Goal: Task Accomplishment & Management: Complete application form

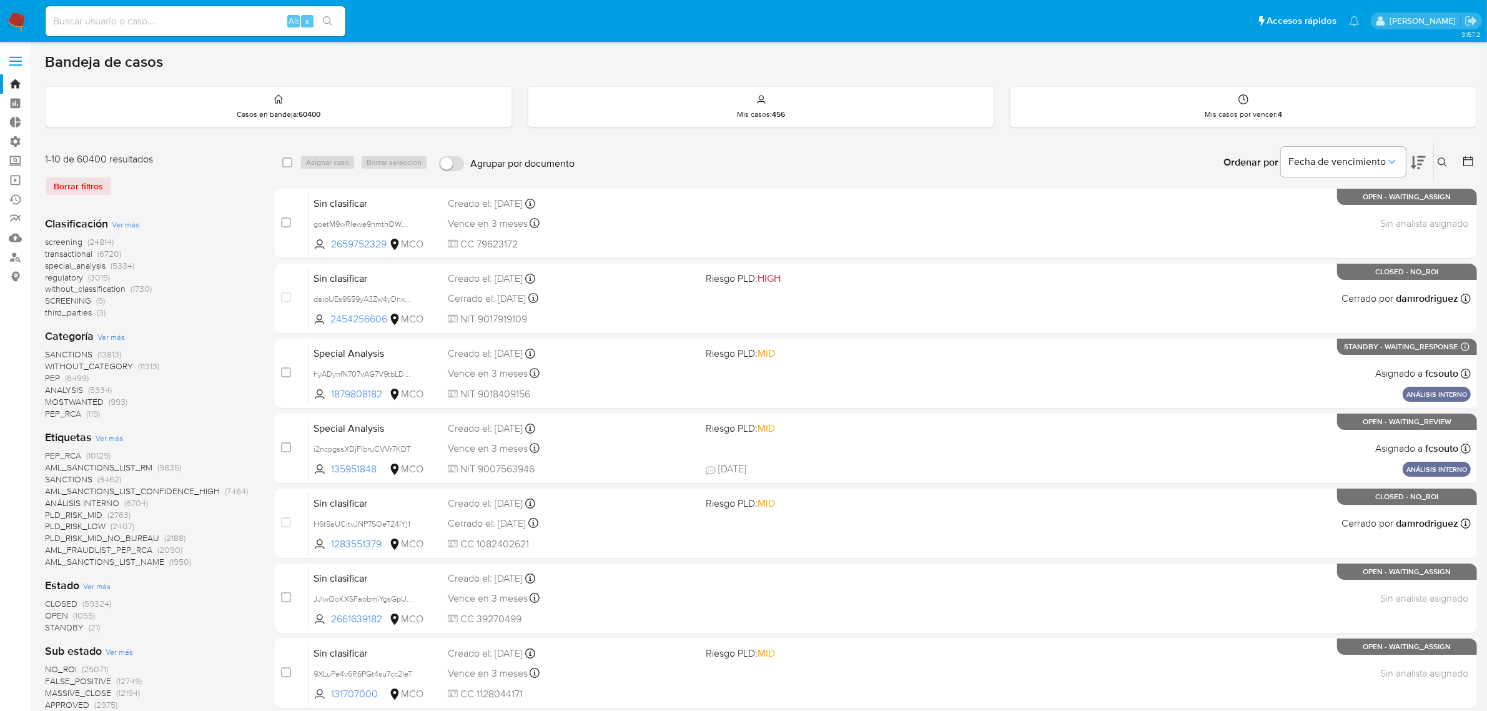
click at [161, 29] on input at bounding box center [196, 21] width 300 height 16
paste input "39343984"
type input "39343984"
click at [328, 22] on icon "search-icon" at bounding box center [328, 21] width 10 height 10
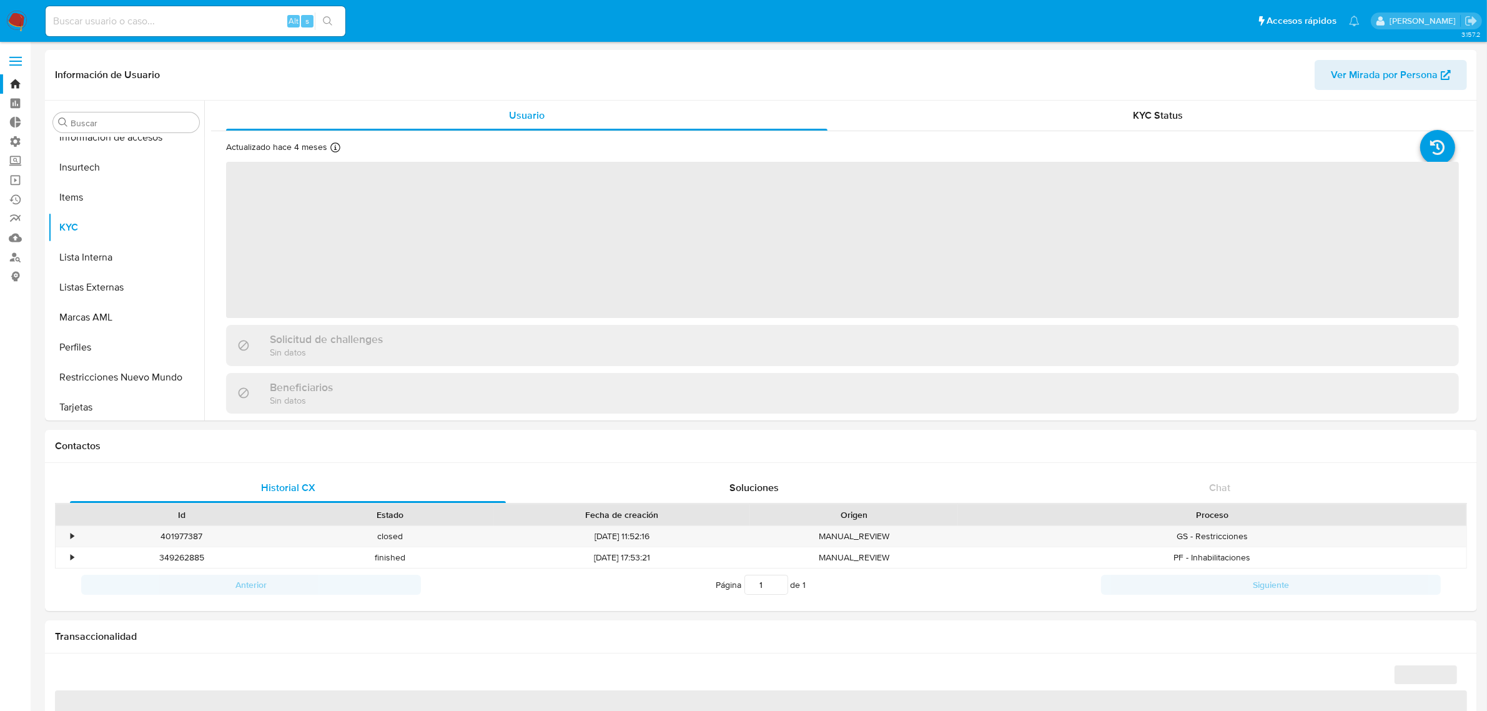
scroll to position [527, 0]
select select "10"
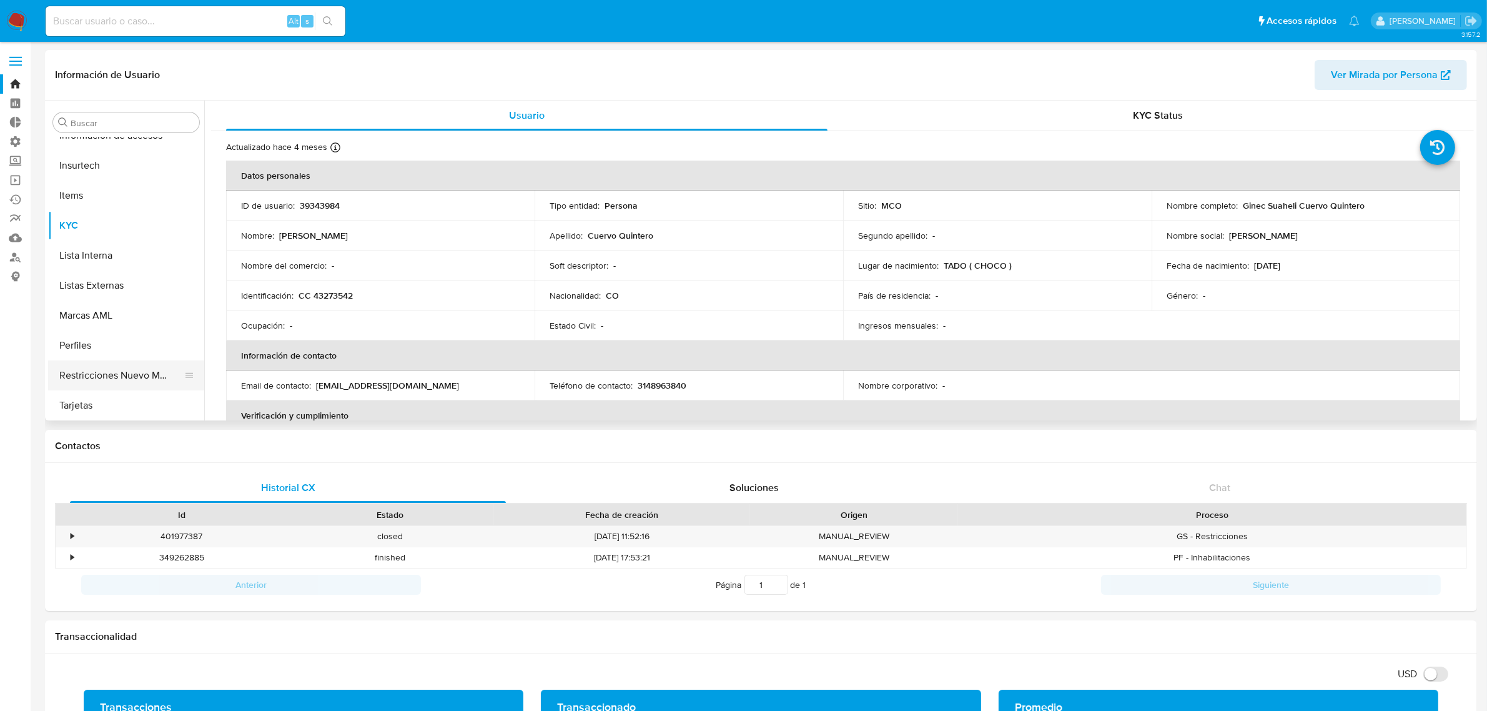
click at [122, 369] on button "Restricciones Nuevo Mundo" at bounding box center [121, 375] width 146 height 30
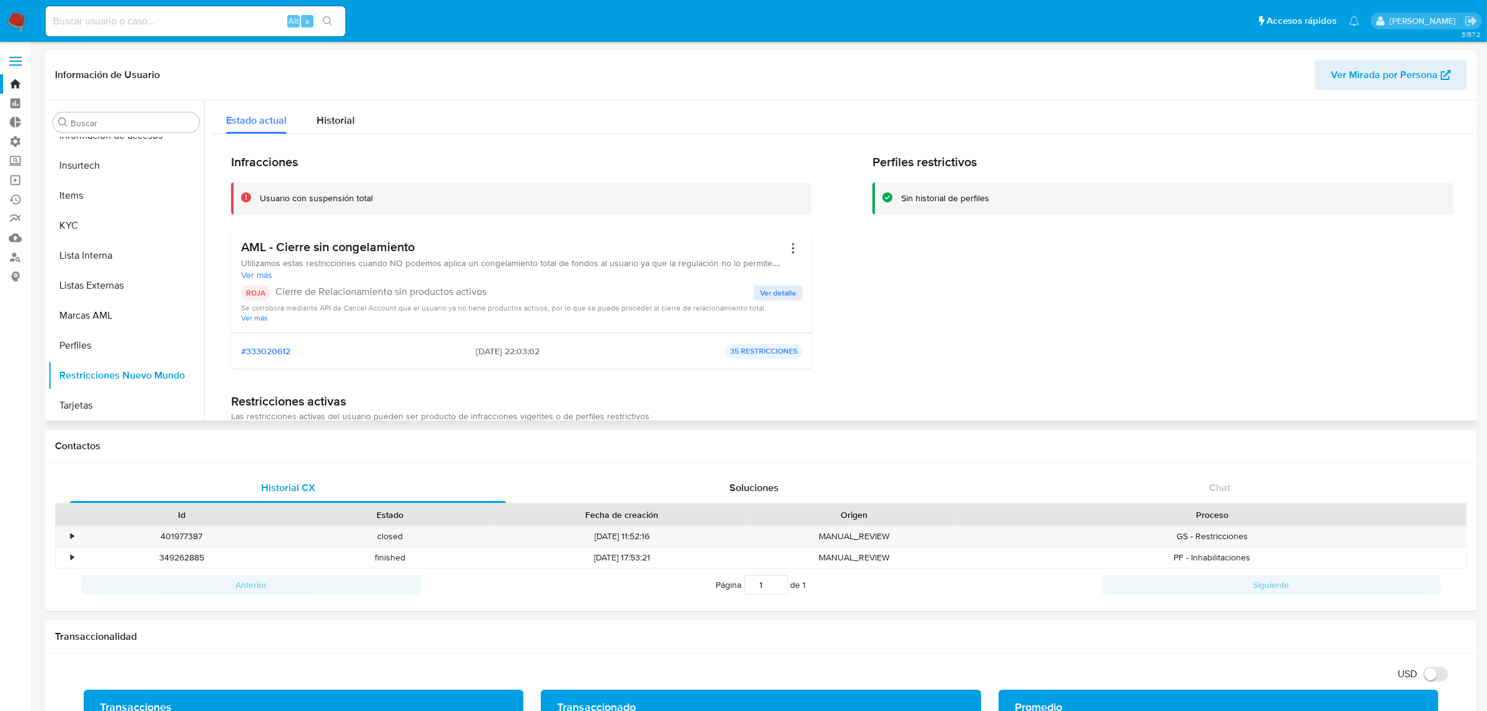
click at [766, 295] on span "Ver detalle" at bounding box center [778, 293] width 36 height 12
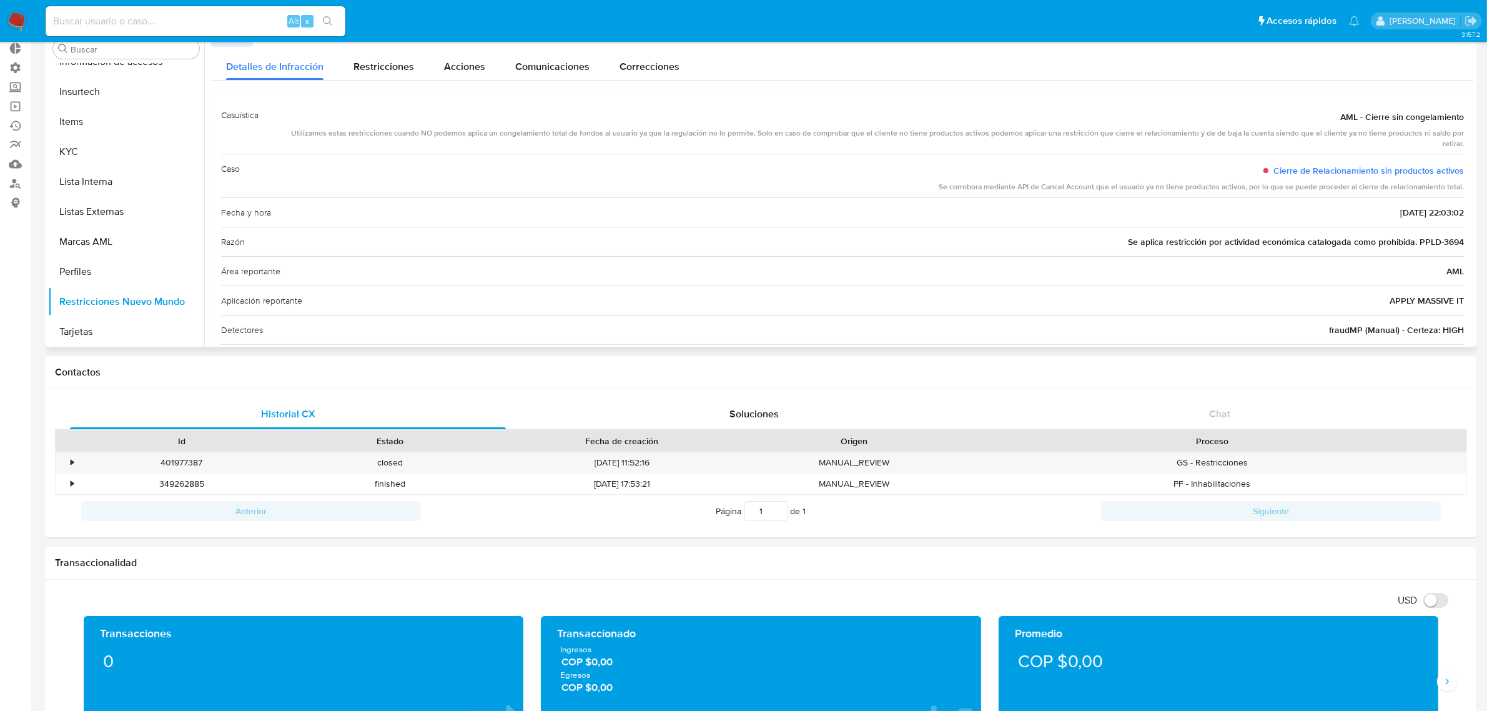
scroll to position [0, 0]
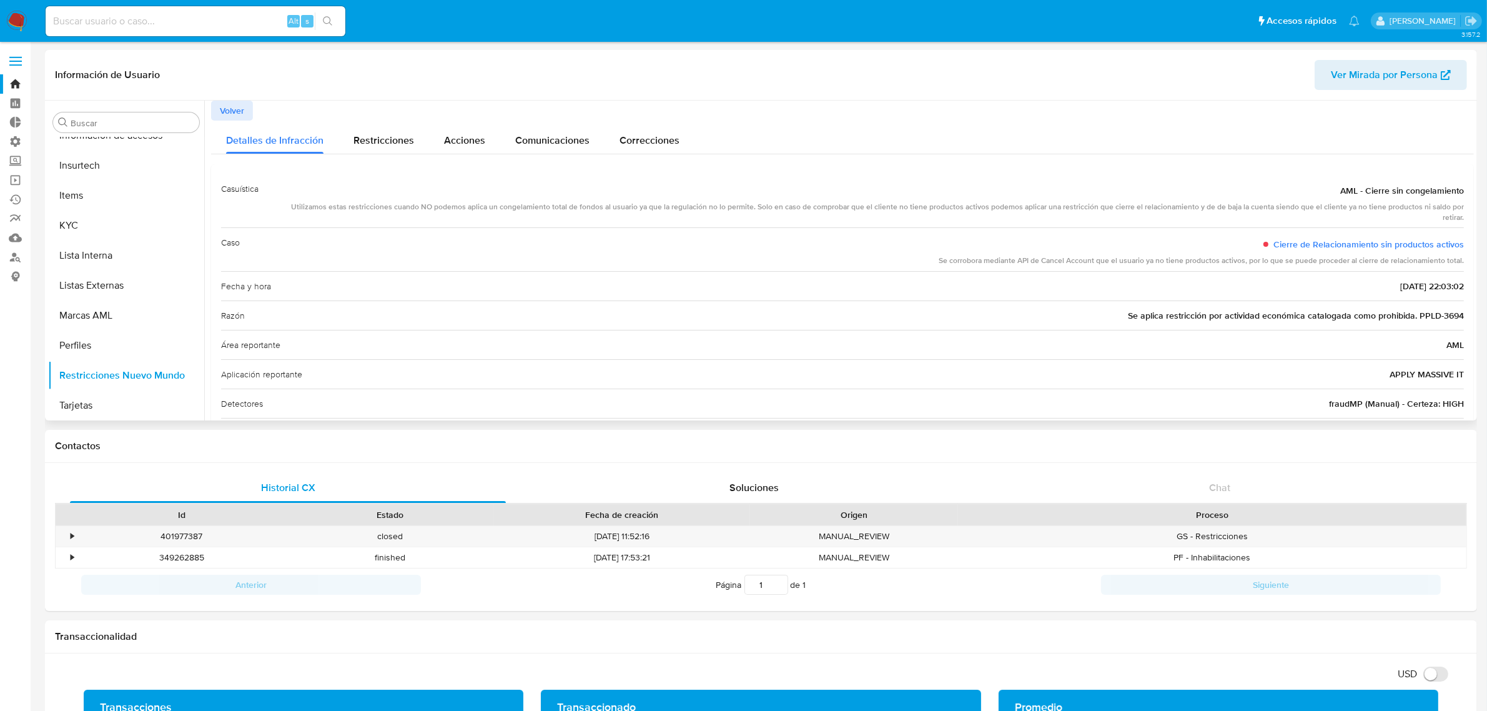
click at [235, 109] on span "Volver" at bounding box center [232, 110] width 24 height 17
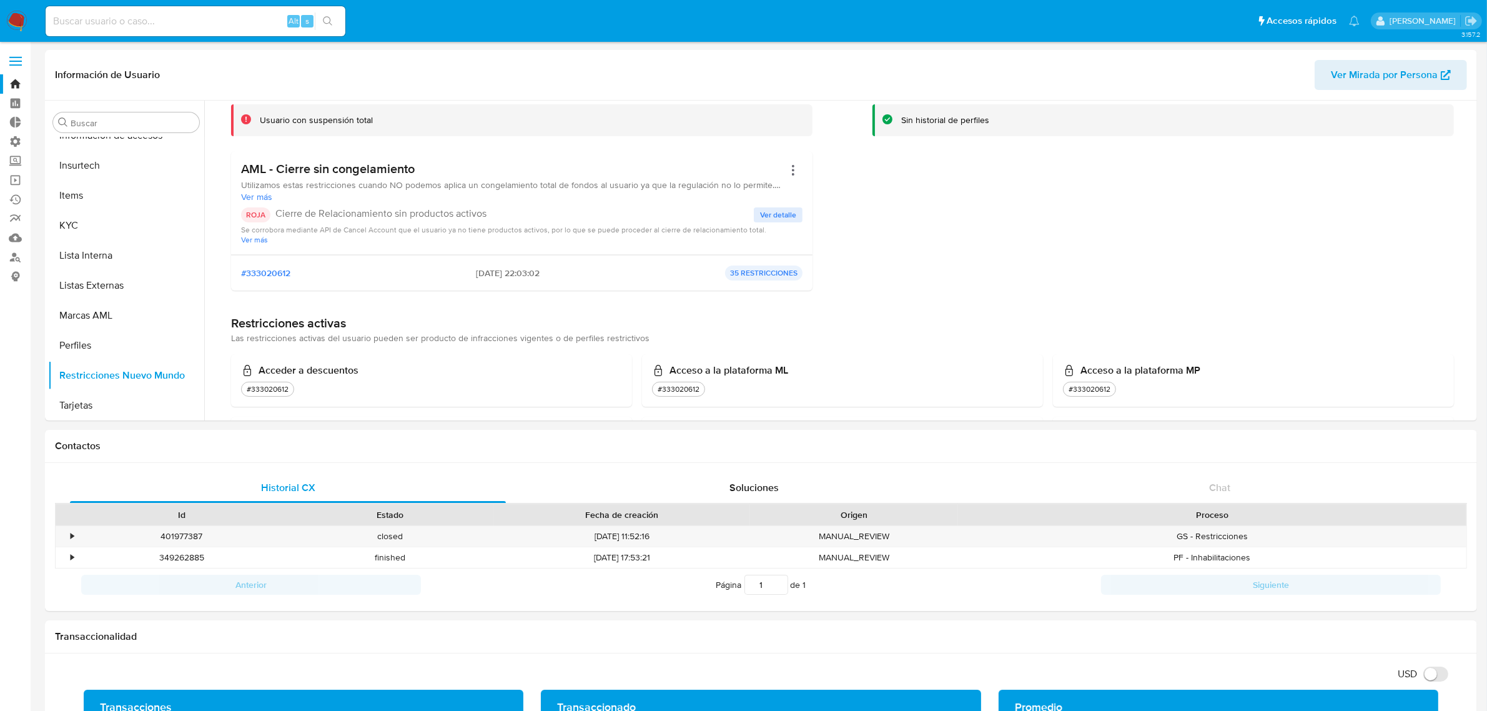
click at [17, 7] on nav "Pausado Ver notificaciones Alt s Accesos rápidos Presiona las siguientes teclas…" at bounding box center [743, 21] width 1487 height 42
click at [21, 11] on img at bounding box center [16, 21] width 21 height 21
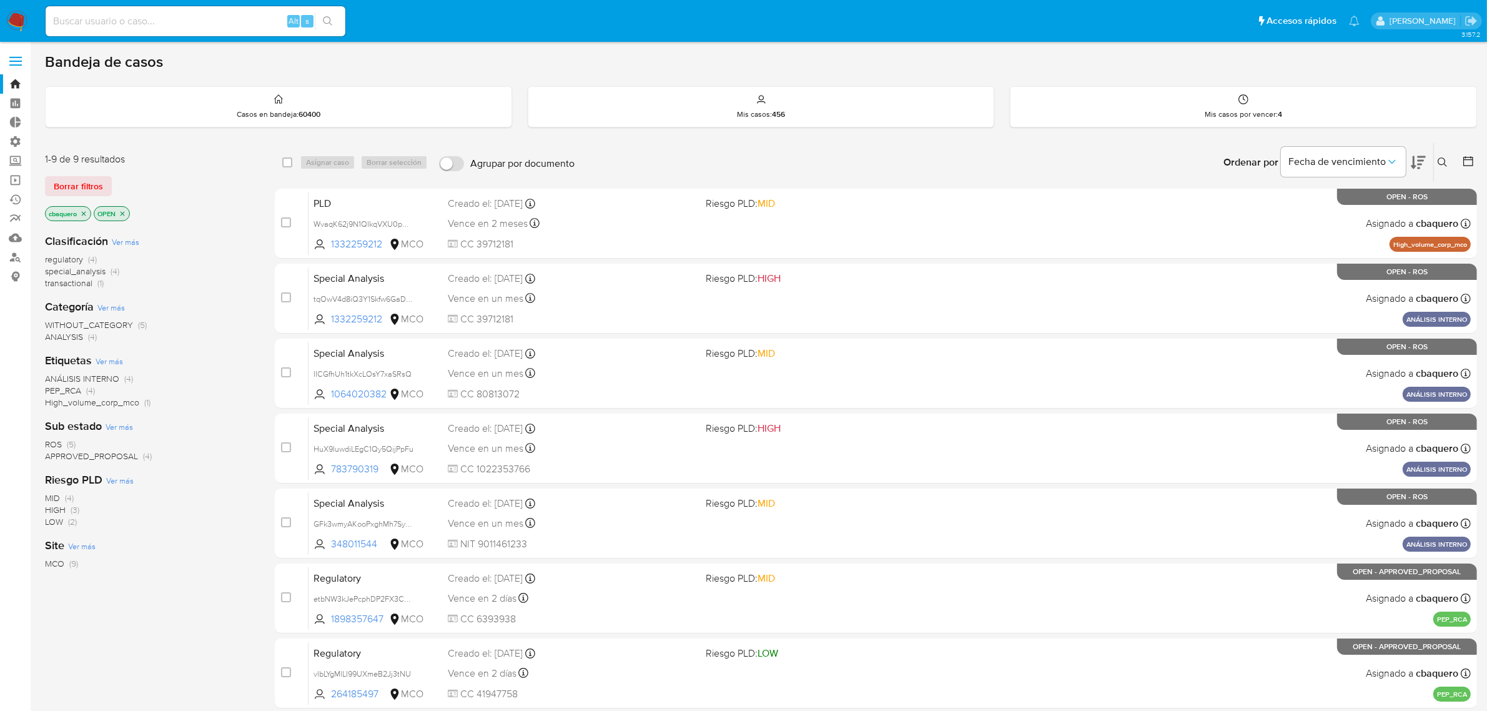
click at [10, 22] on img at bounding box center [16, 21] width 21 height 21
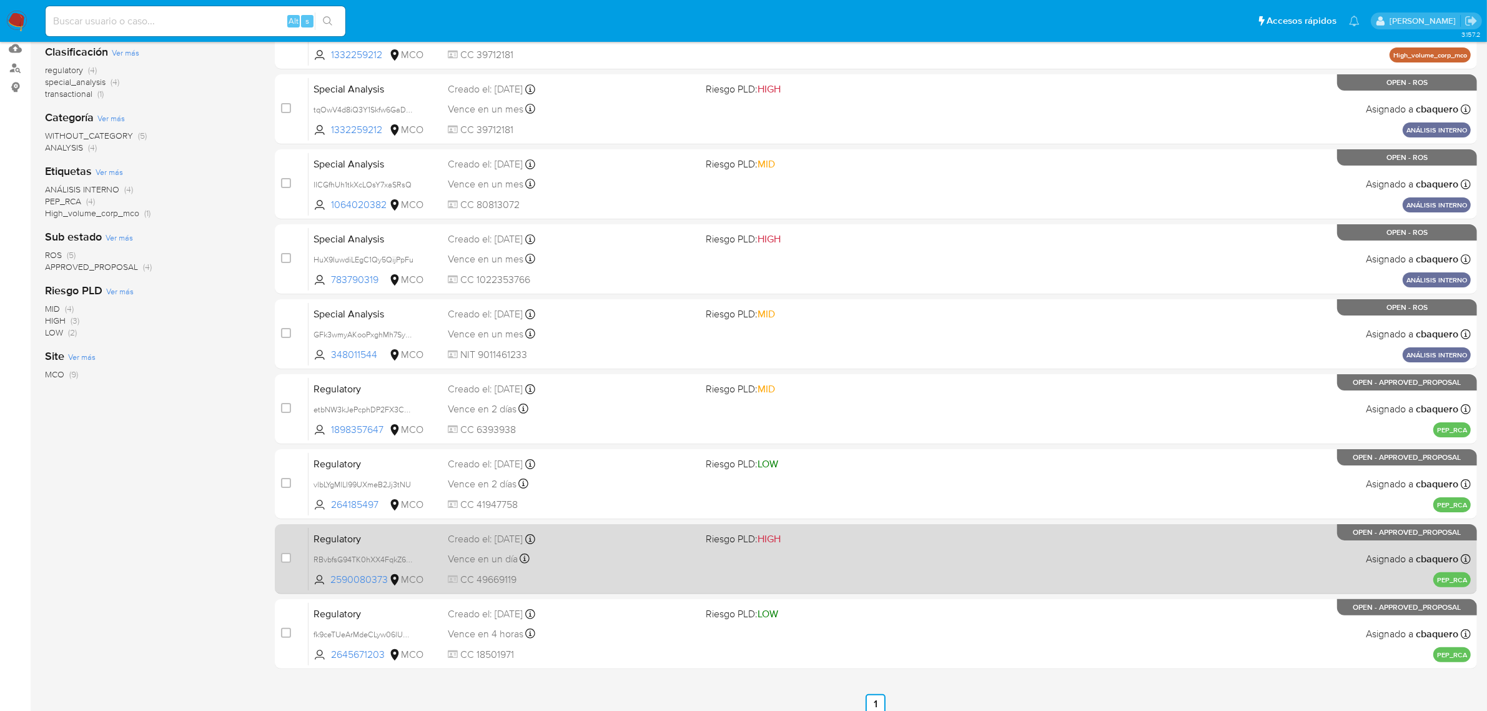
scroll to position [199, 0]
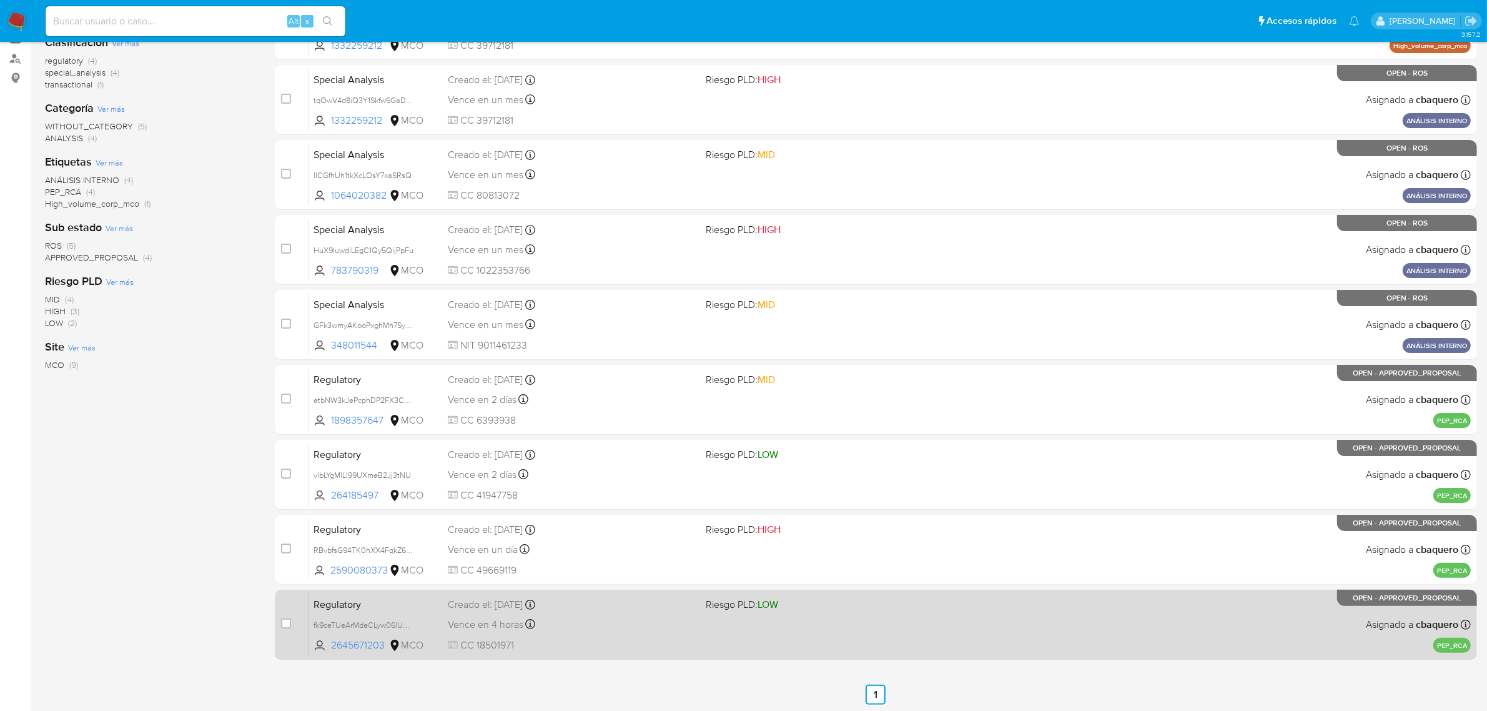
click at [798, 620] on div "Regulatory fk9ceTUeArMdeCLyw06lUCJC 2645671203 MCO Riesgo PLD: LOW Creado el: 2…" at bounding box center [890, 624] width 1162 height 63
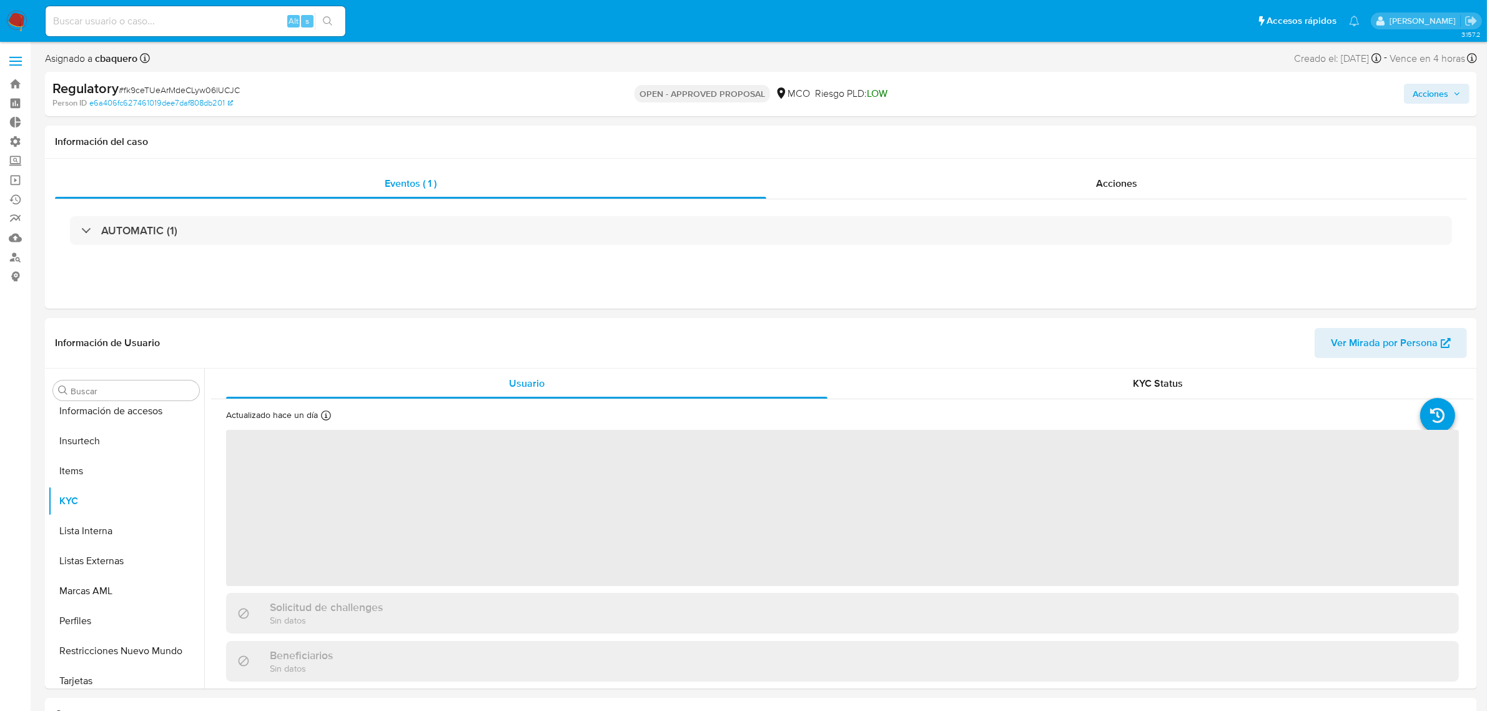
scroll to position [527, 0]
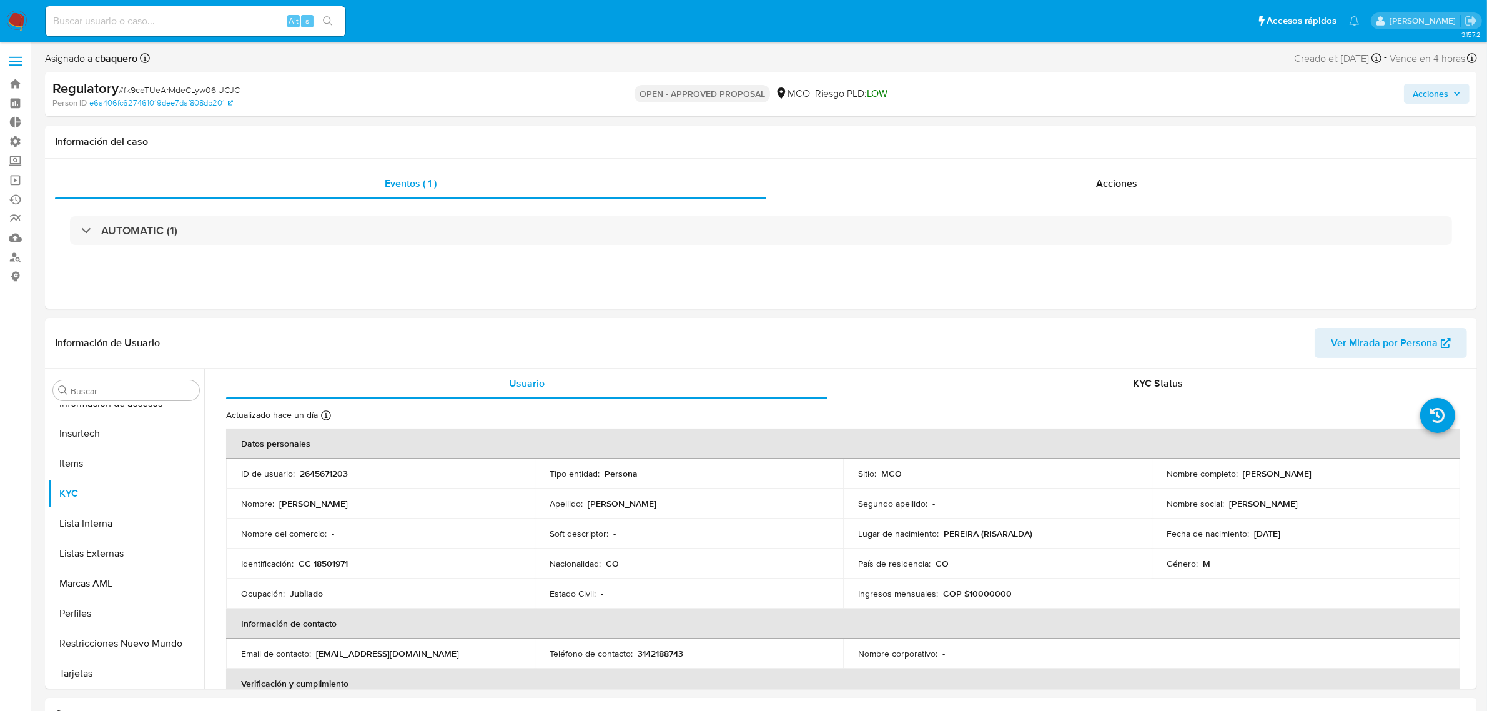
select select "10"
click at [86, 515] on button "Lista Interna" at bounding box center [121, 523] width 146 height 30
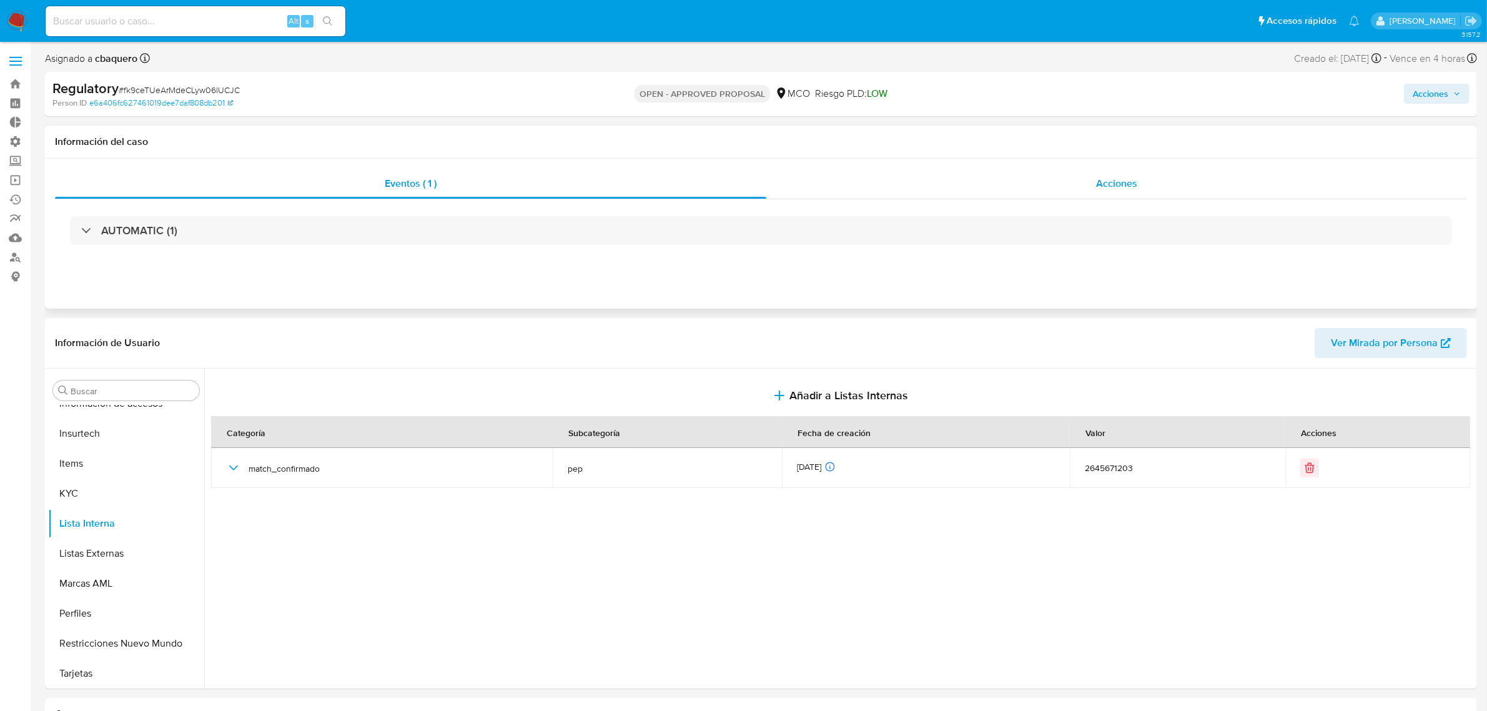
click at [999, 181] on div "Acciones" at bounding box center [1116, 184] width 701 height 30
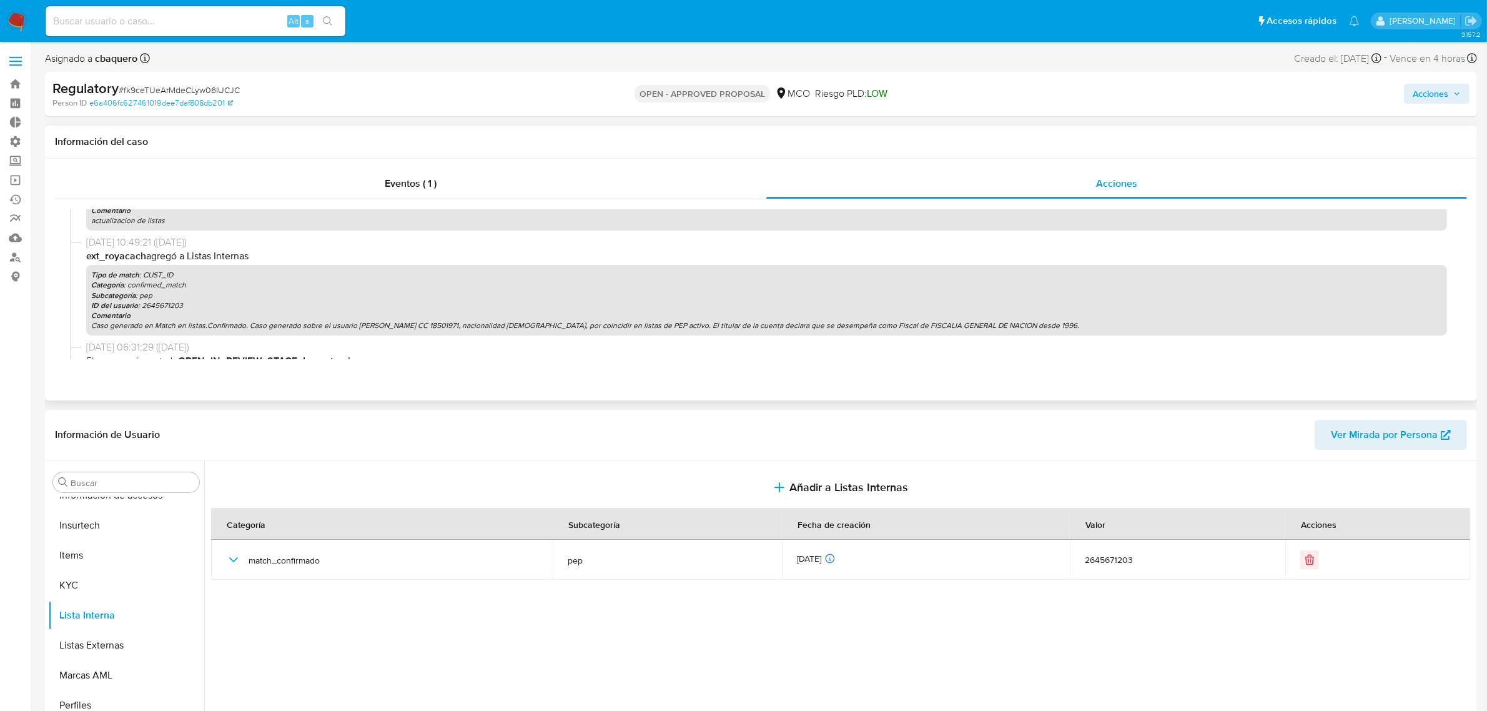
scroll to position [220, 0]
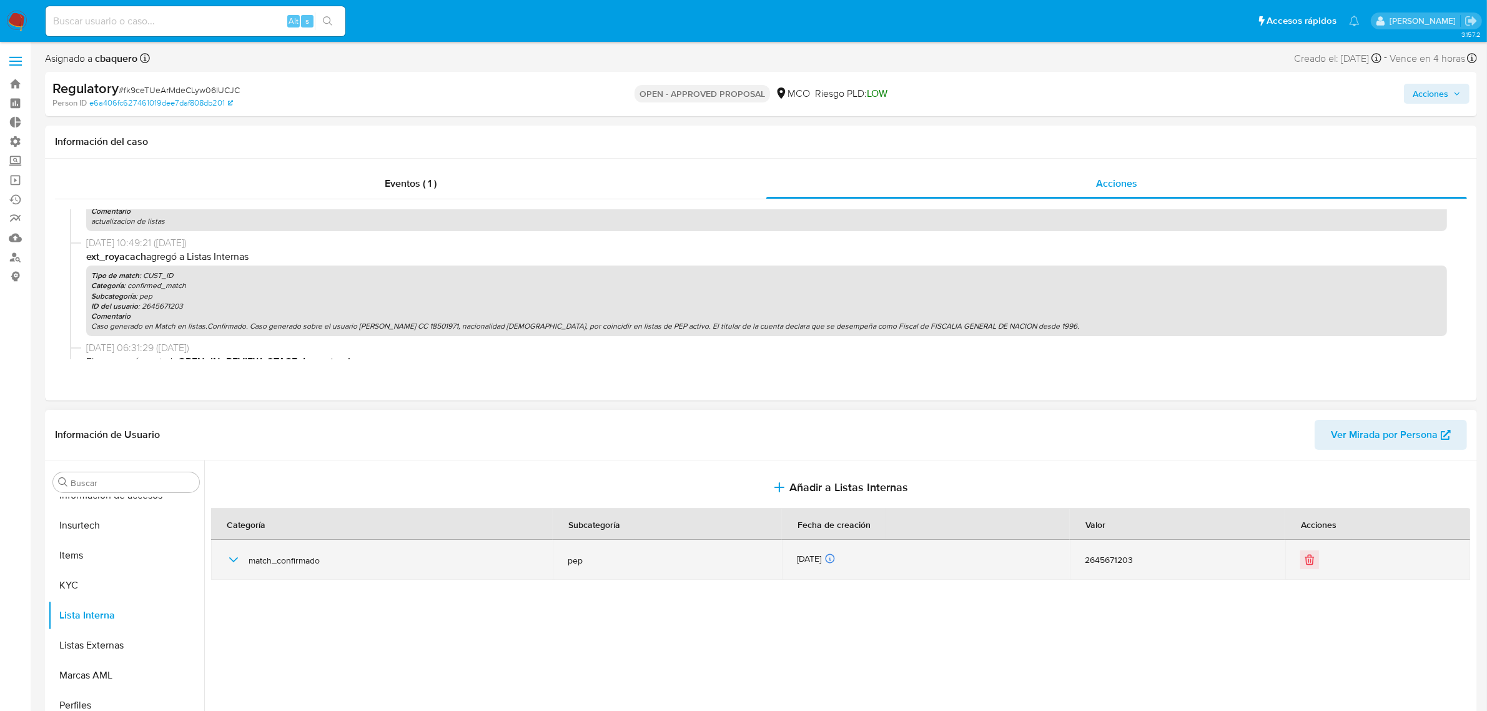
click at [237, 558] on icon "button" at bounding box center [233, 559] width 15 height 15
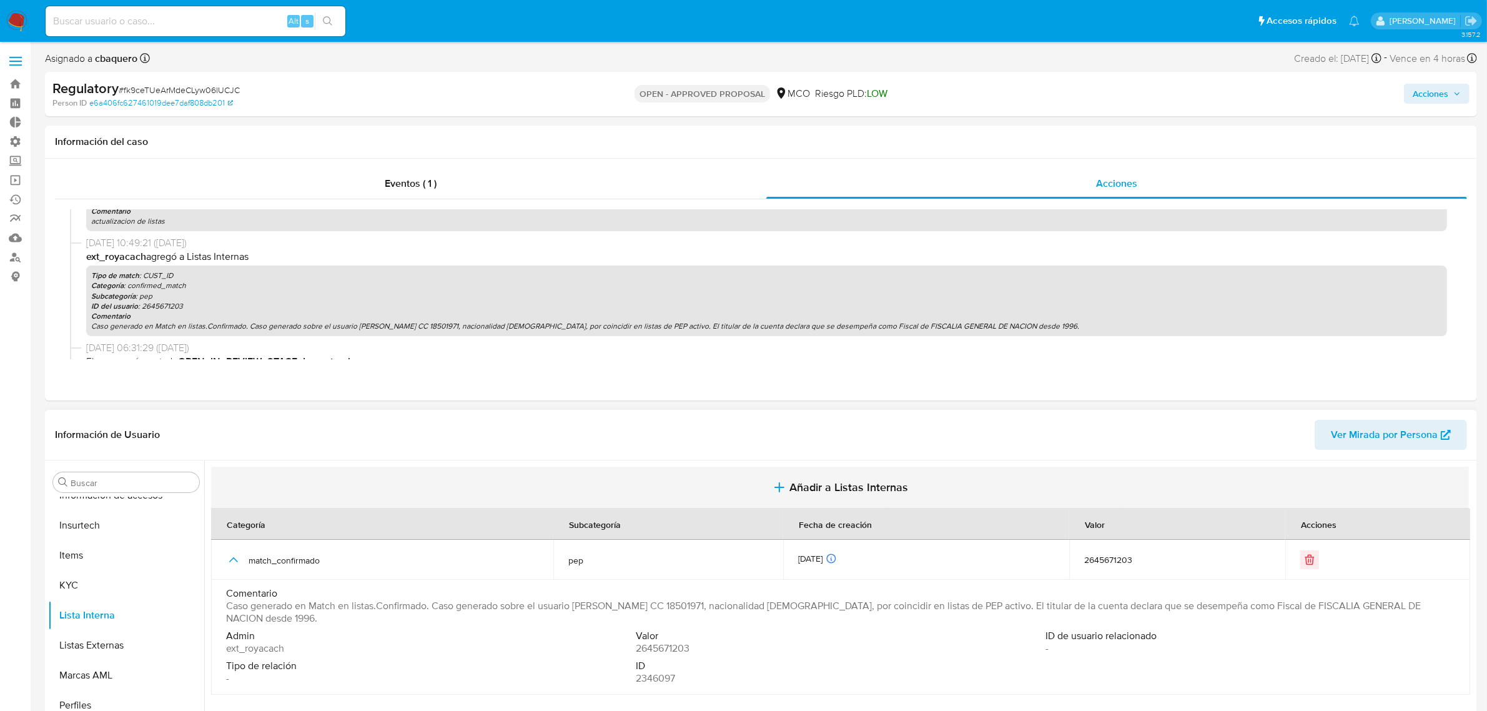
click at [828, 492] on span "Añadir a Listas Internas" at bounding box center [849, 487] width 119 height 14
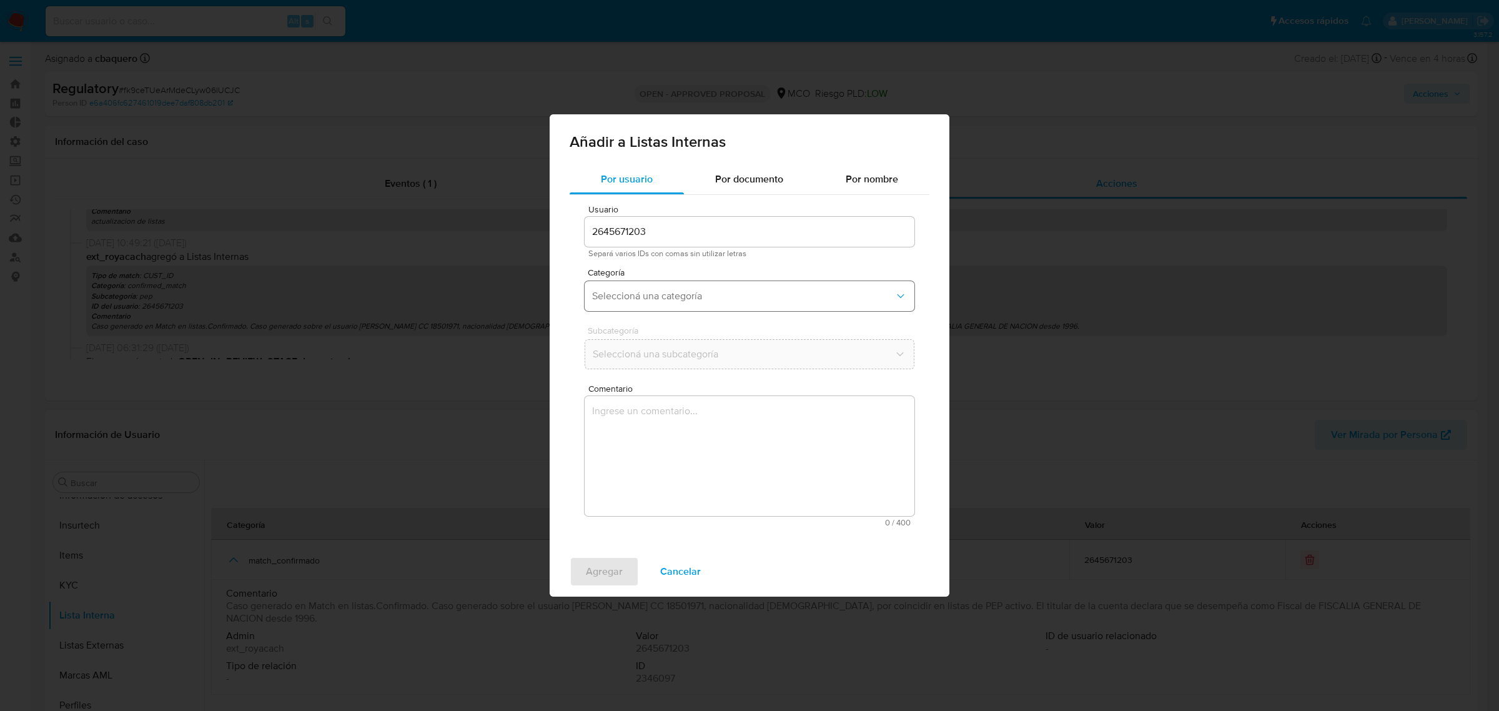
click at [747, 287] on button "Seleccioná una categoría" at bounding box center [750, 296] width 330 height 30
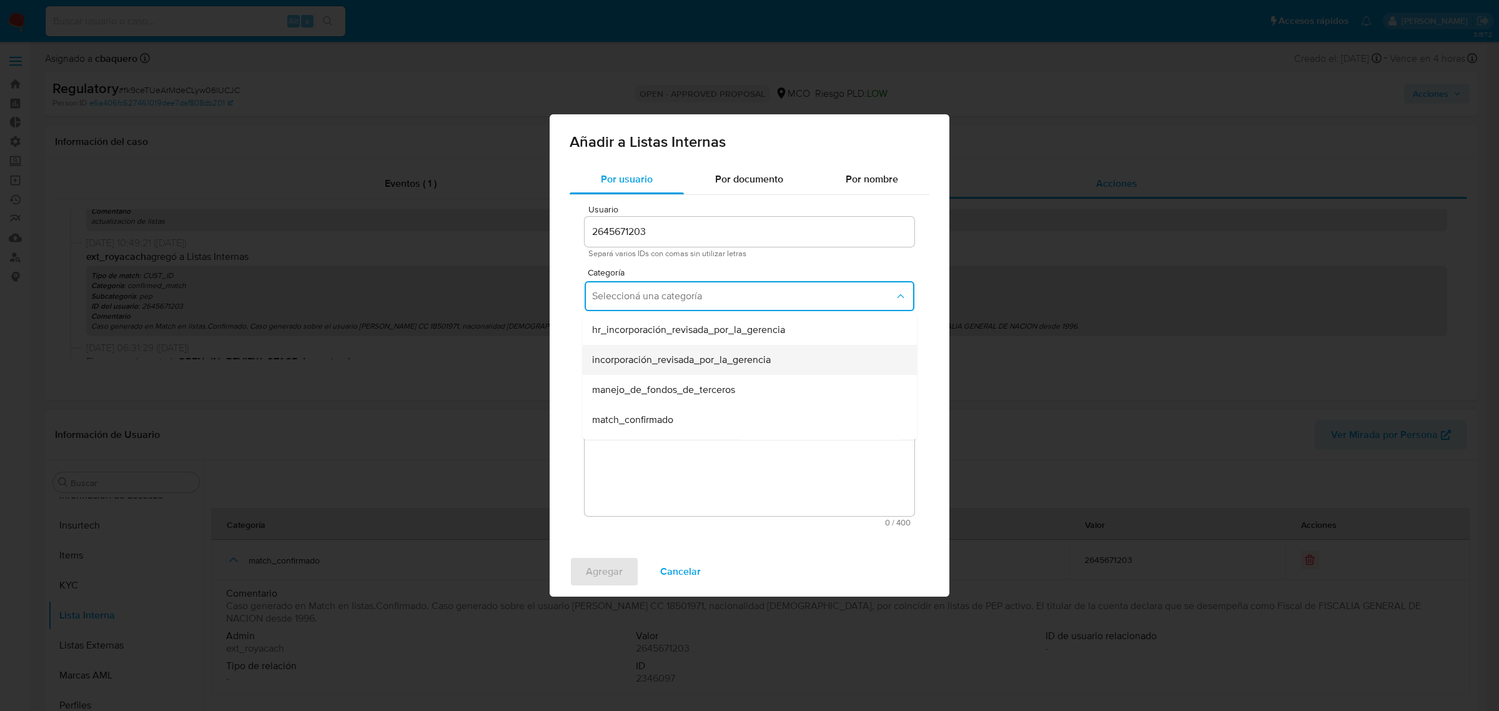
click at [651, 347] on div "incorporación_revisada_por_la_gerencia" at bounding box center [745, 360] width 307 height 30
click at [653, 345] on button "Seleccioná una subcategoría" at bounding box center [750, 354] width 330 height 30
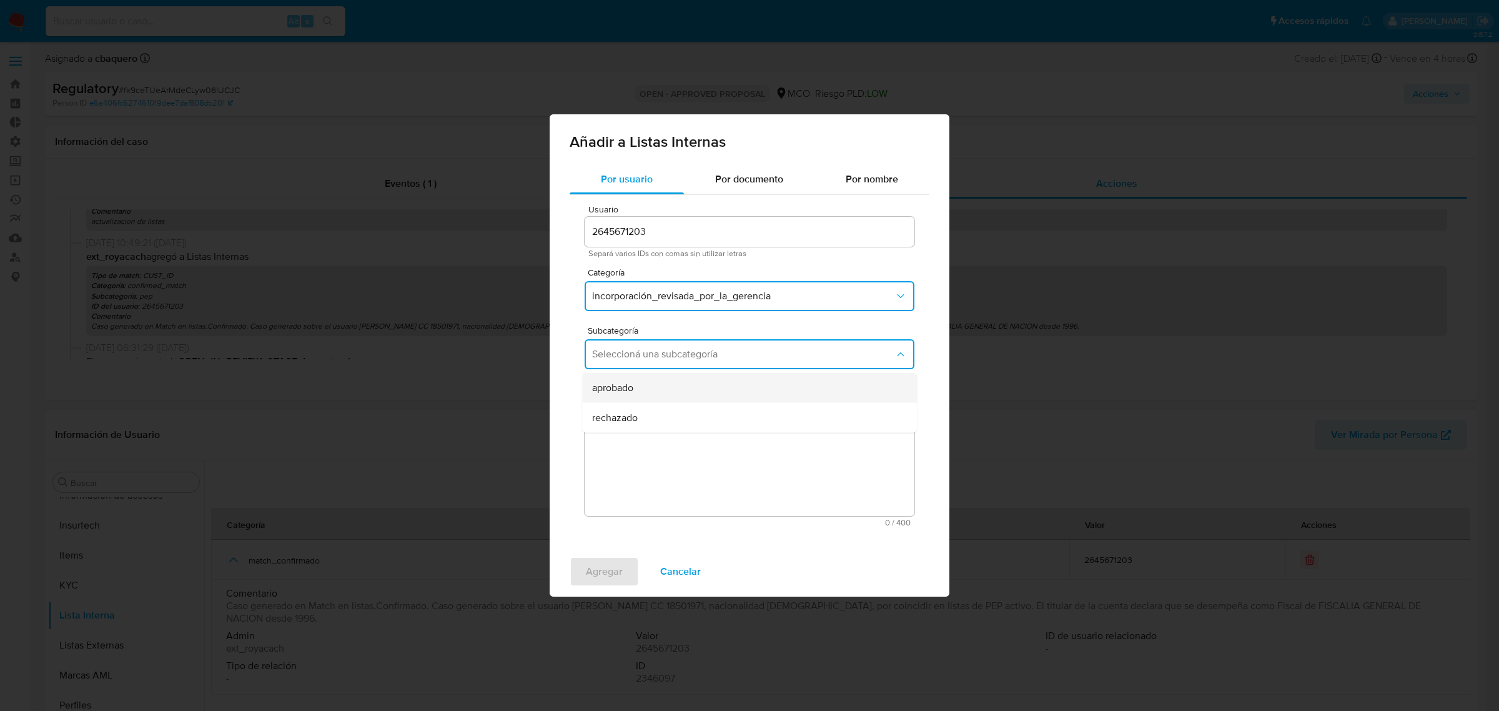
click at [625, 390] on span "aprobado" at bounding box center [612, 388] width 41 height 12
click at [638, 367] on button "aprobado" at bounding box center [750, 354] width 330 height 30
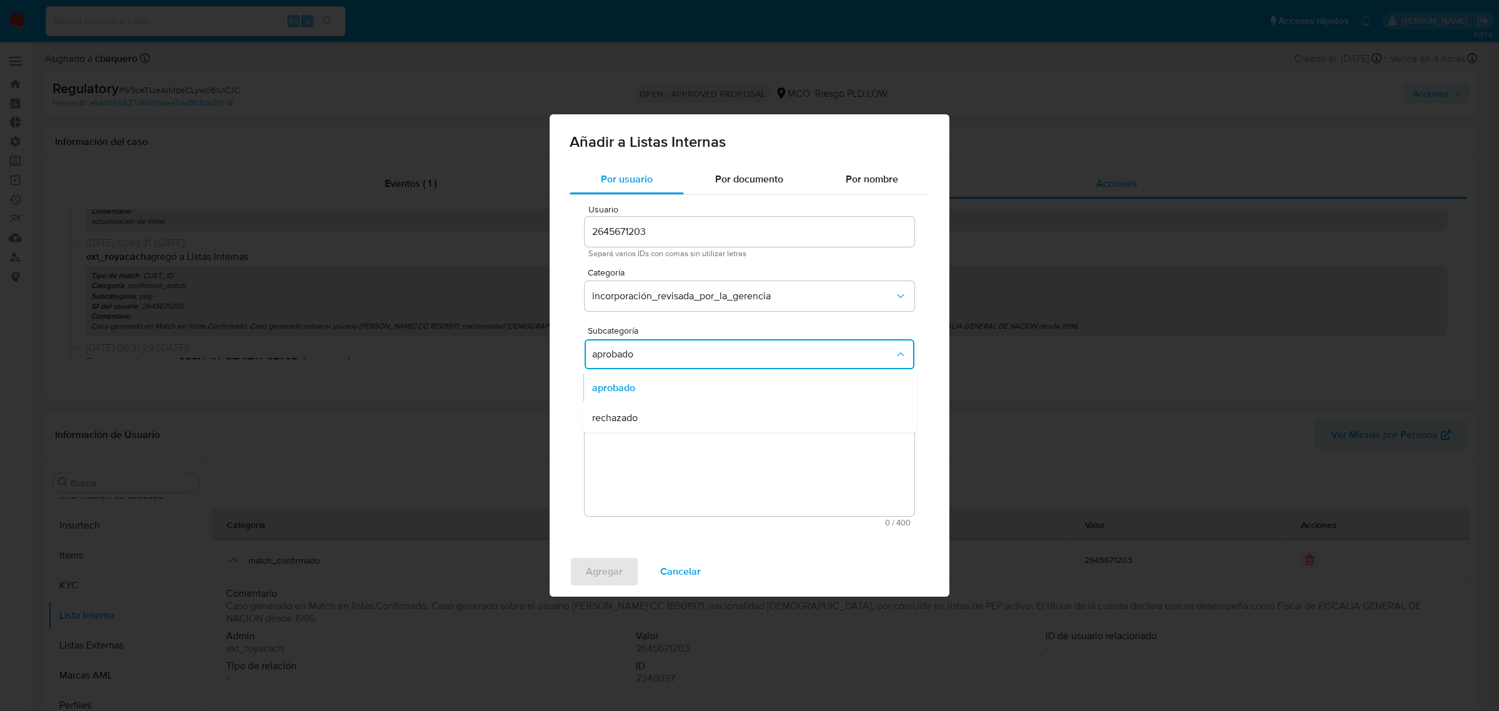
click at [651, 464] on textarea "Comentario" at bounding box center [750, 456] width 330 height 120
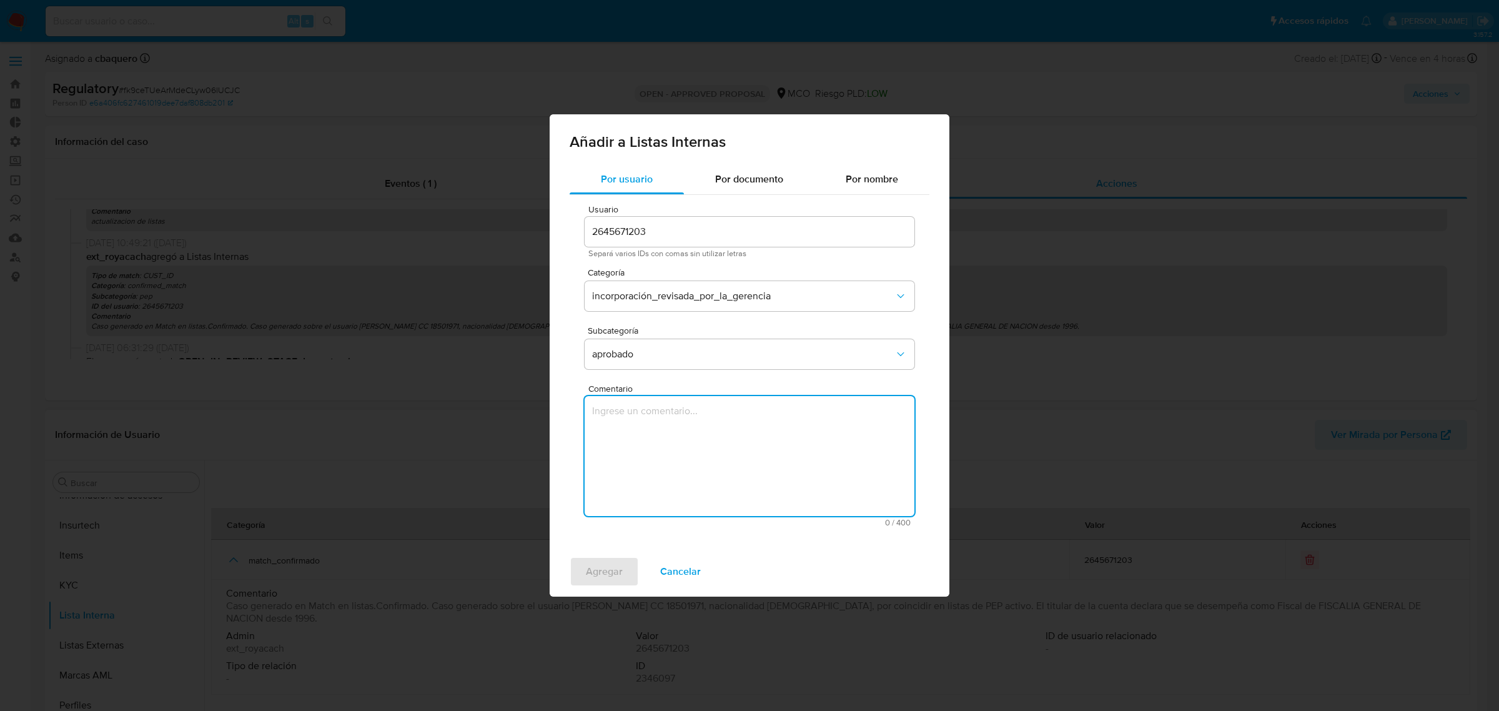
click at [628, 435] on textarea "Comentario" at bounding box center [750, 456] width 330 height 120
paste textarea "Se aprueba vinculación de PEP al no encontrar evidencia de noticias negativas"
type textarea "Se aprueba vinculación de PEP al no encontrar evidencia de noticias negativas"
click at [587, 580] on span "Agregar" at bounding box center [604, 571] width 37 height 27
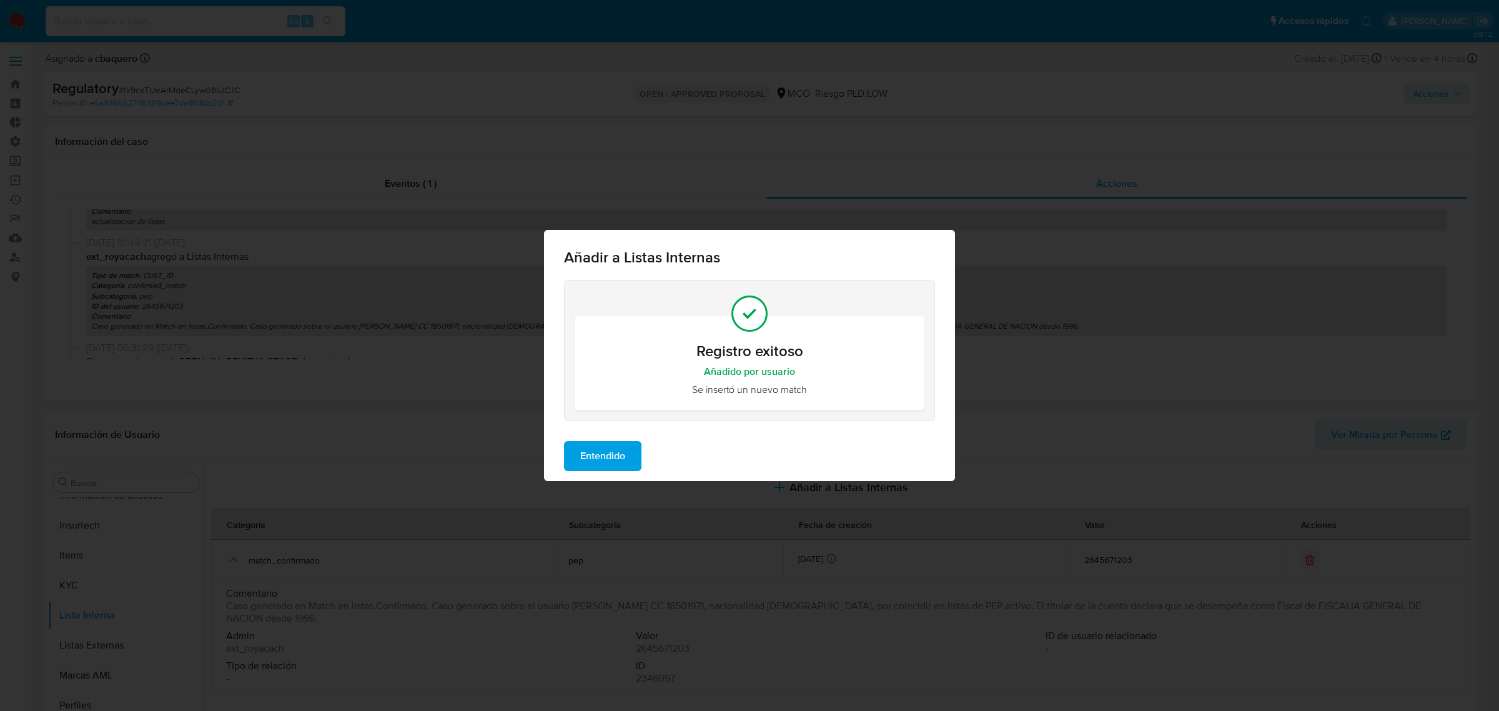
click at [610, 467] on span "Entendido" at bounding box center [602, 455] width 45 height 27
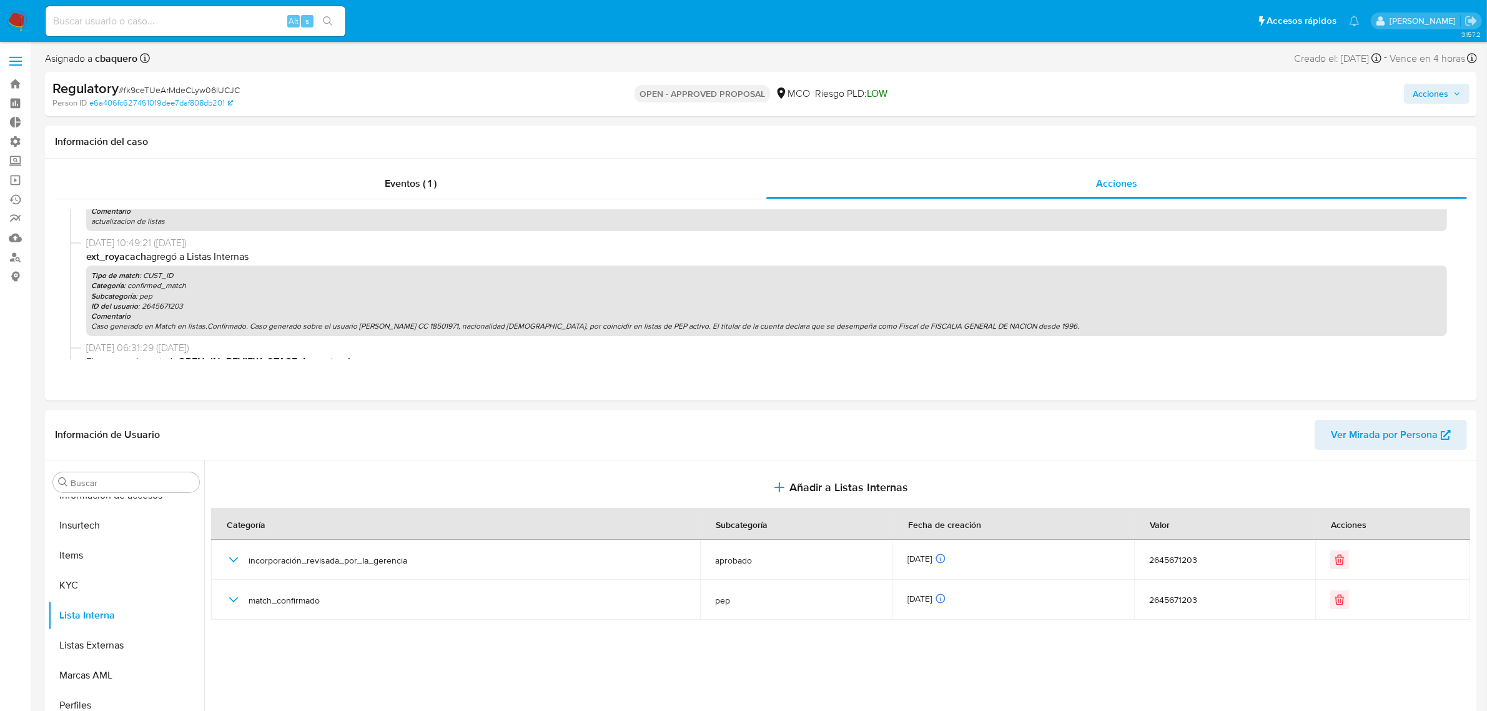
click at [1422, 105] on div "Acciones" at bounding box center [1235, 93] width 469 height 29
click at [1423, 94] on span "Acciones" at bounding box center [1431, 94] width 36 height 20
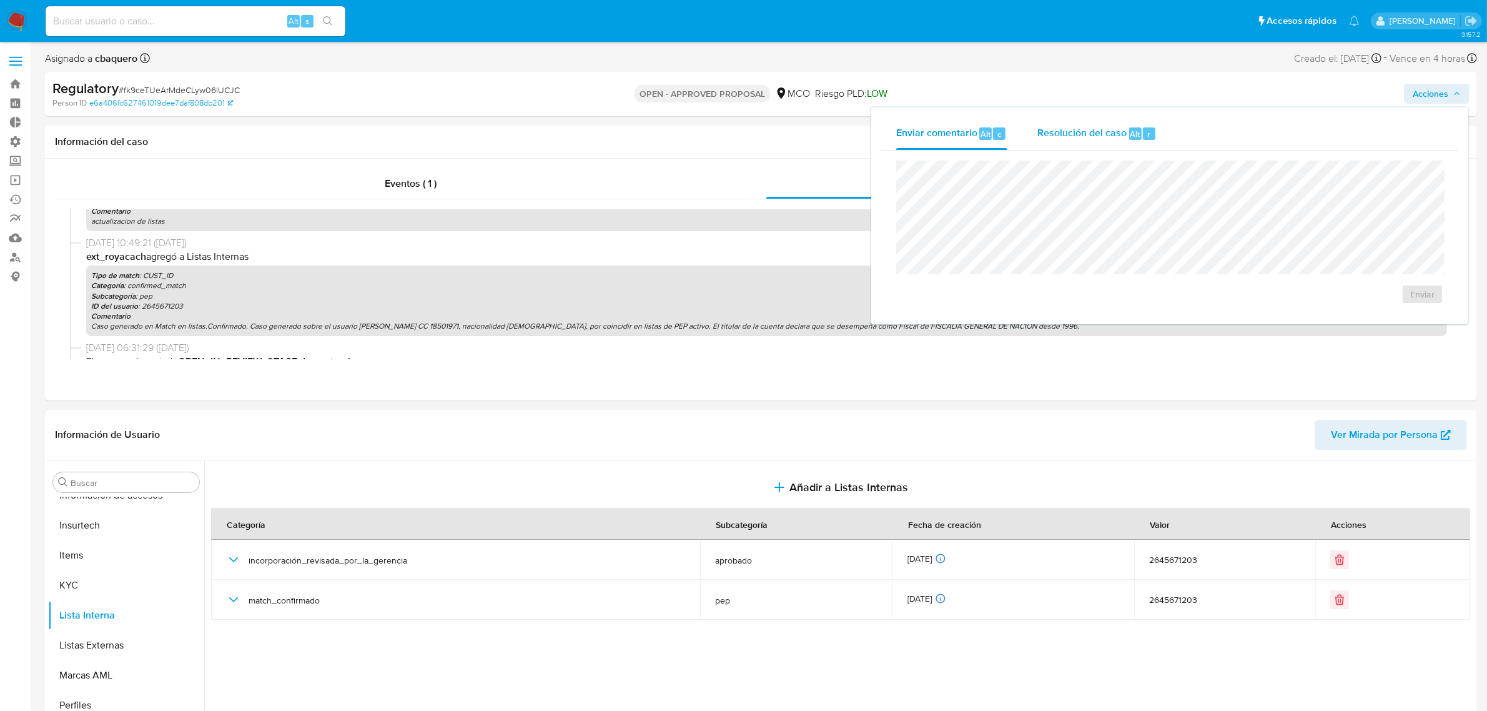
click at [1051, 139] on span "Resolución del caso" at bounding box center [1081, 133] width 89 height 14
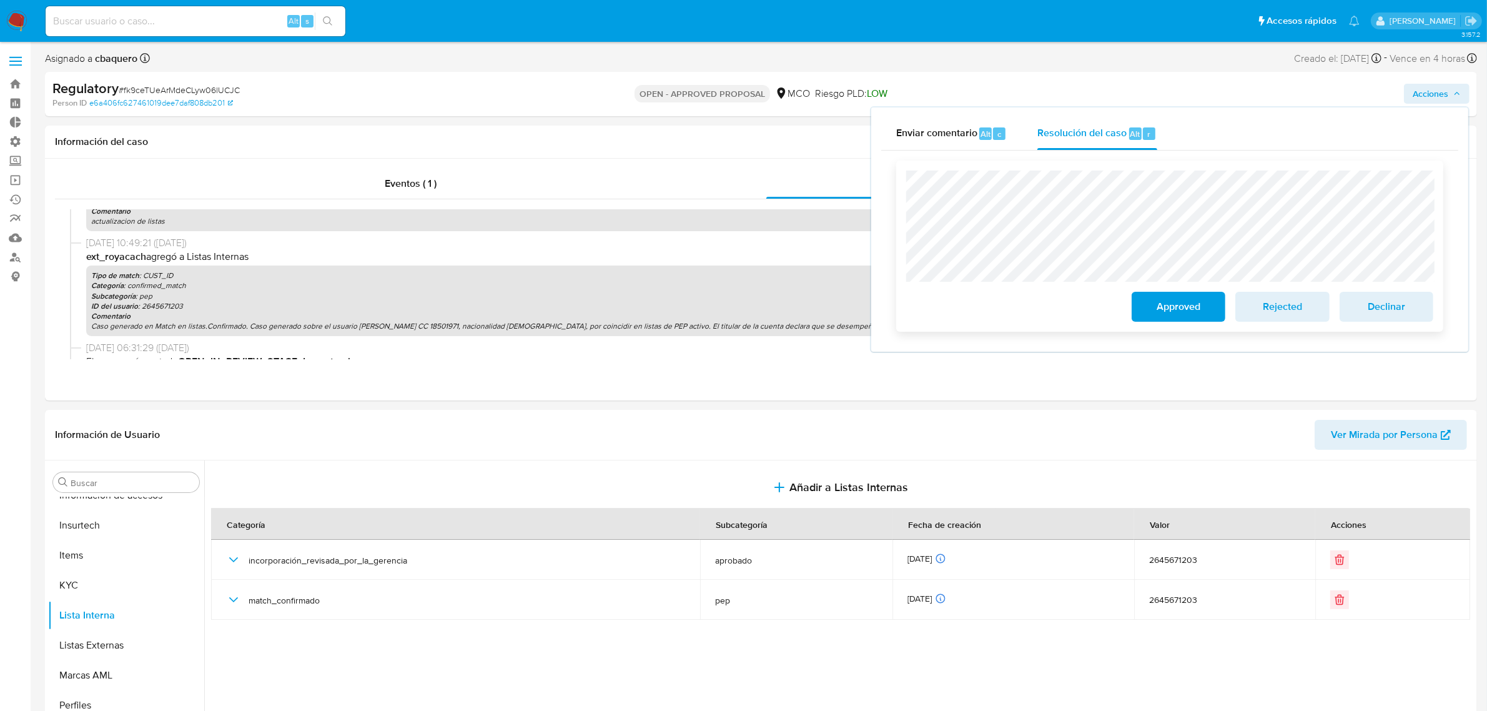
click at [1154, 312] on span "Approved" at bounding box center [1178, 306] width 61 height 27
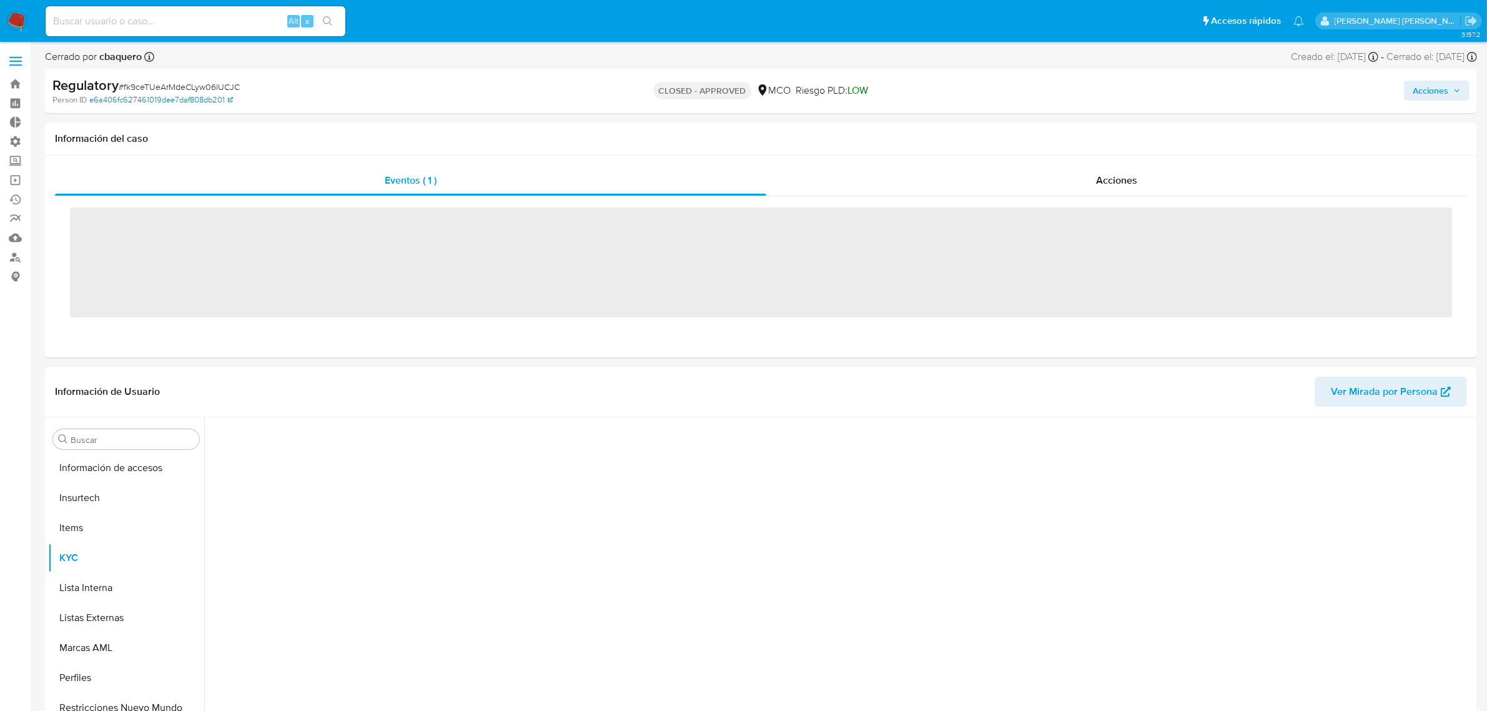
scroll to position [527, 0]
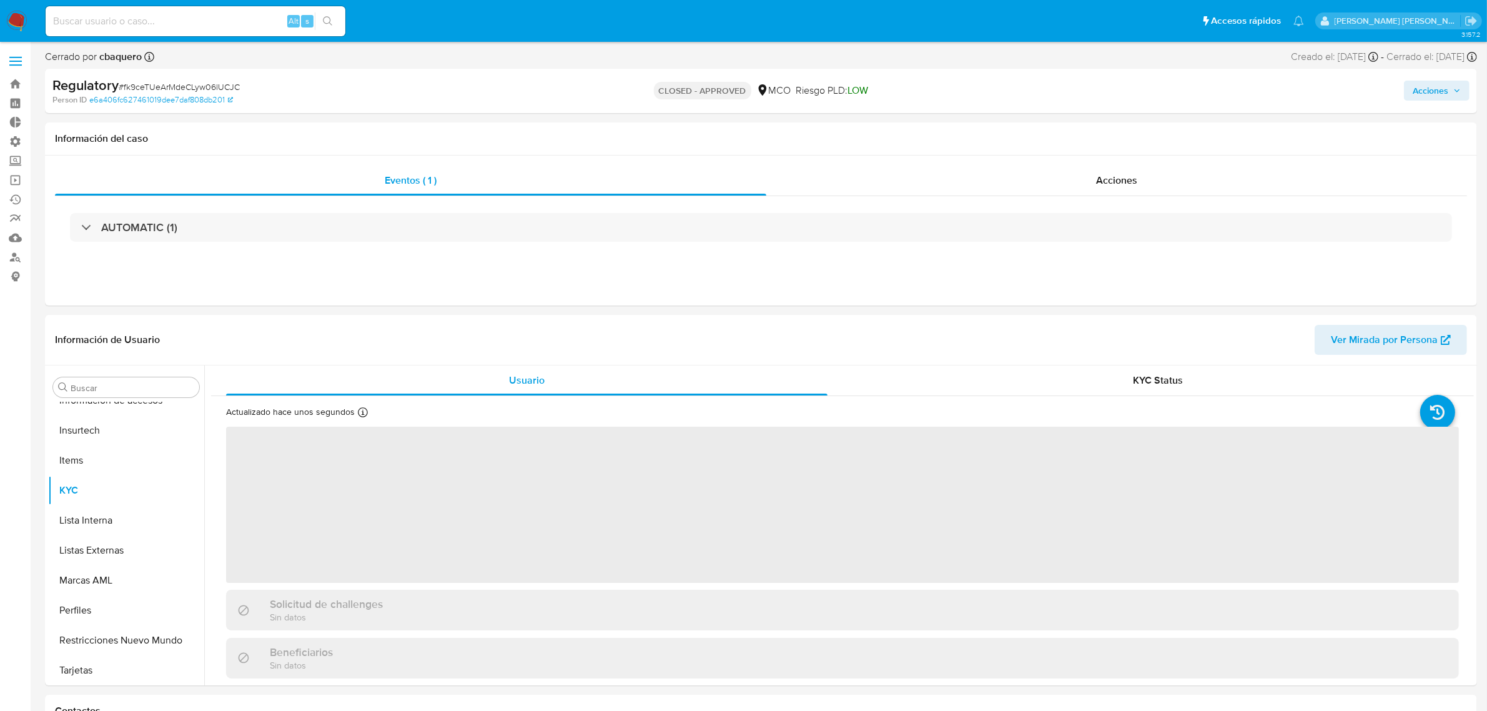
click at [20, 20] on img at bounding box center [16, 21] width 21 height 21
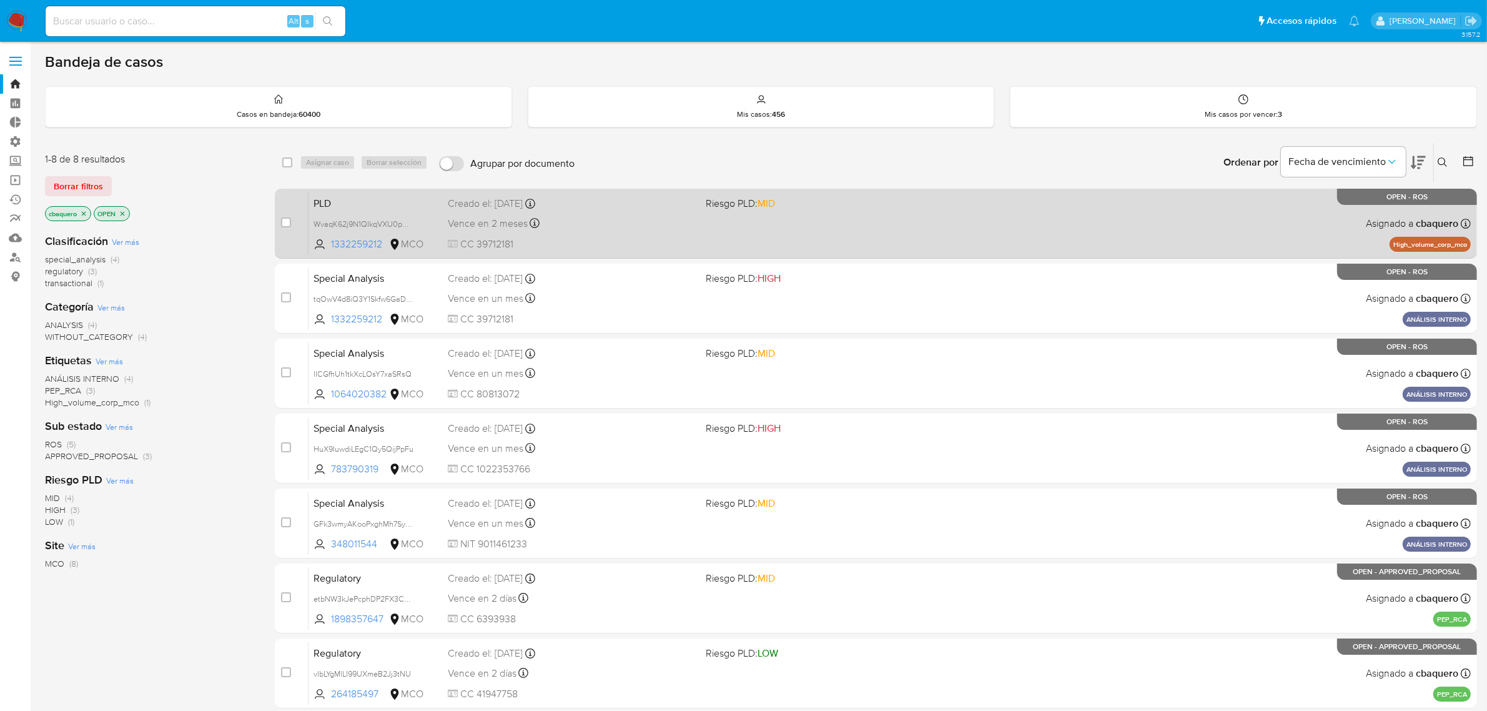
click at [691, 244] on span "CC 39712181" at bounding box center [572, 244] width 249 height 14
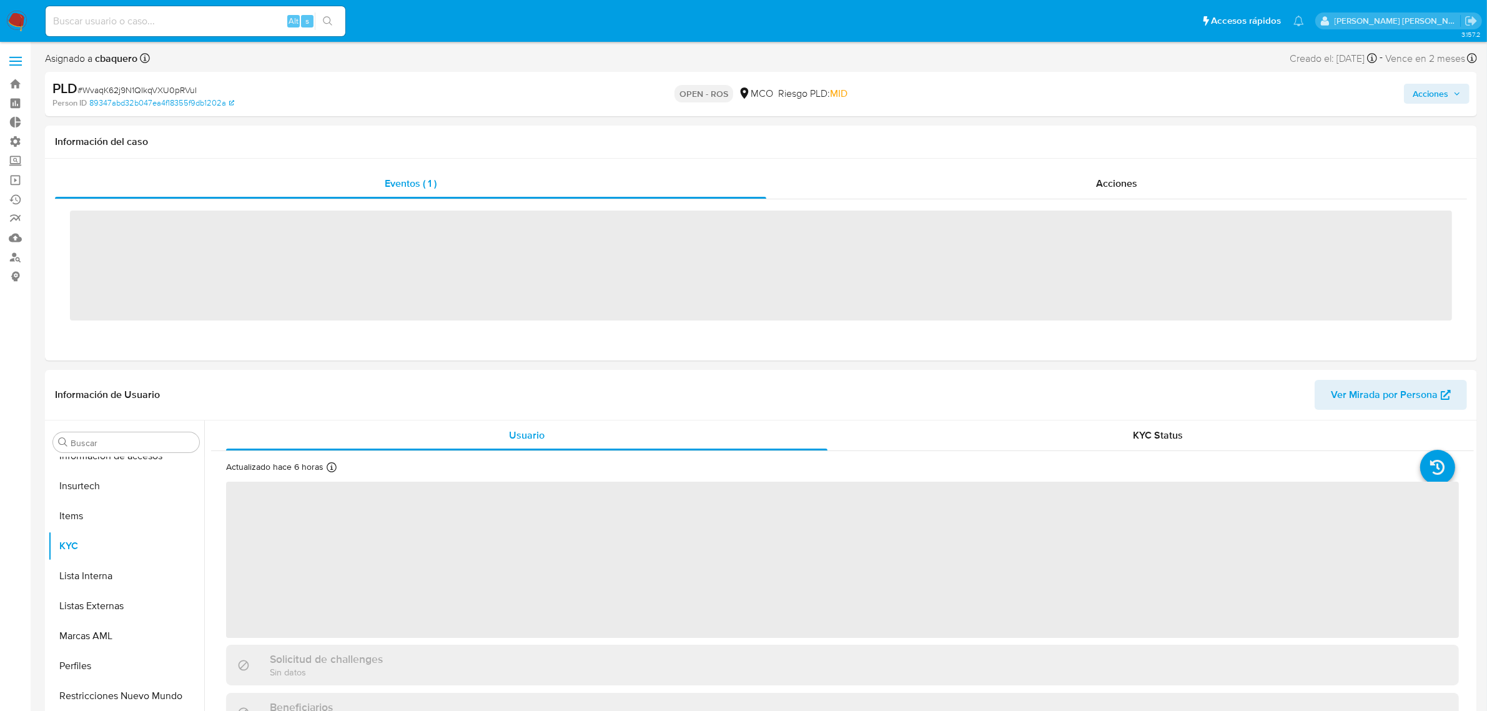
scroll to position [527, 0]
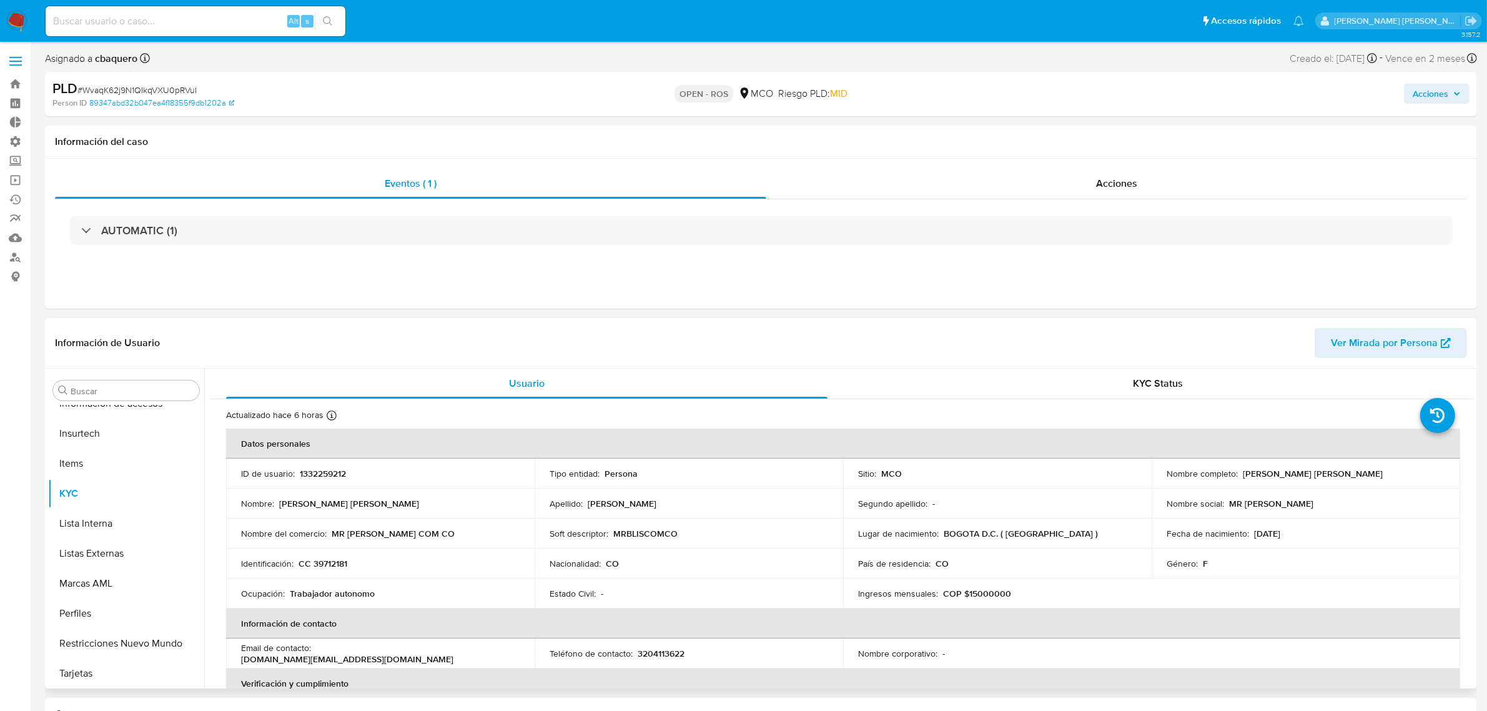
select select "10"
click at [1414, 101] on span "Acciones" at bounding box center [1431, 94] width 36 height 20
click at [1091, 138] on span "Resolución del caso" at bounding box center [1081, 133] width 89 height 14
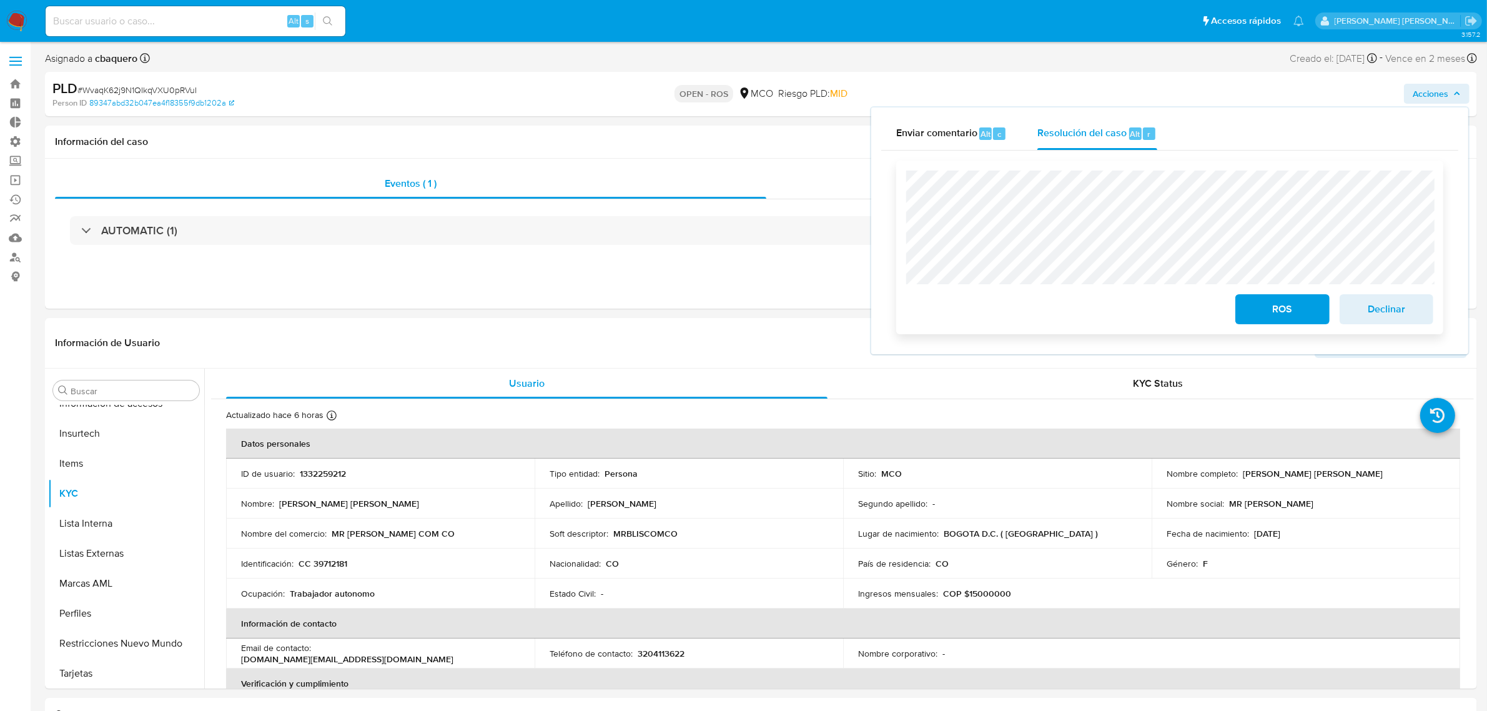
click at [1296, 322] on span "ROS" at bounding box center [1282, 308] width 61 height 27
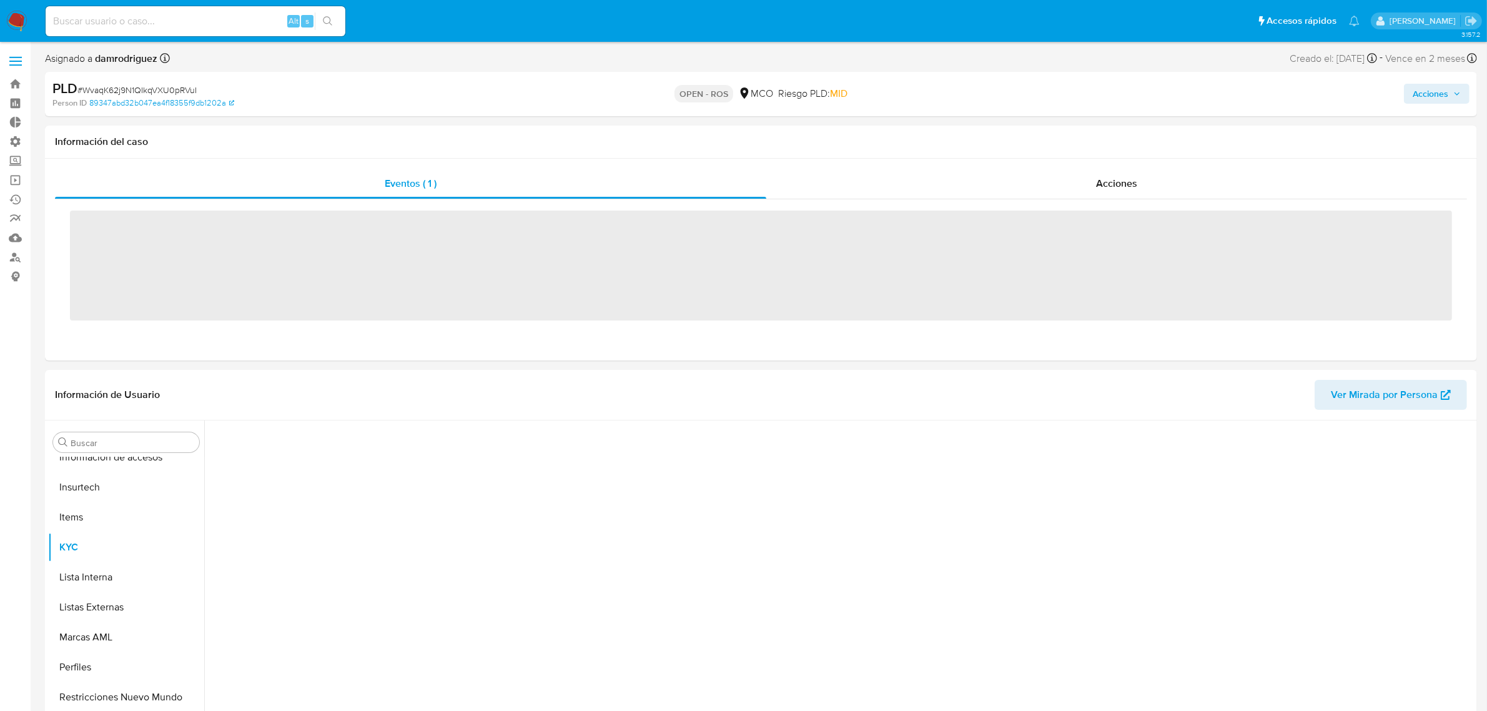
scroll to position [527, 0]
click at [14, 22] on img at bounding box center [16, 21] width 21 height 21
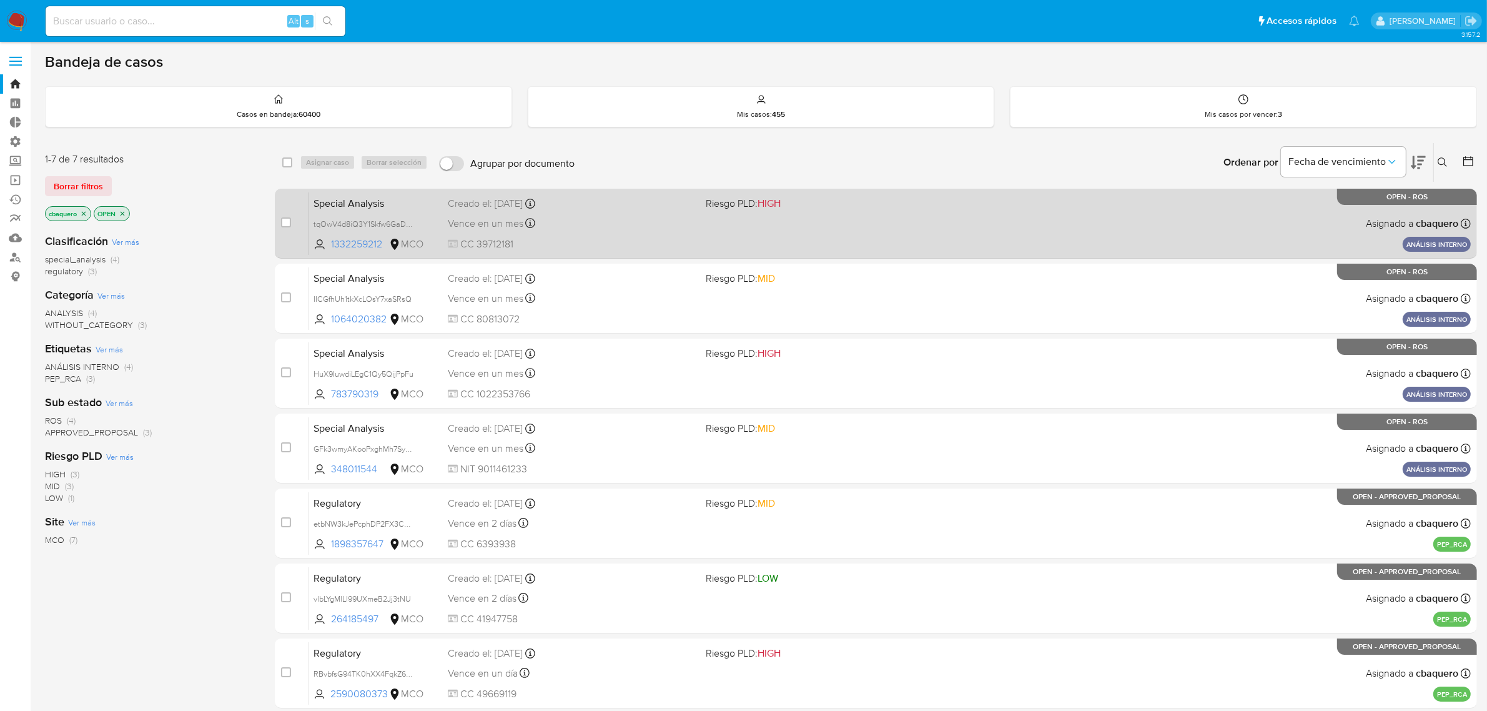
click at [654, 231] on div "Vence en un mes Vence el [DATE] 15:40:32" at bounding box center [572, 223] width 249 height 17
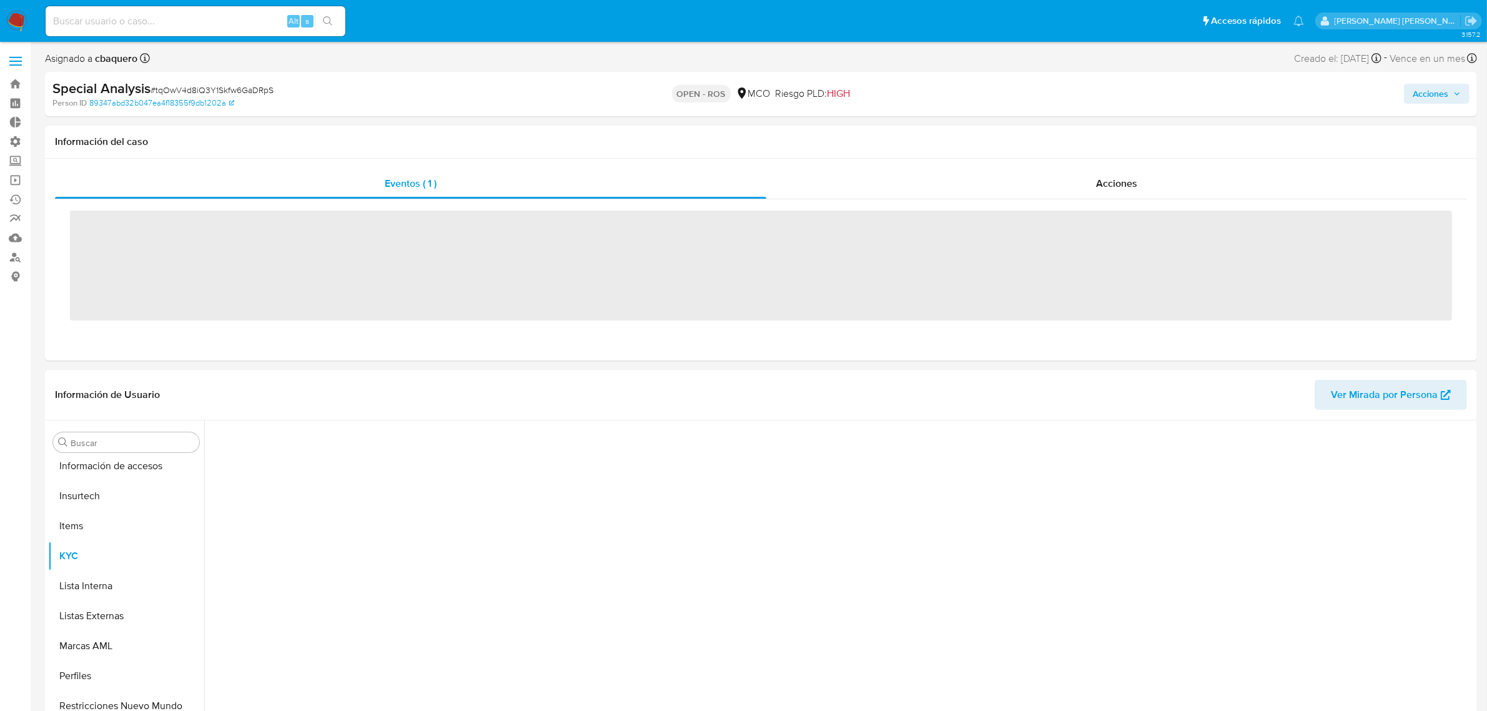
scroll to position [527, 0]
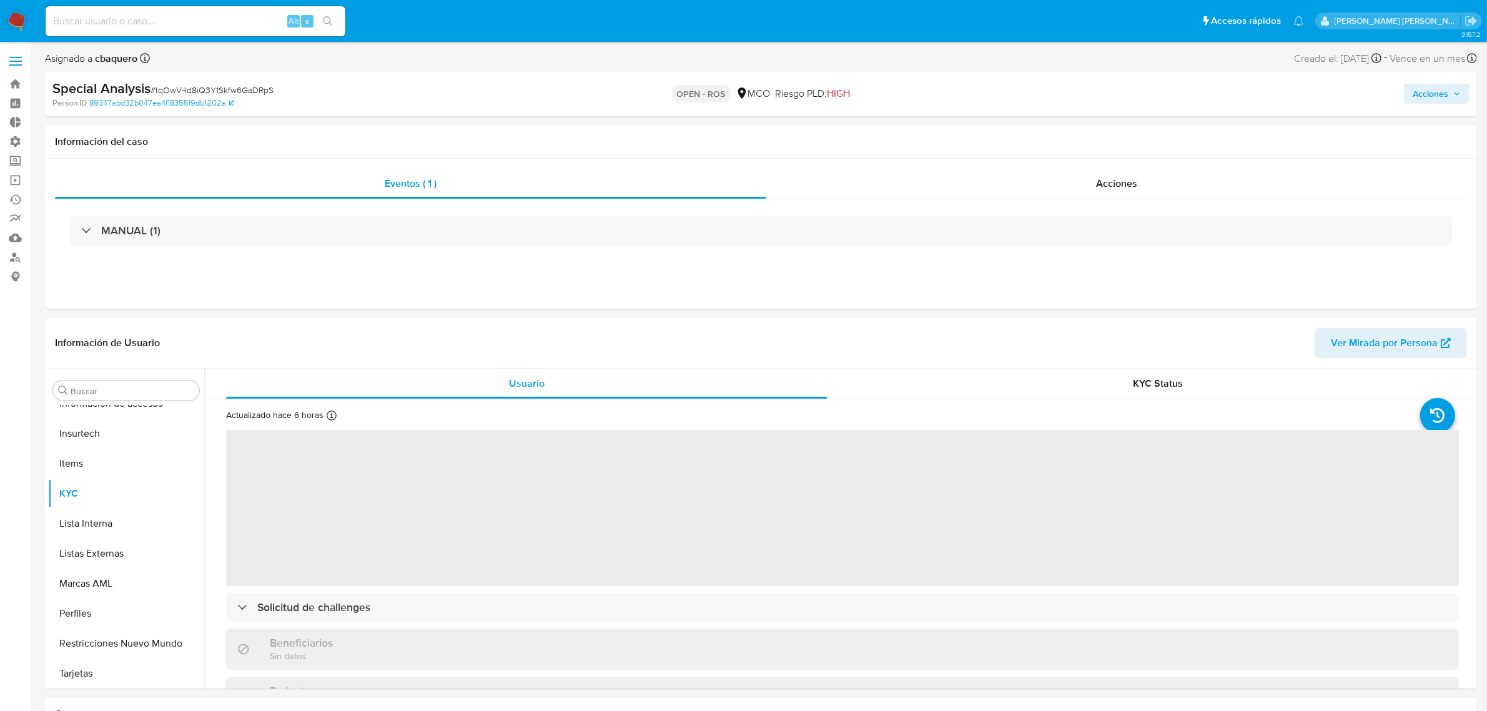
select select "10"
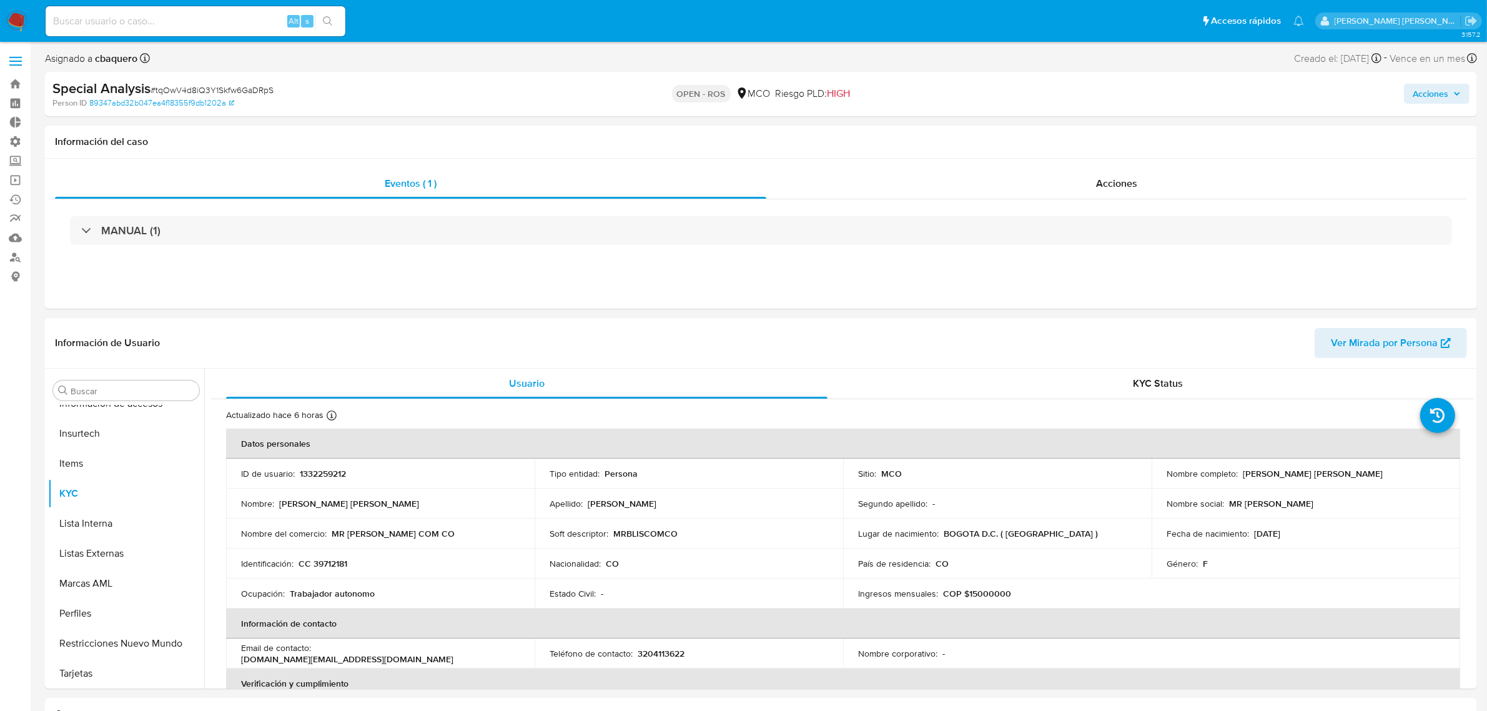
click at [1424, 96] on span "Acciones" at bounding box center [1431, 94] width 36 height 20
click at [1113, 151] on div "Enviar" at bounding box center [1169, 234] width 577 height 166
click at [1101, 126] on span "Resolución del caso" at bounding box center [1081, 133] width 89 height 14
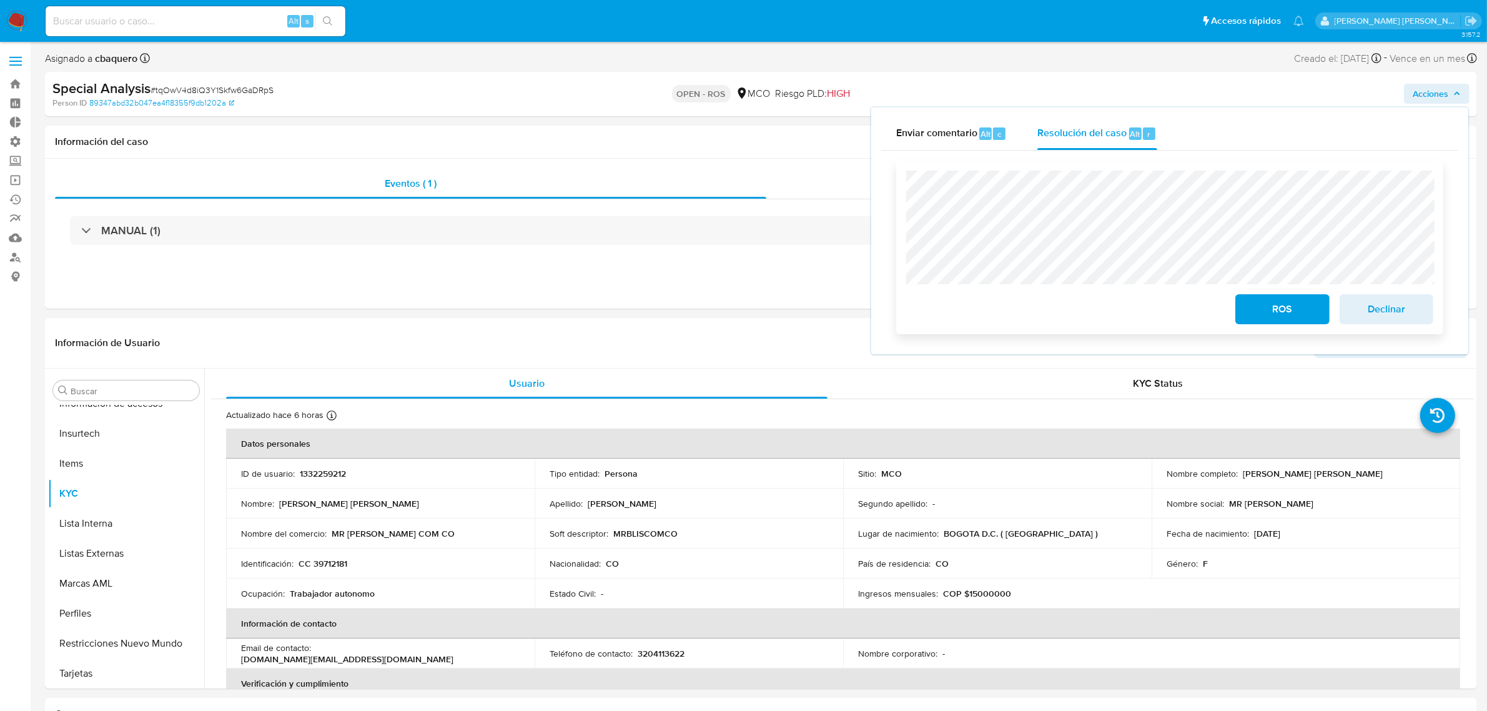
click at [1245, 297] on button "ROS" at bounding box center [1282, 309] width 94 height 30
click at [1263, 320] on span "ROS" at bounding box center [1282, 308] width 61 height 27
click at [1269, 319] on span "ROS" at bounding box center [1282, 308] width 61 height 27
click at [1288, 307] on span "ROS" at bounding box center [1282, 308] width 61 height 27
click at [1345, 161] on div "ROS Declinar" at bounding box center [1169, 248] width 547 height 174
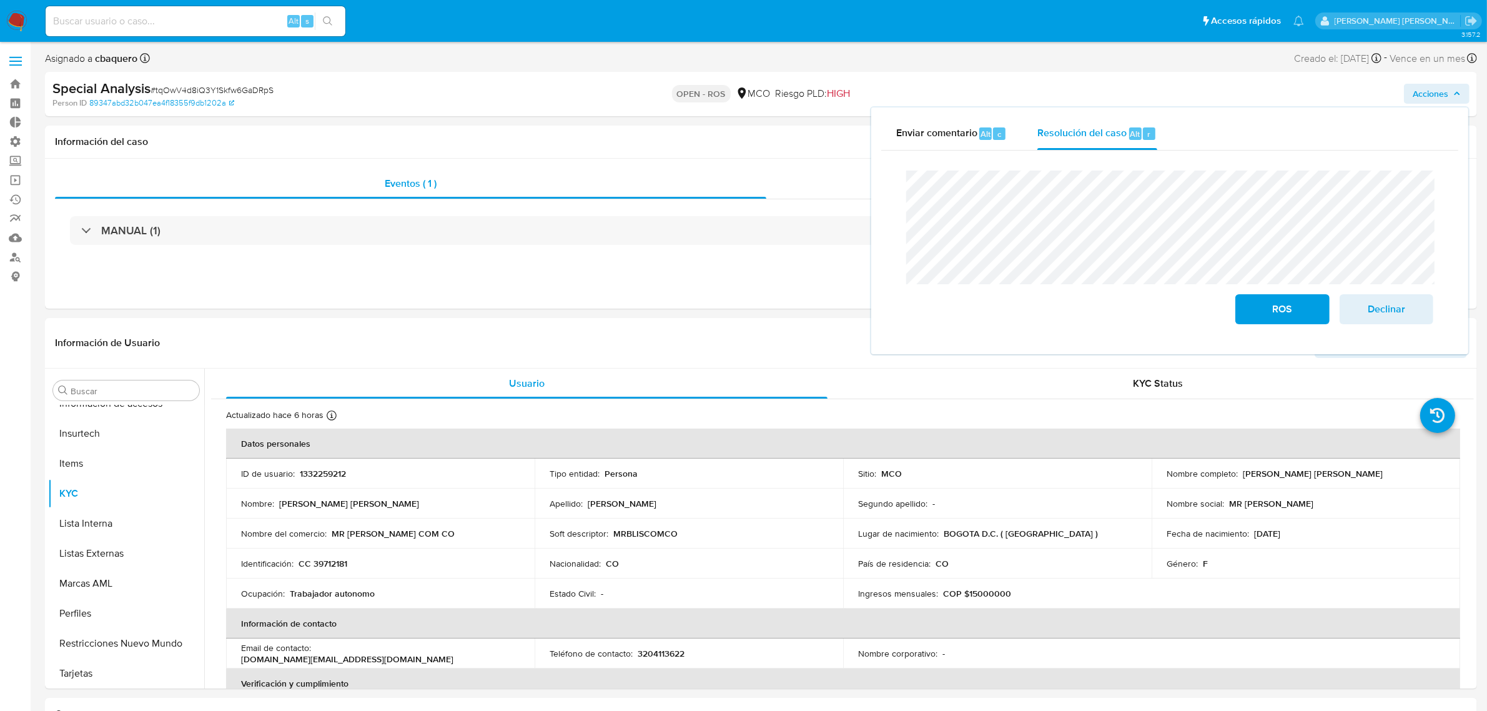
click at [19, 20] on img at bounding box center [16, 21] width 21 height 21
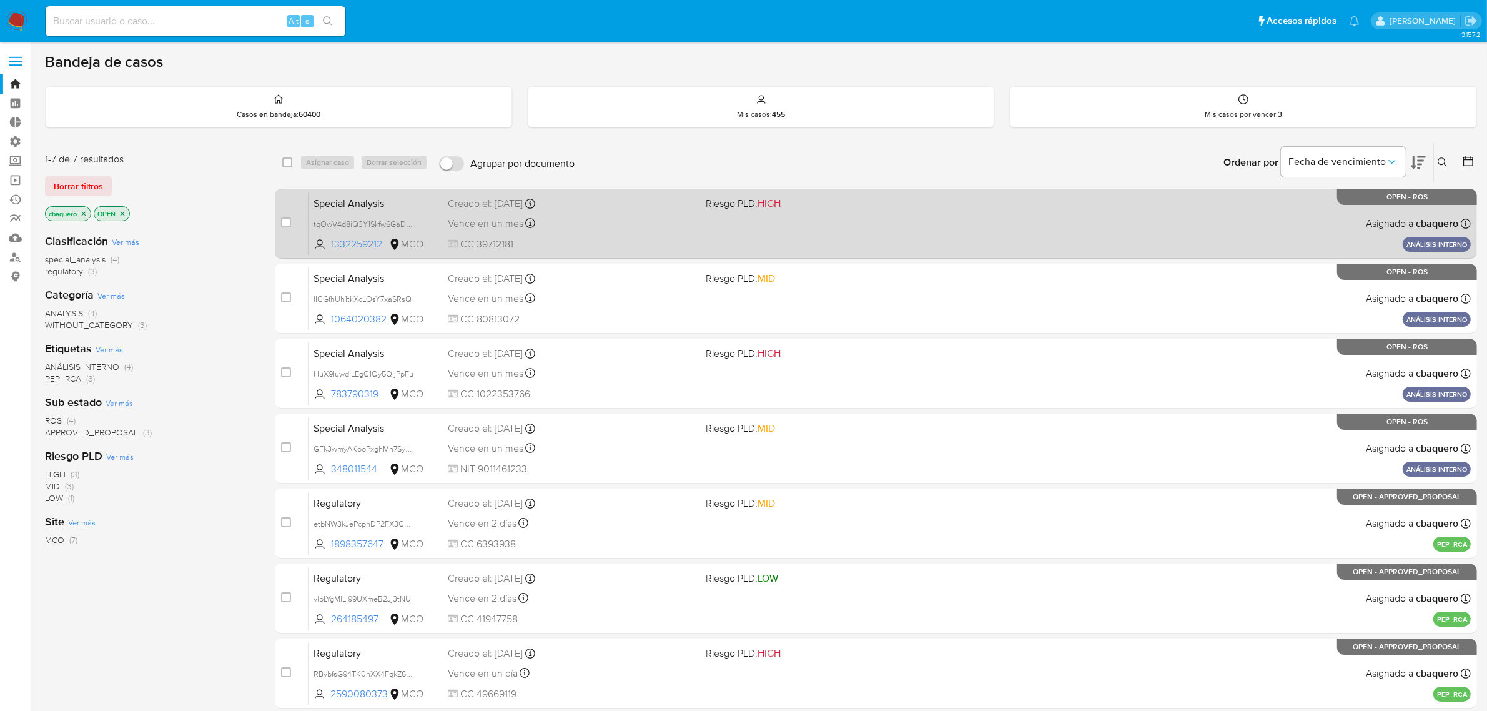
click at [797, 245] on div "Special Analysis tqOwV4d8iQ3Y1Skfw6GaDRpS 1332259212 MCO Riesgo PLD: HIGH Cread…" at bounding box center [890, 223] width 1162 height 63
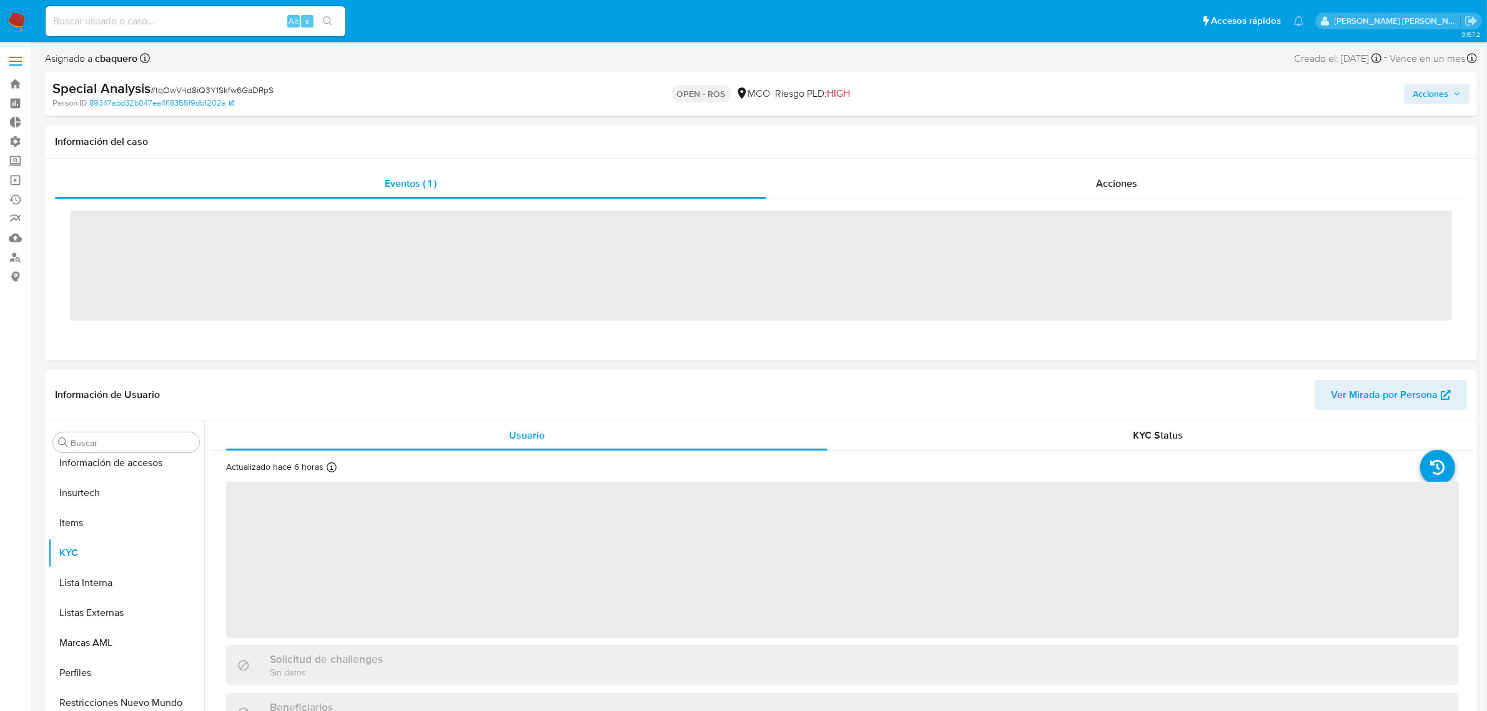
scroll to position [527, 0]
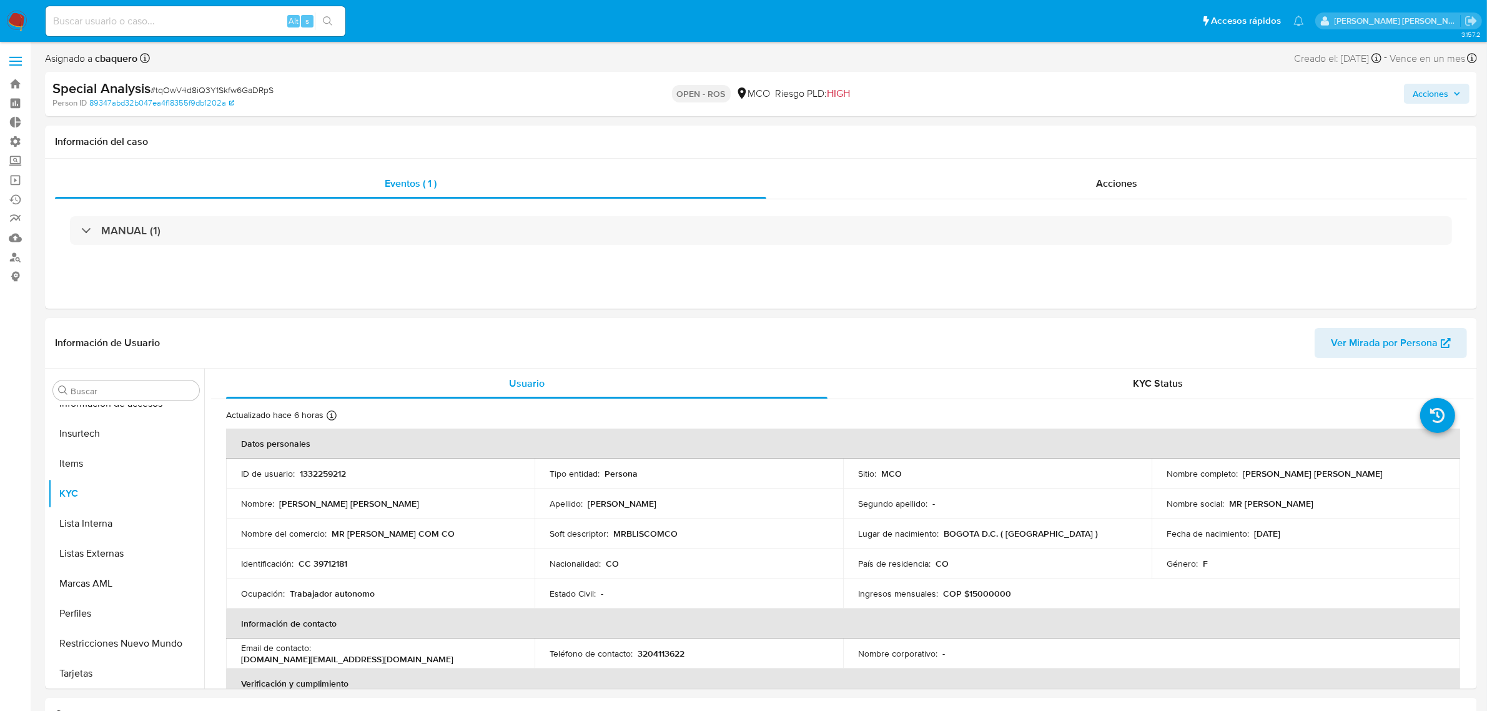
select select "10"
click at [1444, 82] on div "Acciones" at bounding box center [1235, 93] width 469 height 29
click at [1447, 87] on span "Acciones" at bounding box center [1431, 94] width 36 height 20
click at [1089, 132] on span "Resolución del caso" at bounding box center [1081, 133] width 89 height 14
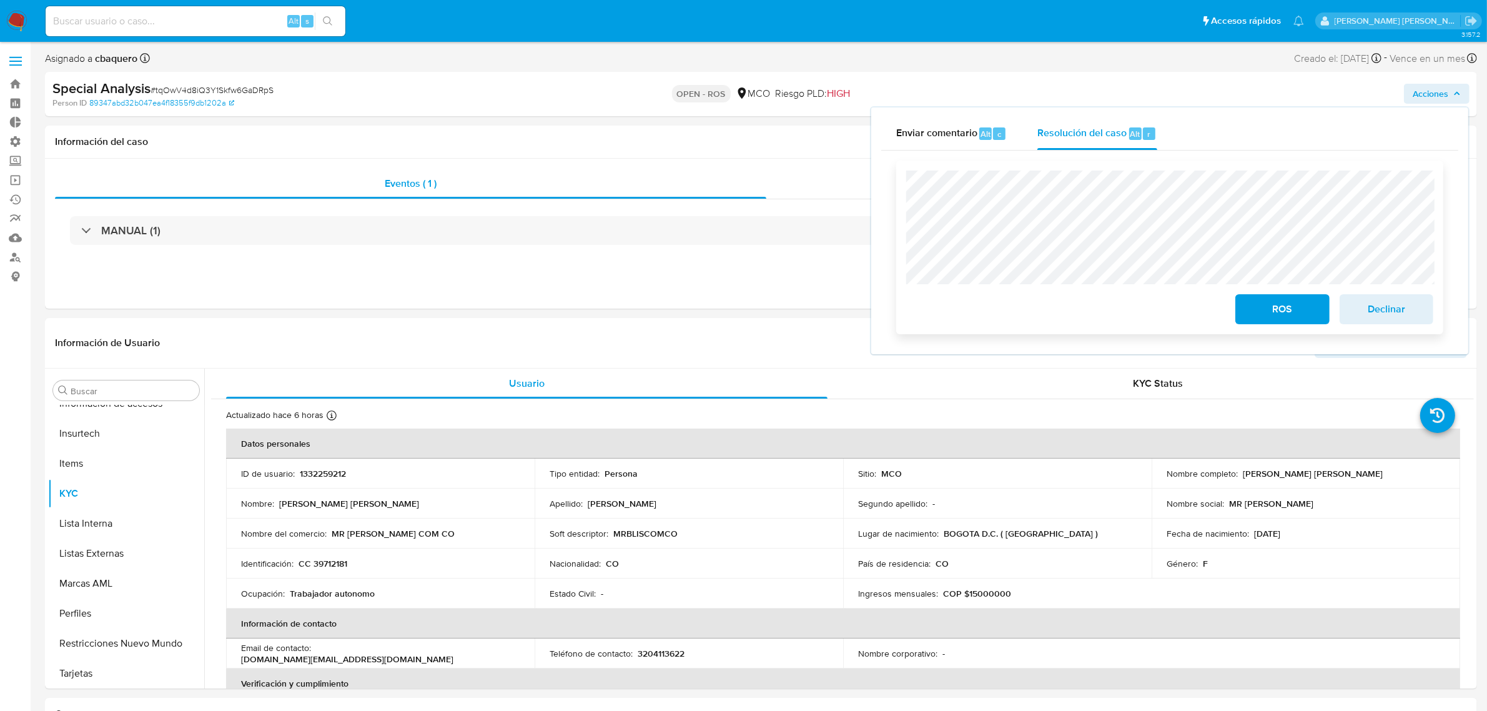
click at [1265, 314] on span "ROS" at bounding box center [1282, 308] width 61 height 27
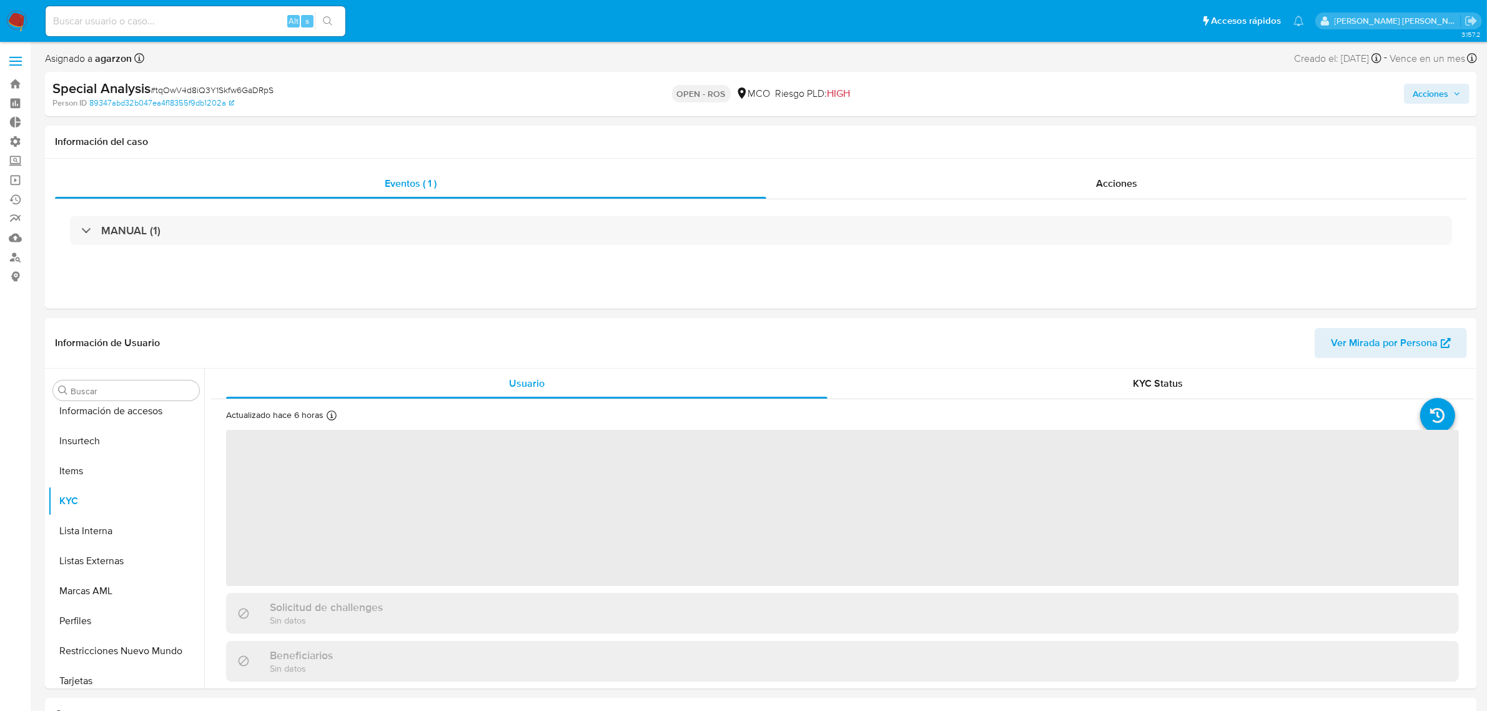
scroll to position [527, 0]
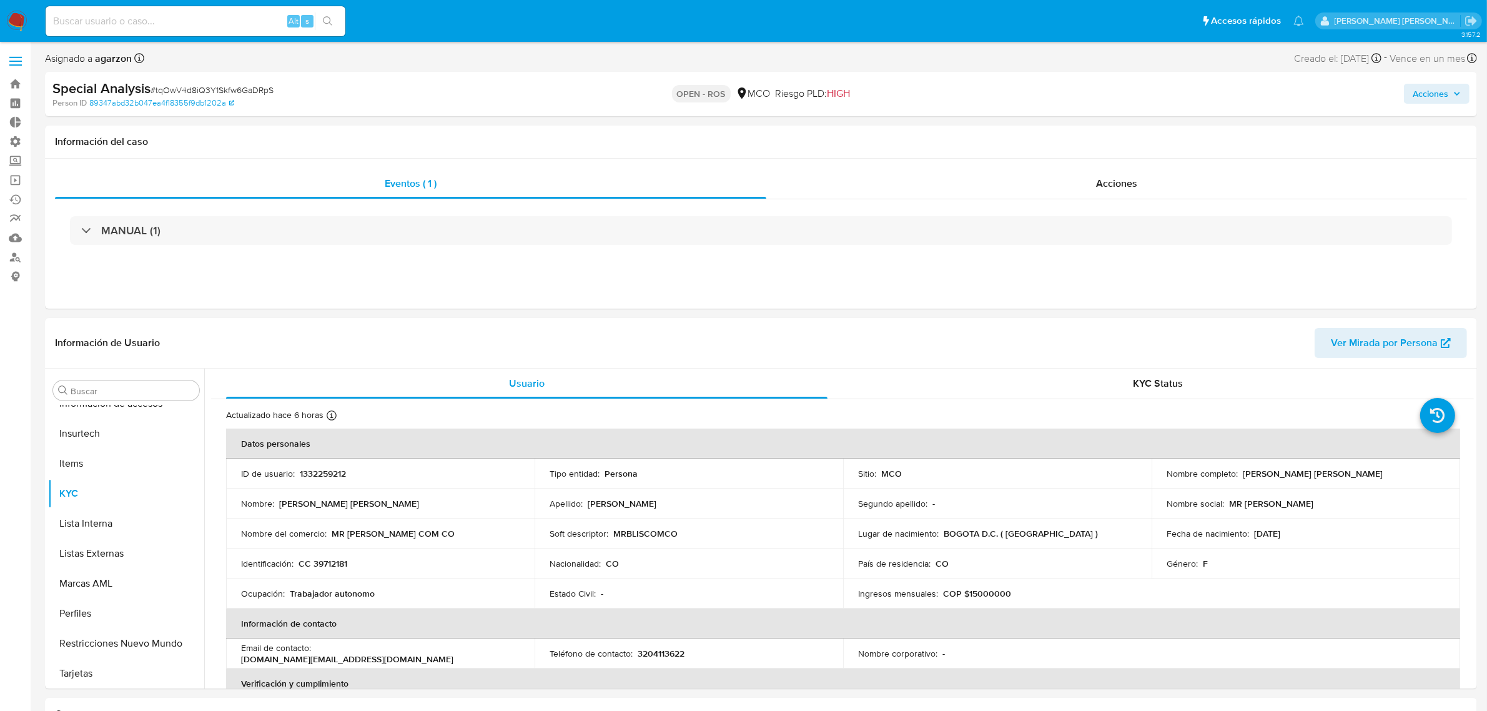
select select "10"
click at [9, 23] on img at bounding box center [16, 21] width 21 height 21
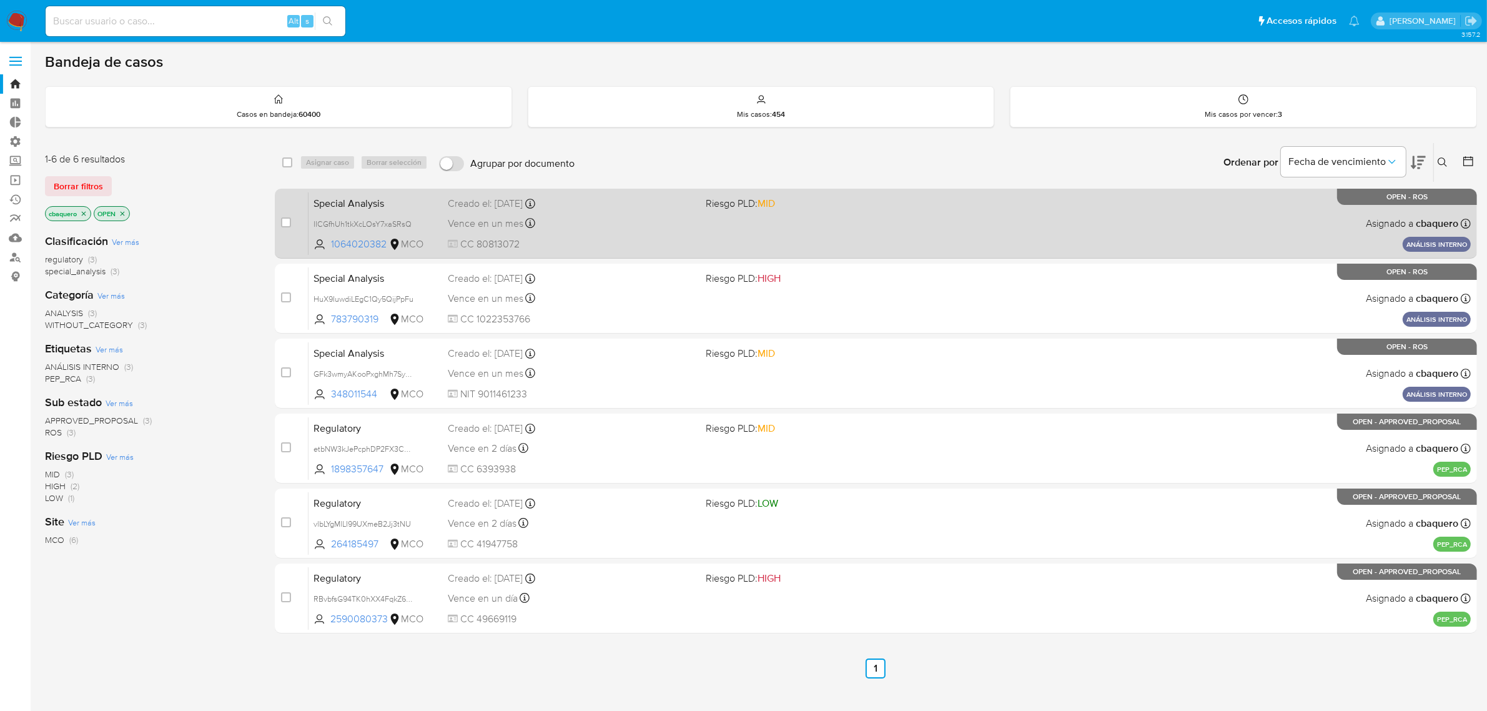
click at [863, 226] on div "Special Analysis IICGfhUh1tkXcLOsY7xaSRsQ 1064020382 MCO Riesgo PLD: MID Creado…" at bounding box center [890, 223] width 1162 height 63
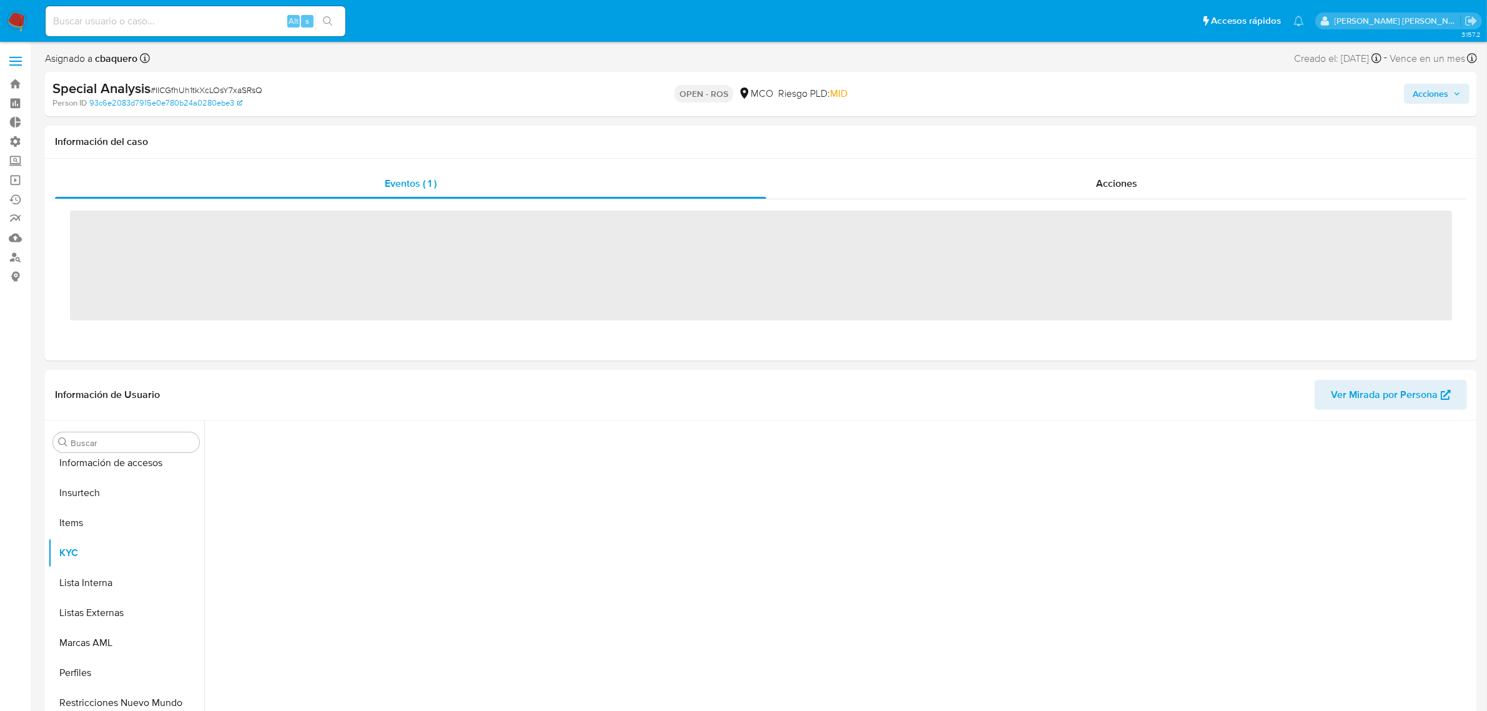
scroll to position [527, 0]
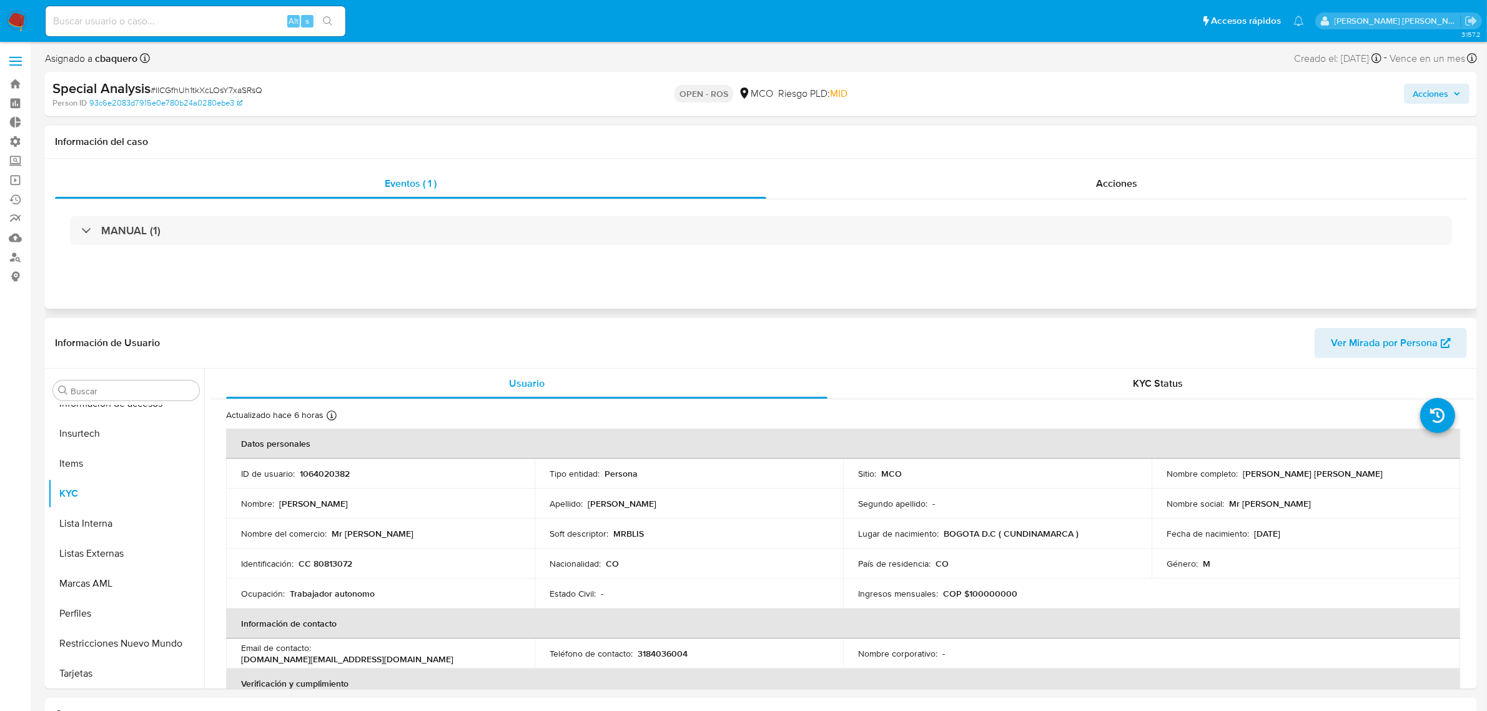
select select "10"
click at [1466, 86] on button "Acciones" at bounding box center [1437, 94] width 66 height 20
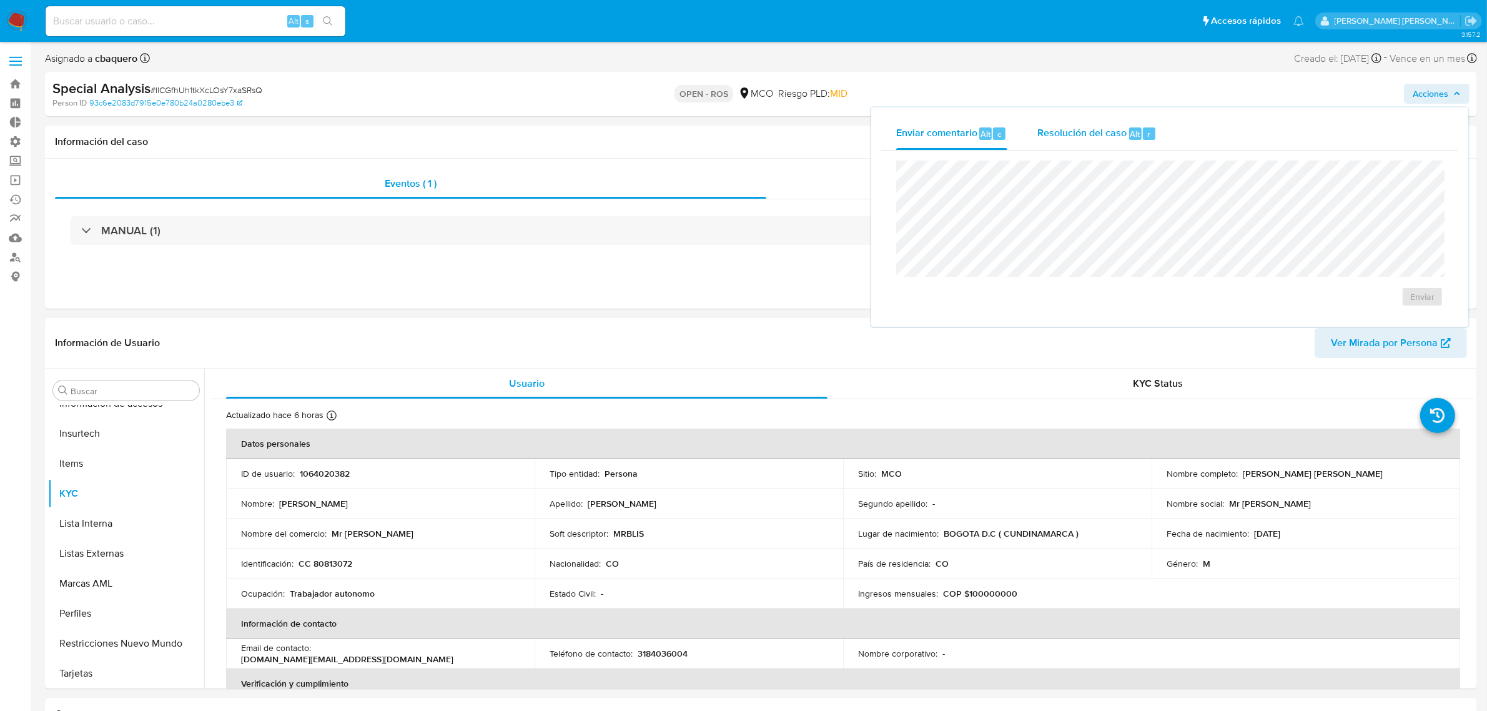
click at [1138, 129] on span "Alt" at bounding box center [1136, 134] width 10 height 12
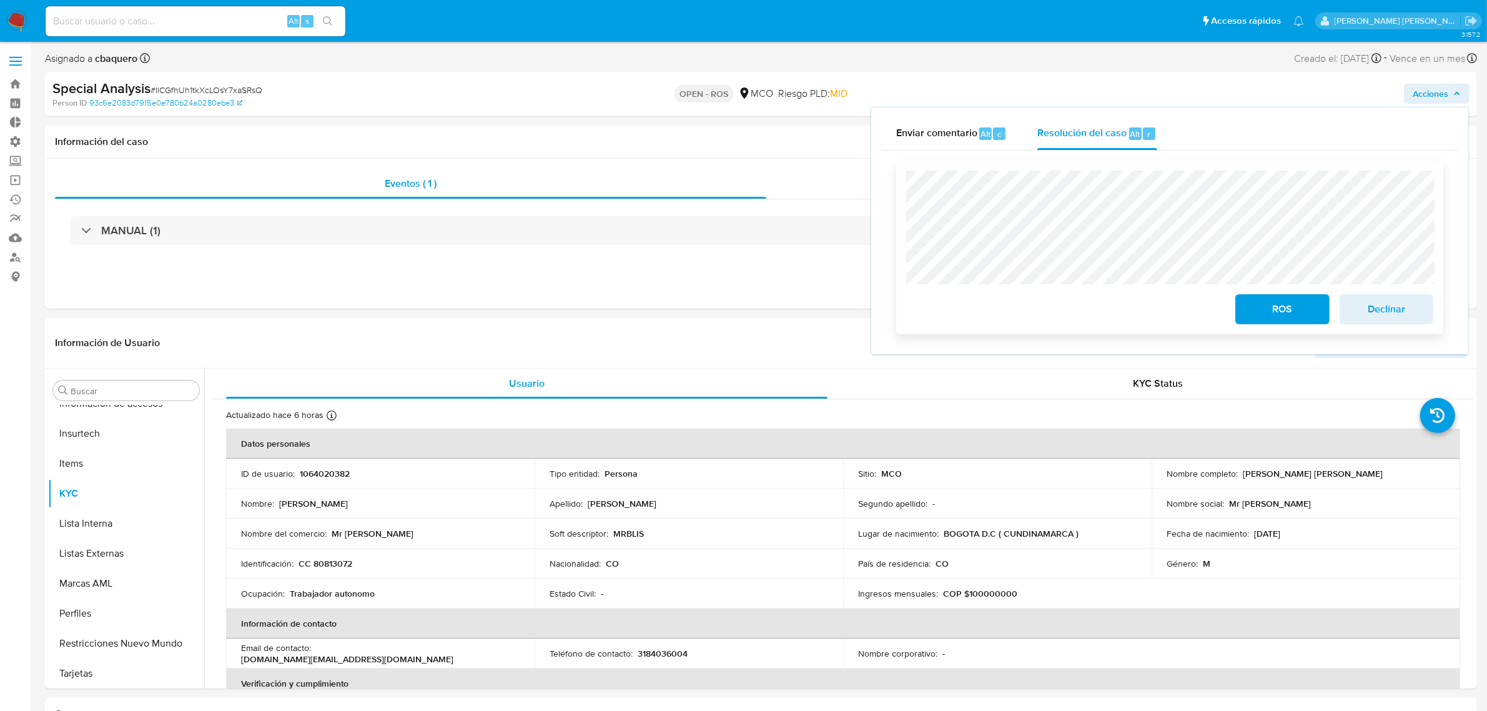
click at [1269, 314] on span "ROS" at bounding box center [1282, 308] width 61 height 27
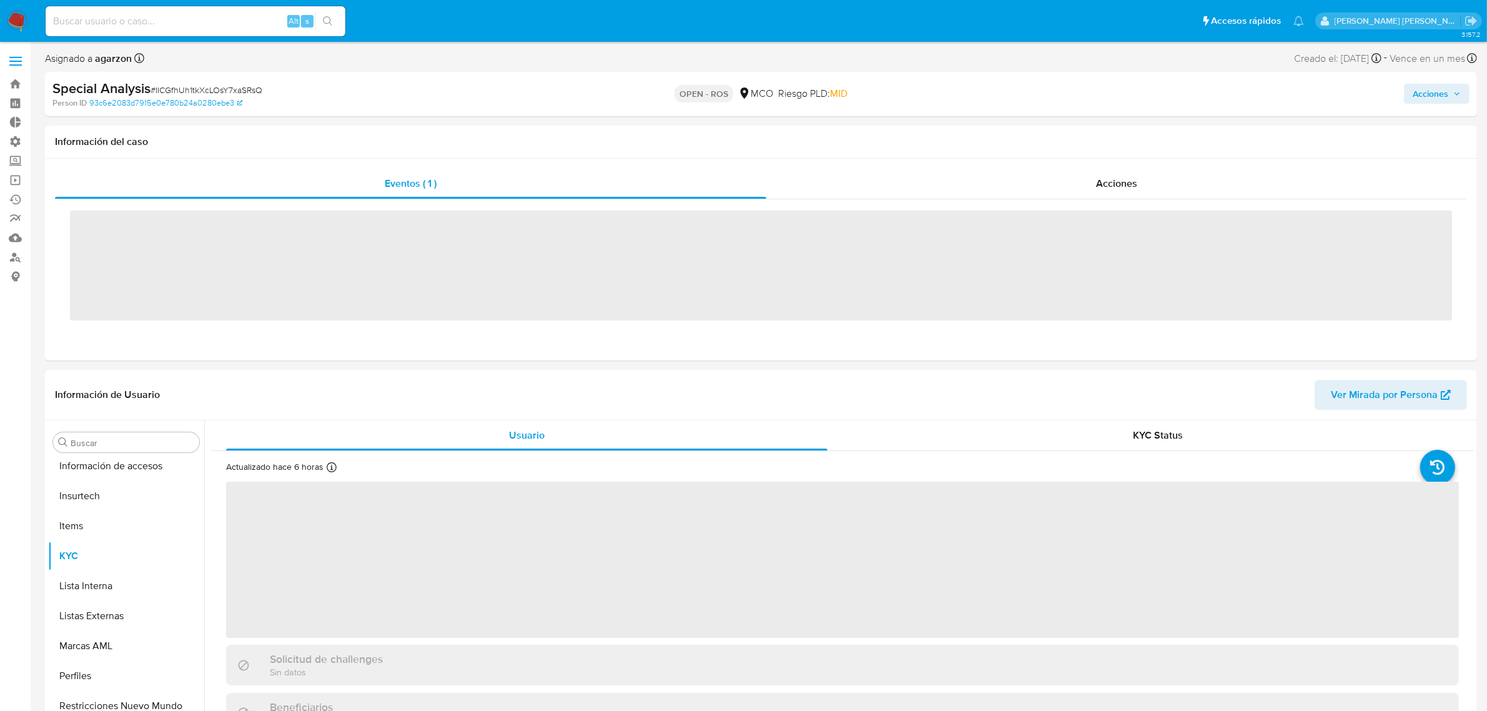
scroll to position [527, 0]
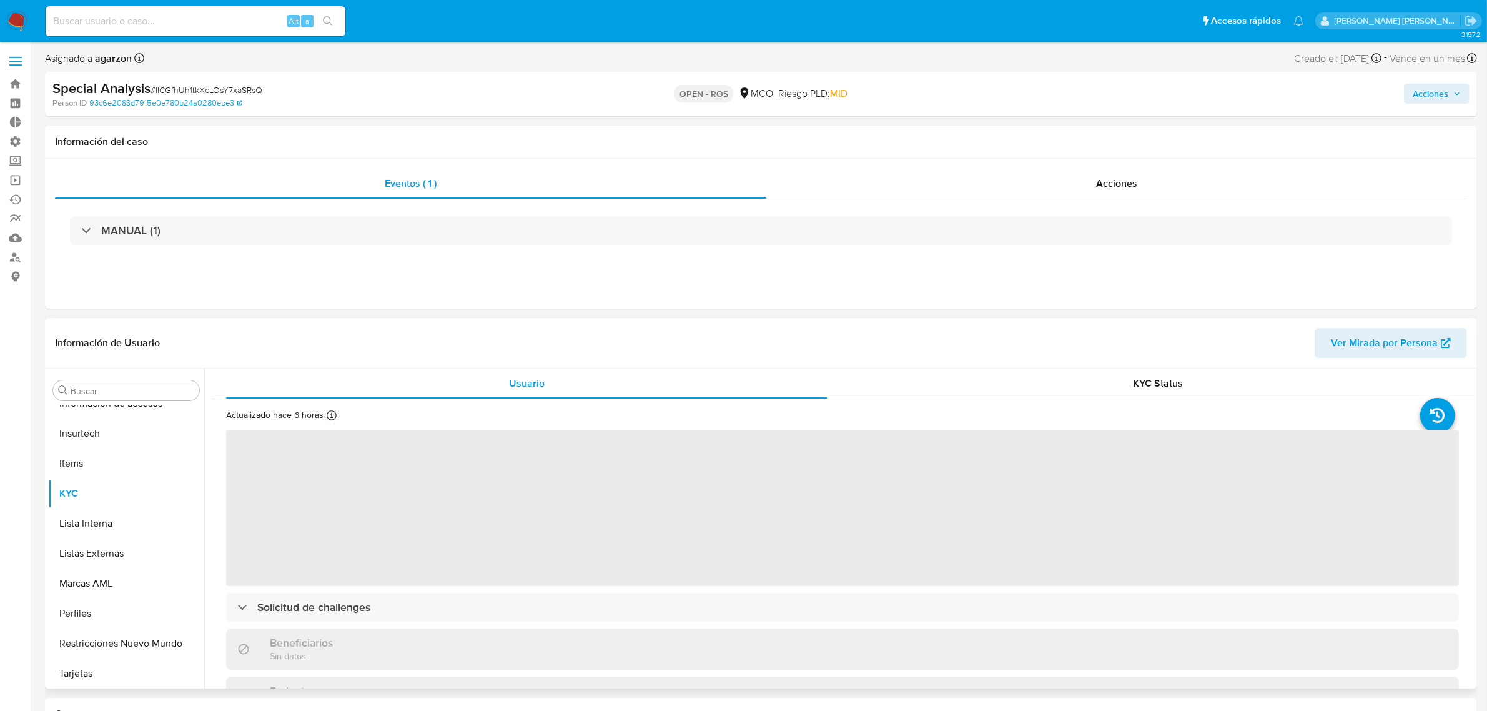
select select "10"
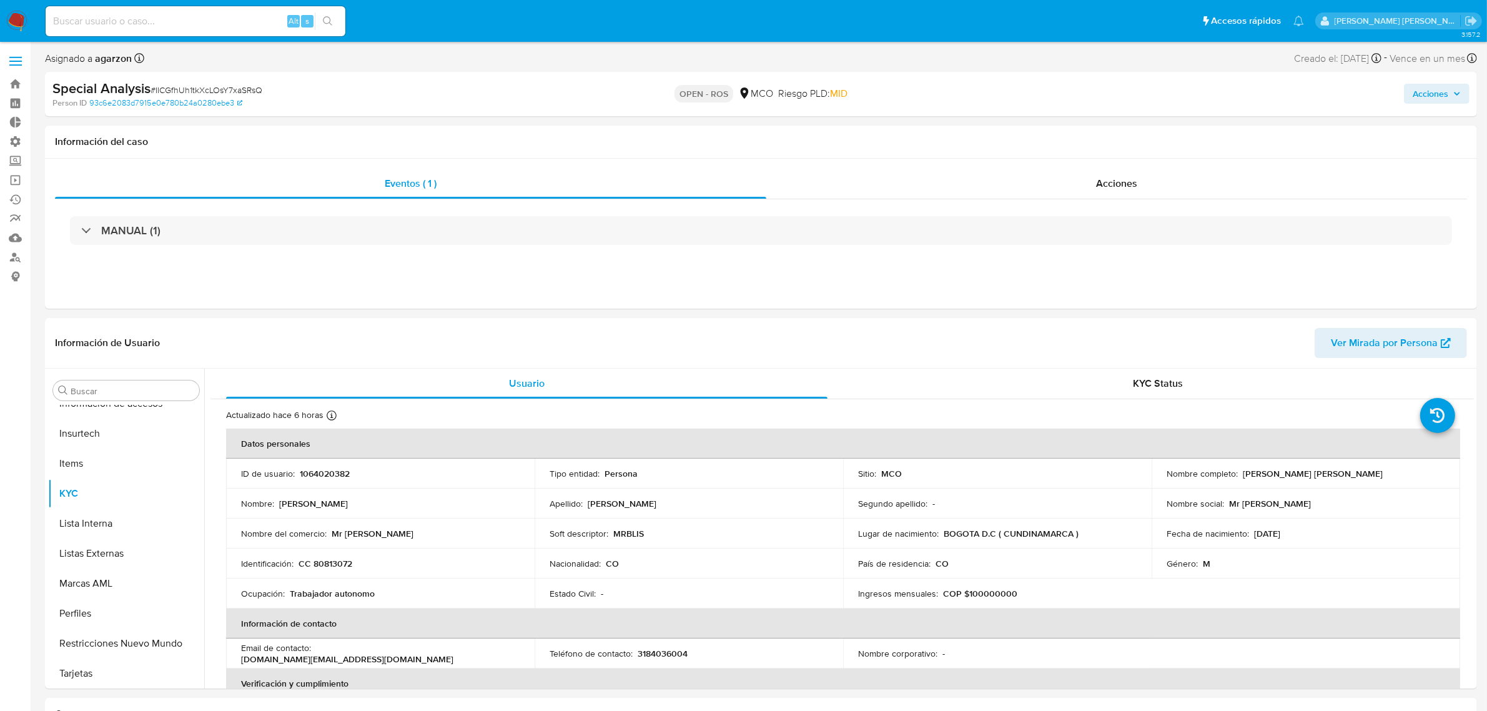
click at [11, 22] on img at bounding box center [16, 21] width 21 height 21
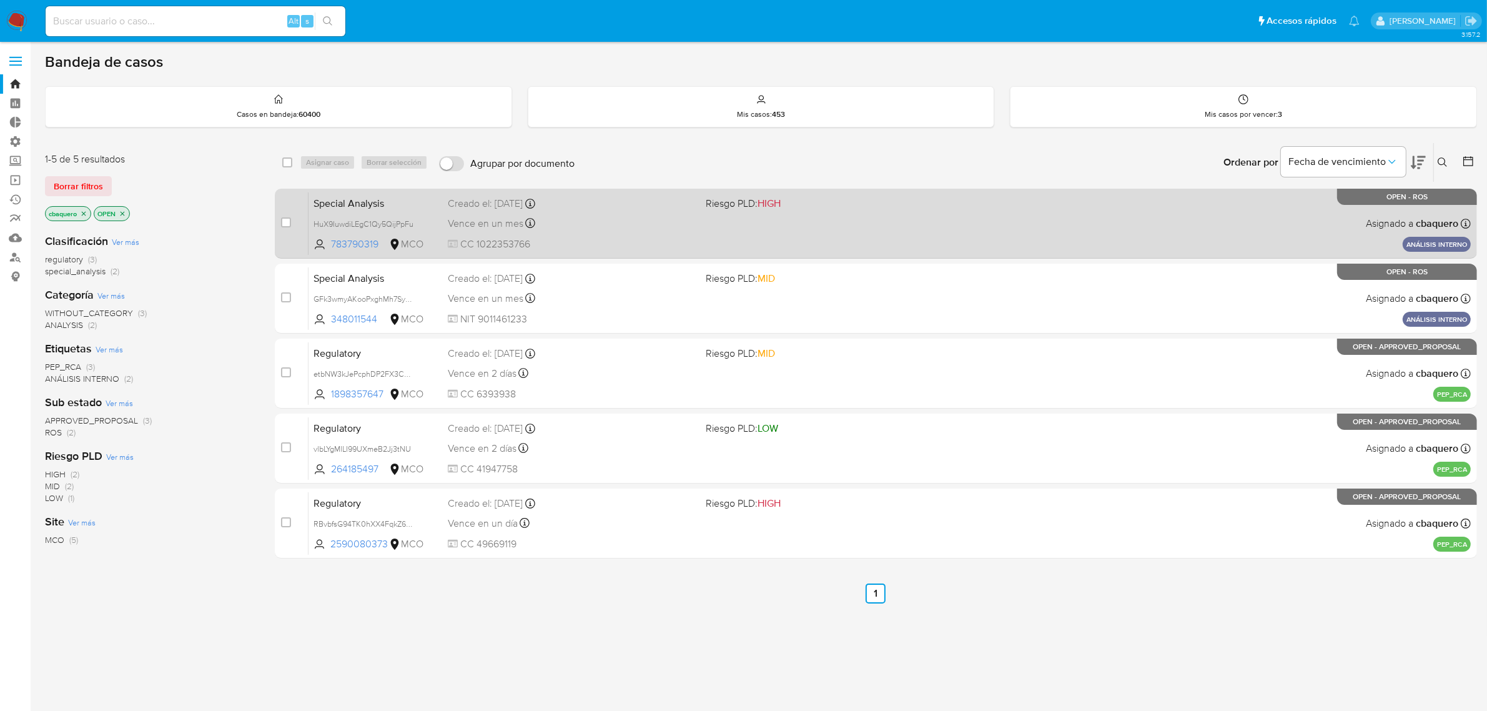
click at [670, 227] on div "Vence en un mes Vence el [DATE] 14:54:12" at bounding box center [572, 223] width 249 height 17
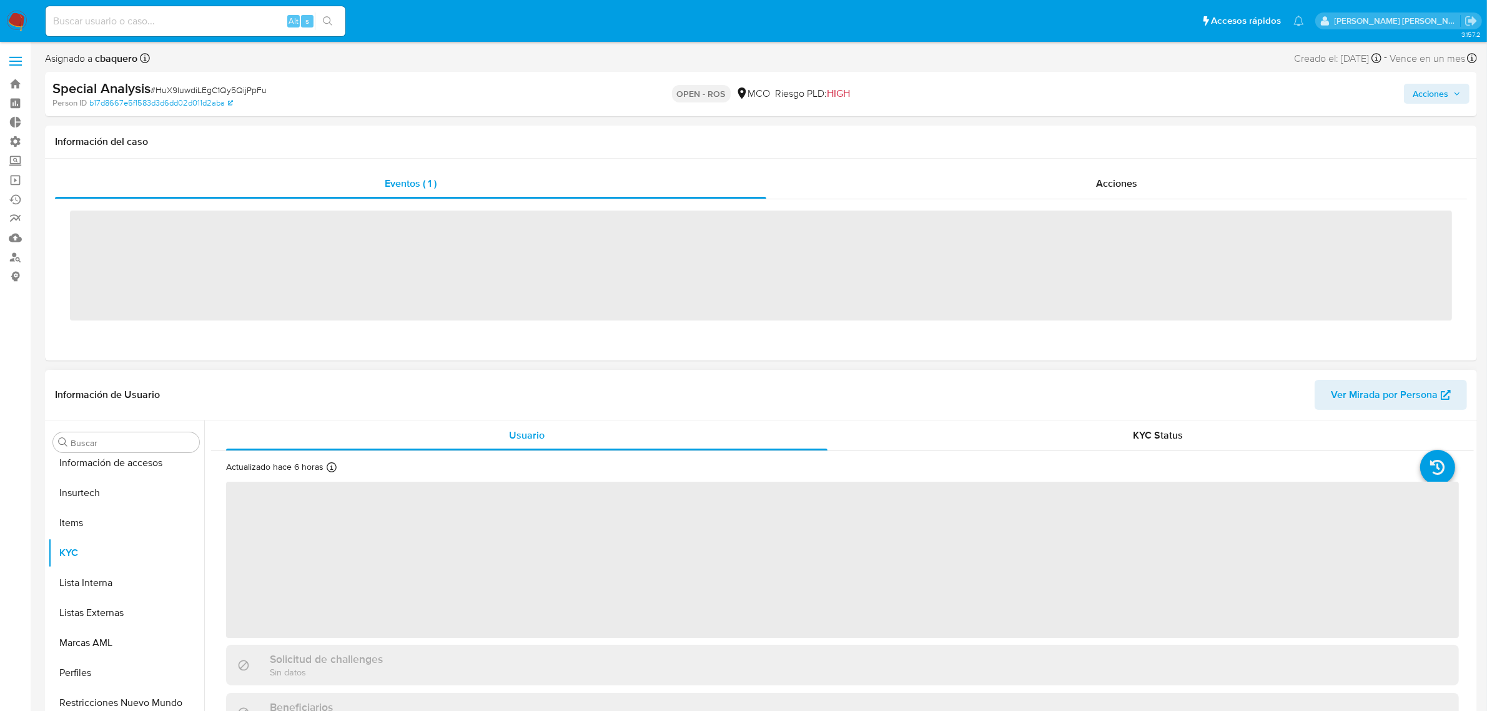
scroll to position [527, 0]
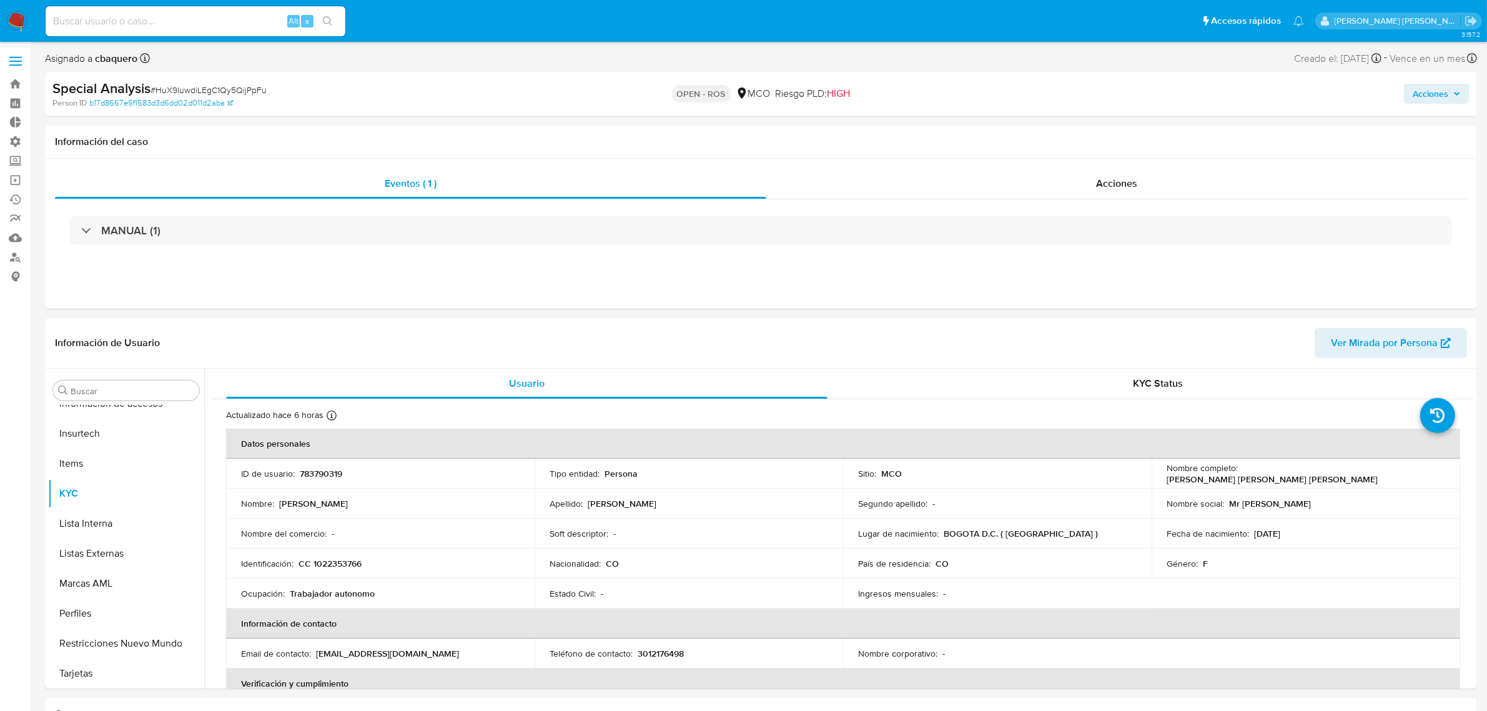
select select "10"
click at [1413, 99] on span "Acciones" at bounding box center [1431, 94] width 36 height 20
click at [1076, 132] on span "Resolución del caso" at bounding box center [1081, 133] width 89 height 14
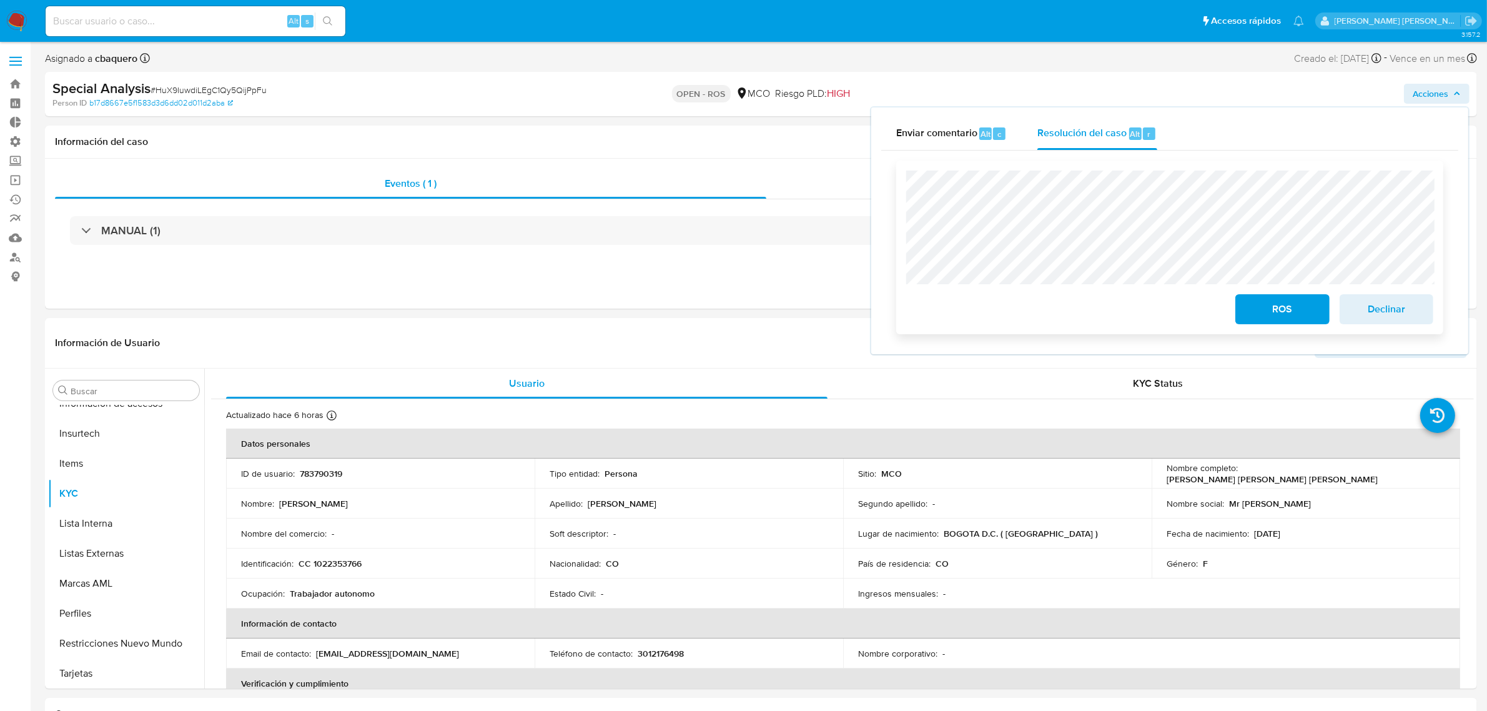
click at [1263, 309] on span "ROS" at bounding box center [1282, 308] width 61 height 27
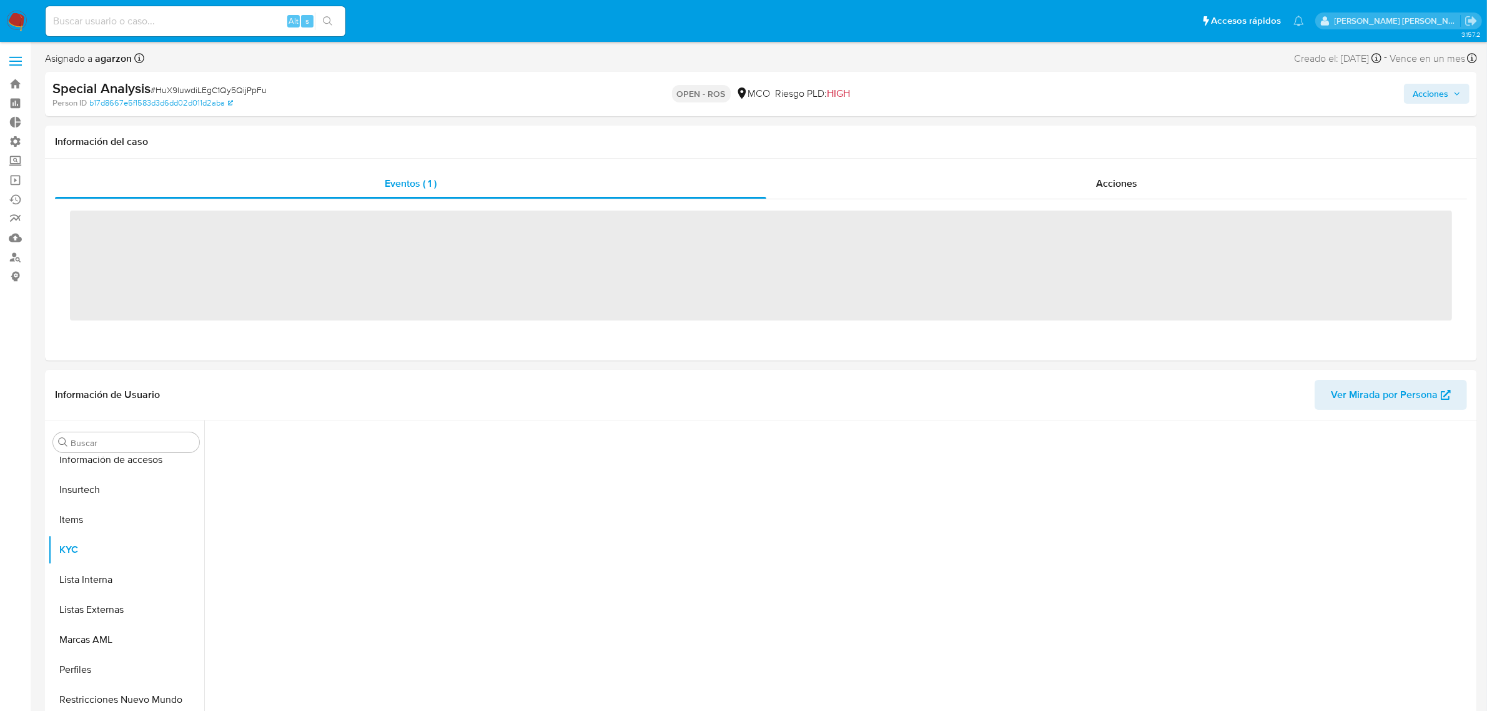
scroll to position [527, 0]
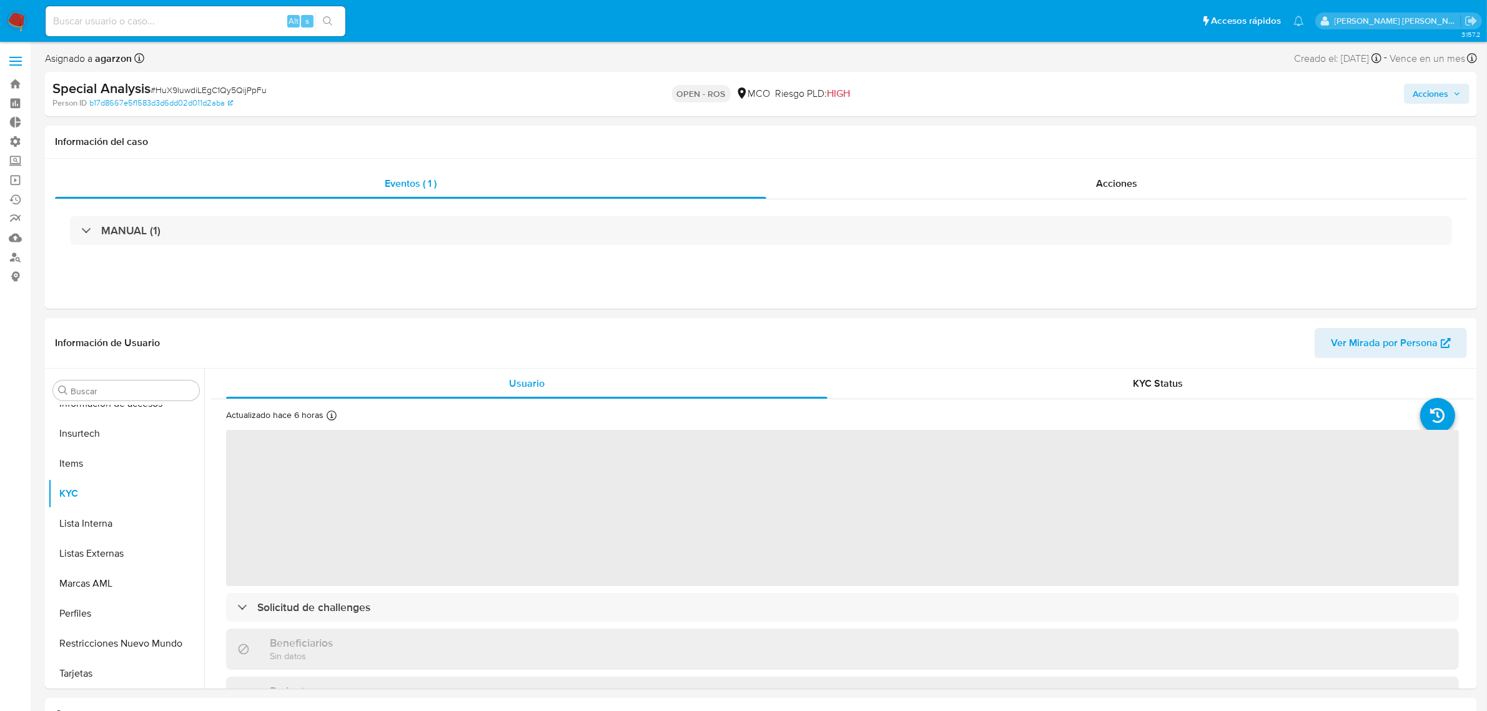
select select "10"
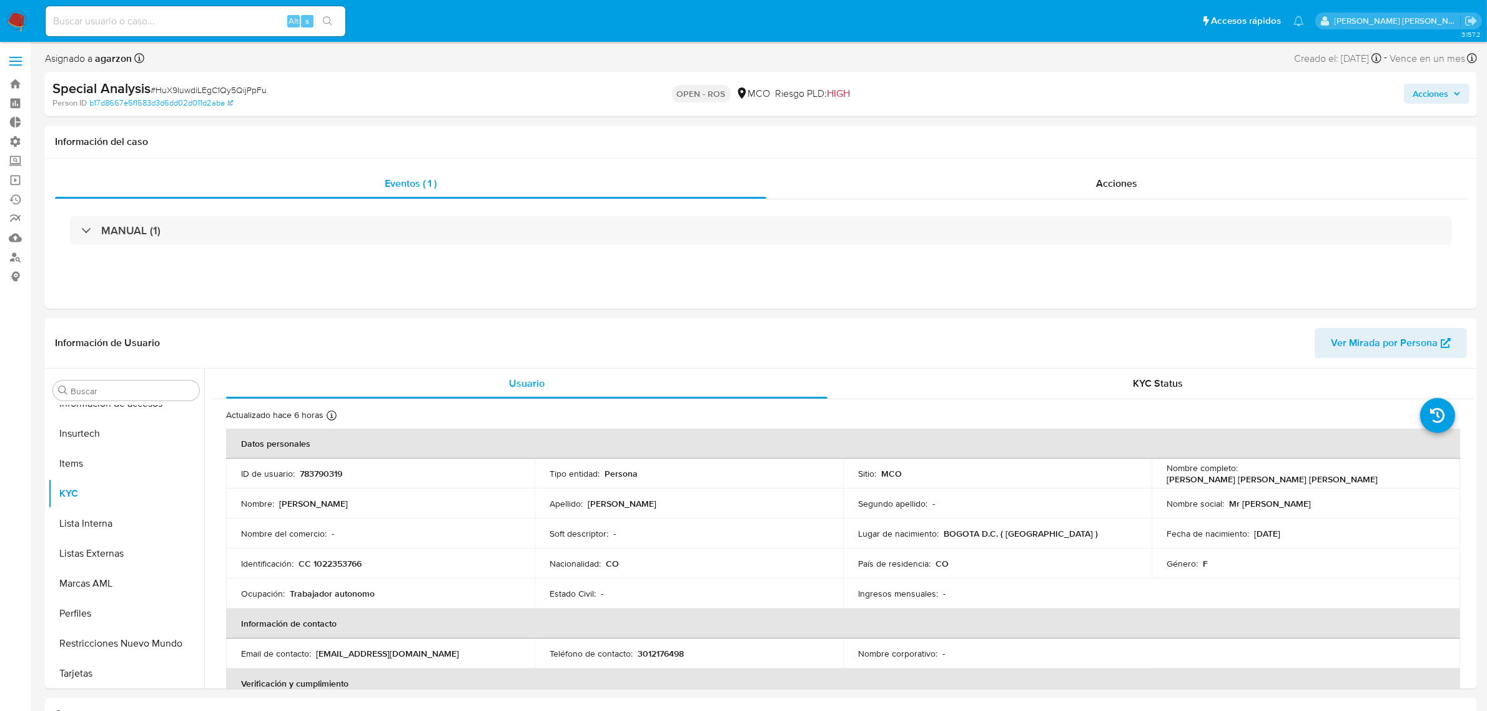
click at [8, 23] on img at bounding box center [16, 21] width 21 height 21
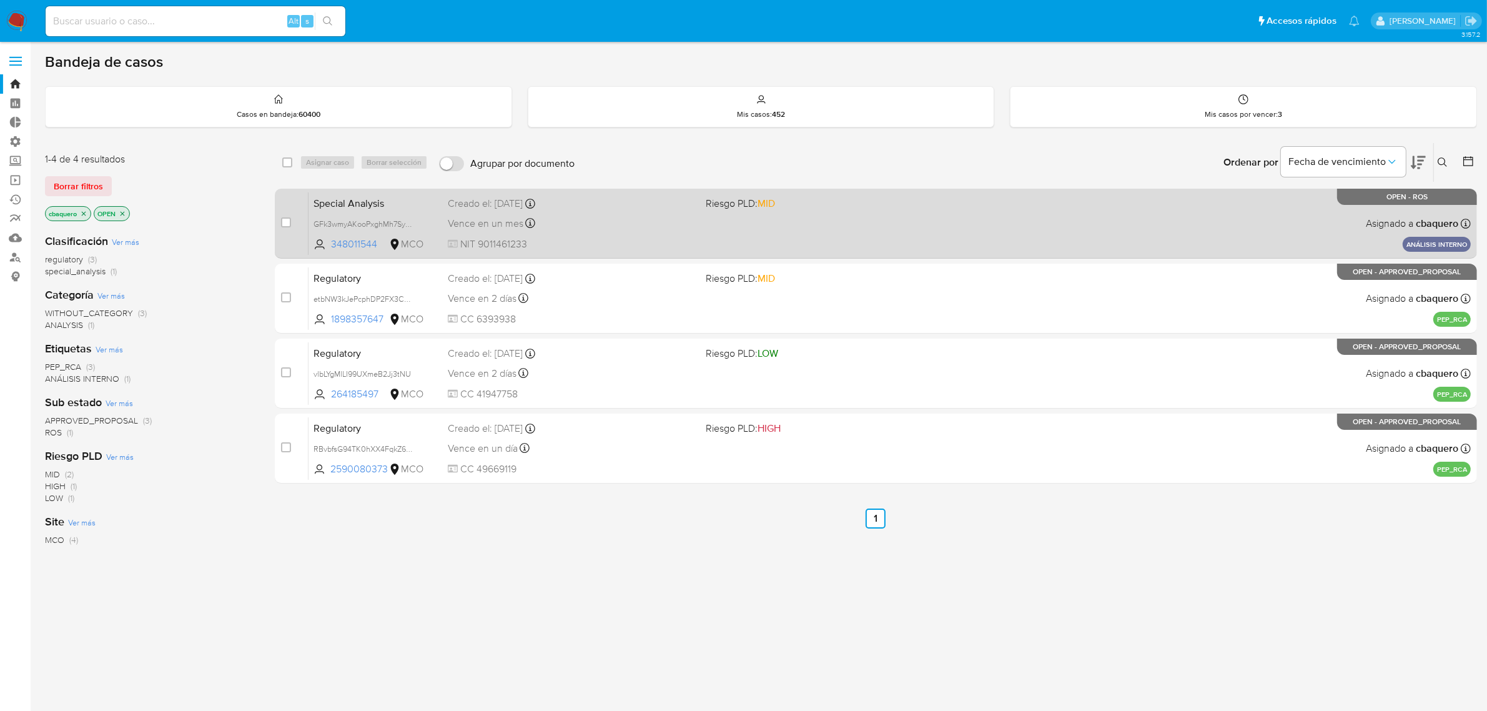
click at [815, 220] on div "Special Analysis GFk3wmyAKooPxghMh7Syw4Z2 348011544 MCO Riesgo PLD: MID Creado …" at bounding box center [890, 223] width 1162 height 63
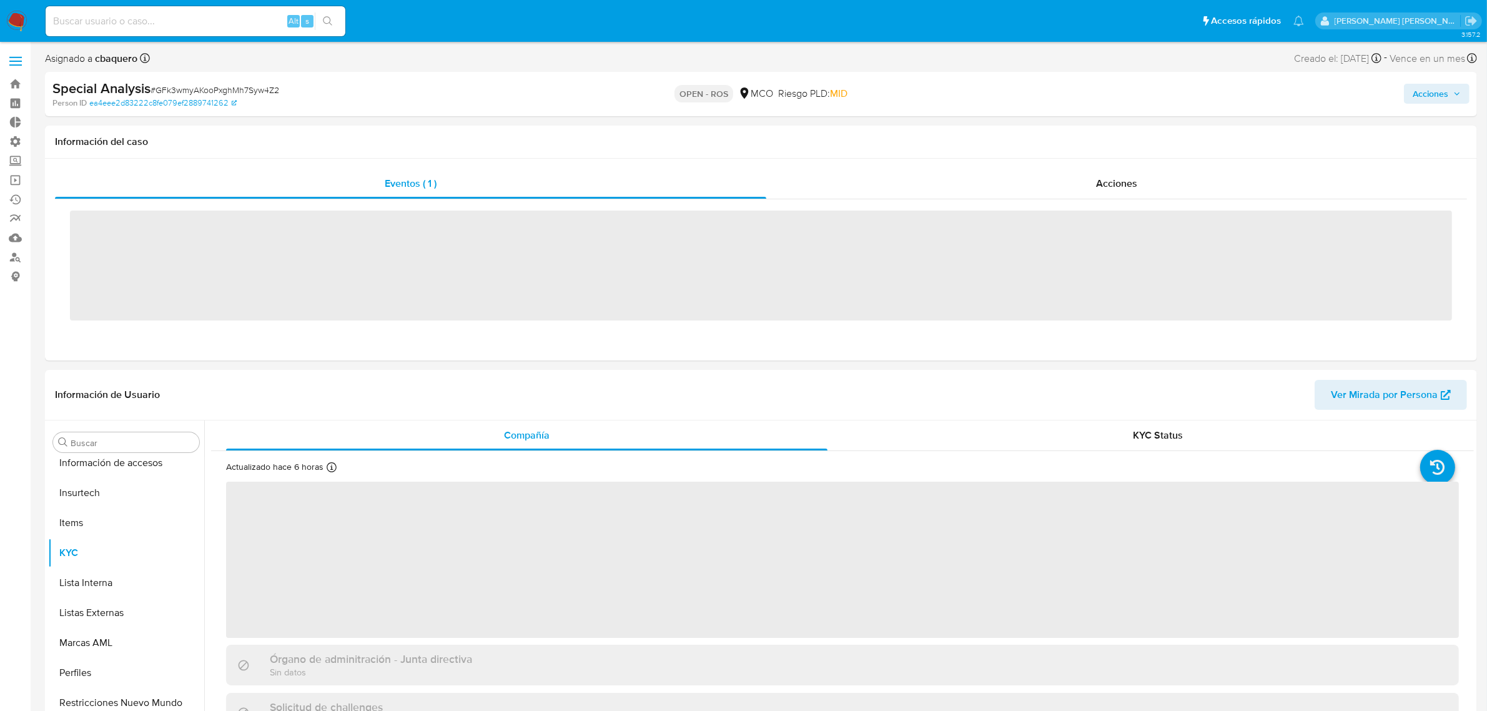
scroll to position [527, 0]
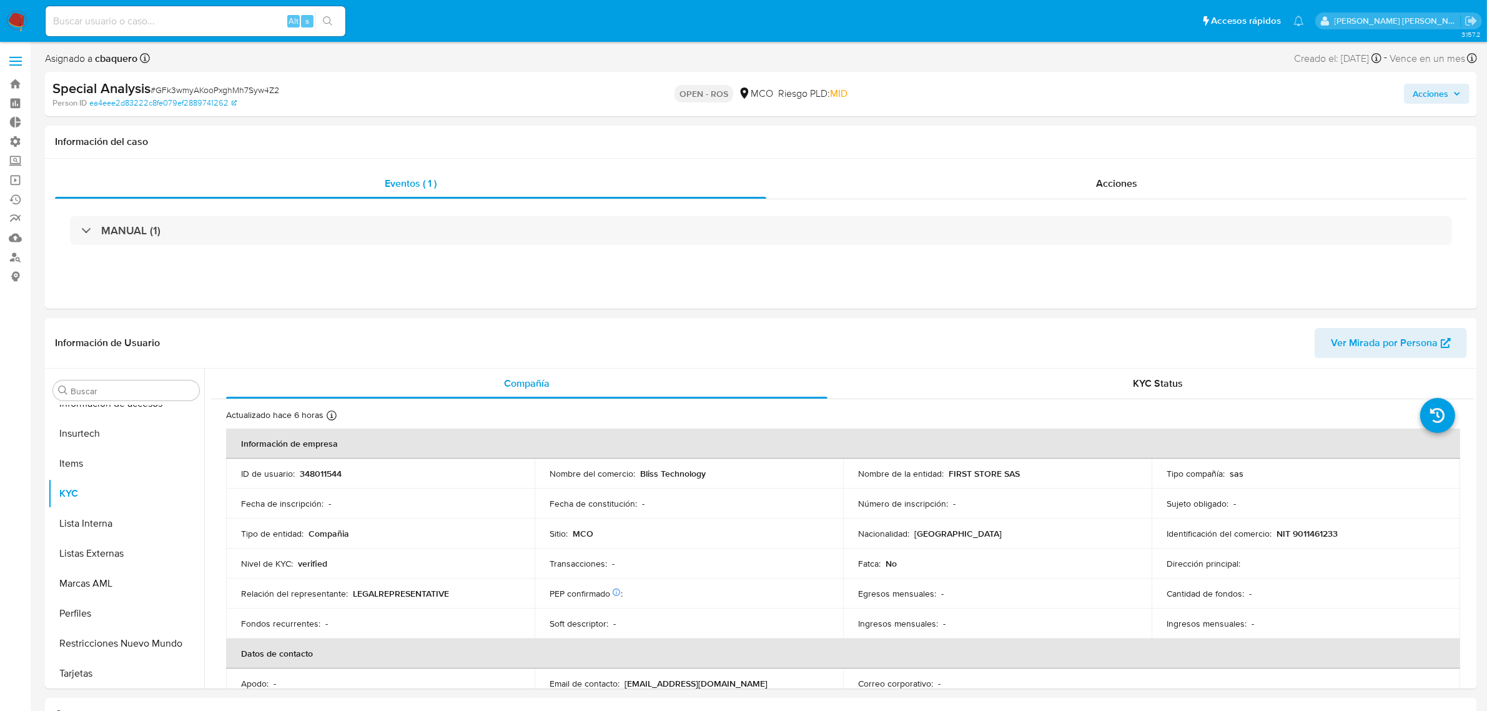
select select "10"
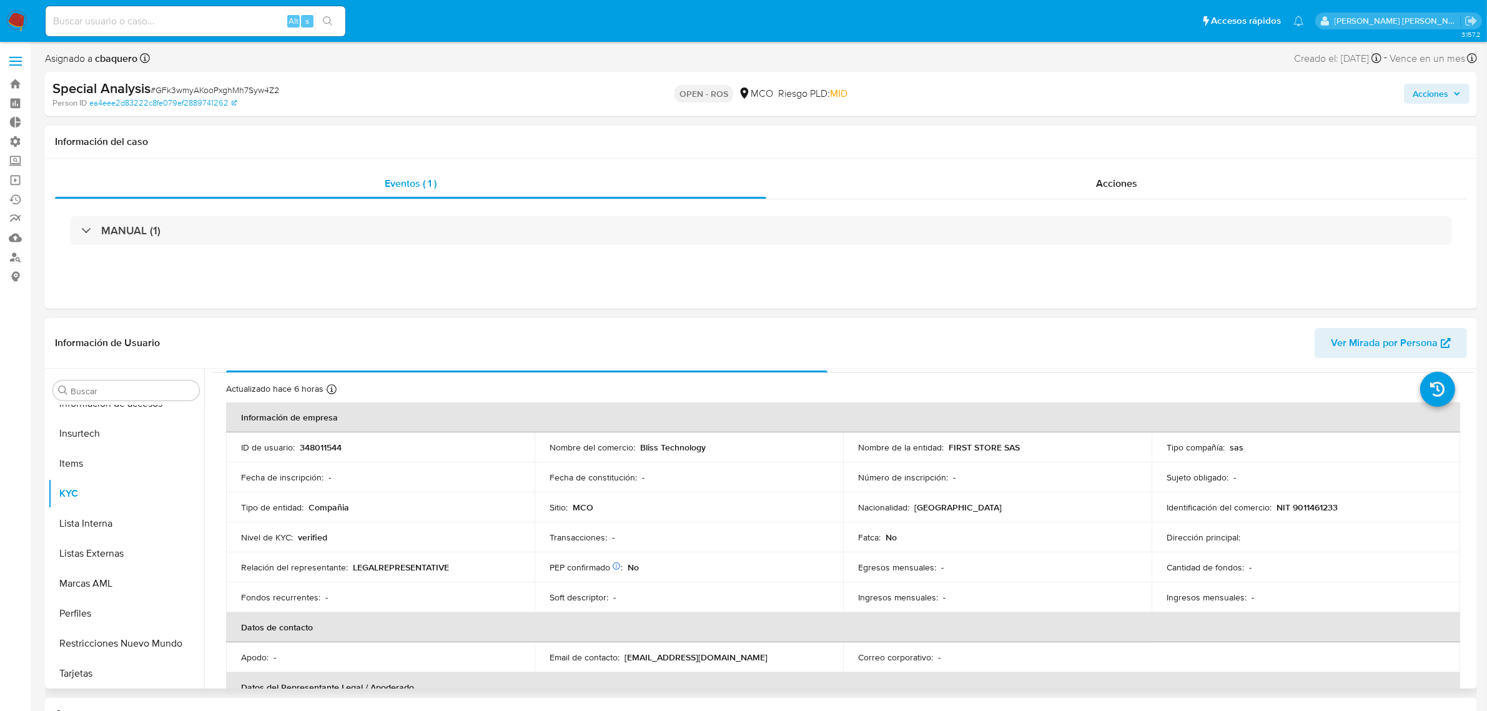
scroll to position [0, 0]
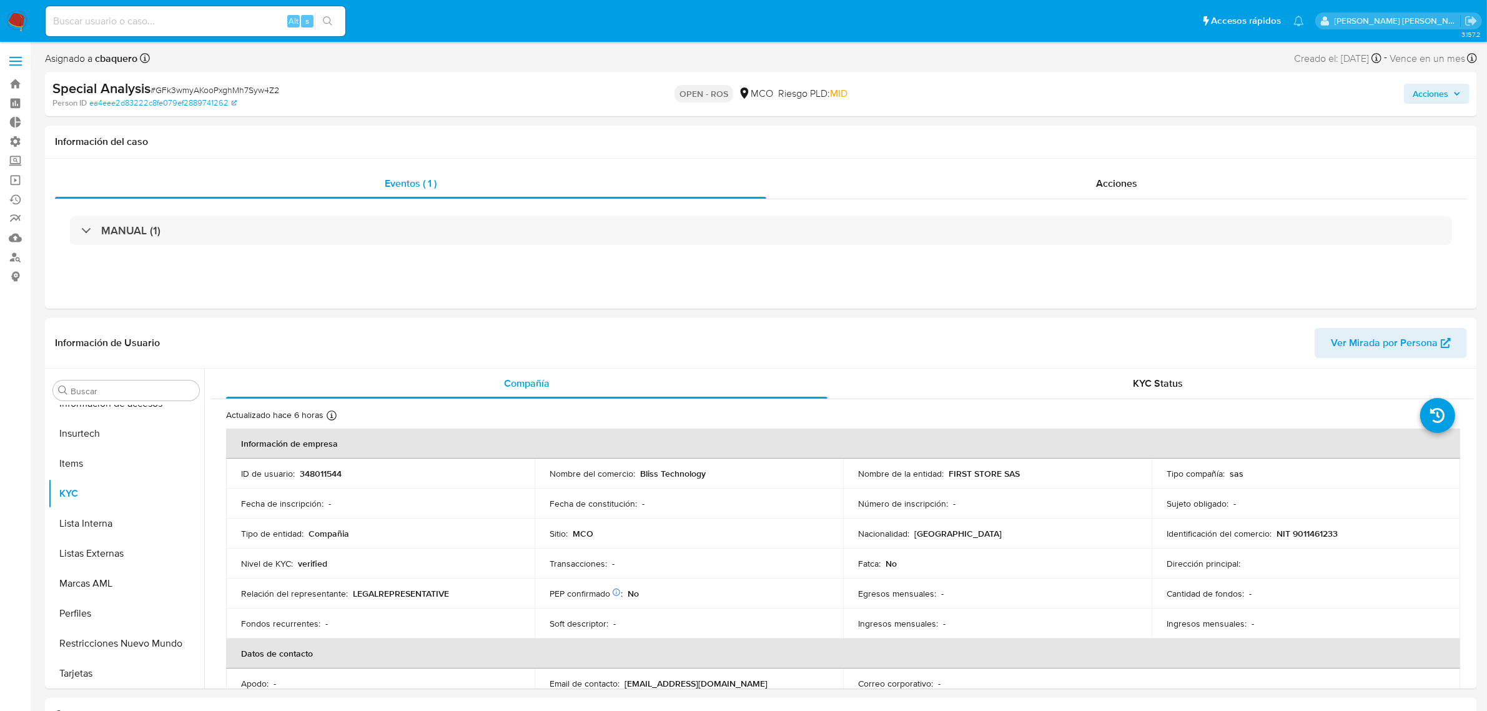
click at [1420, 89] on span "Acciones" at bounding box center [1431, 94] width 36 height 20
click at [1107, 126] on span "Resolución del caso" at bounding box center [1081, 133] width 89 height 14
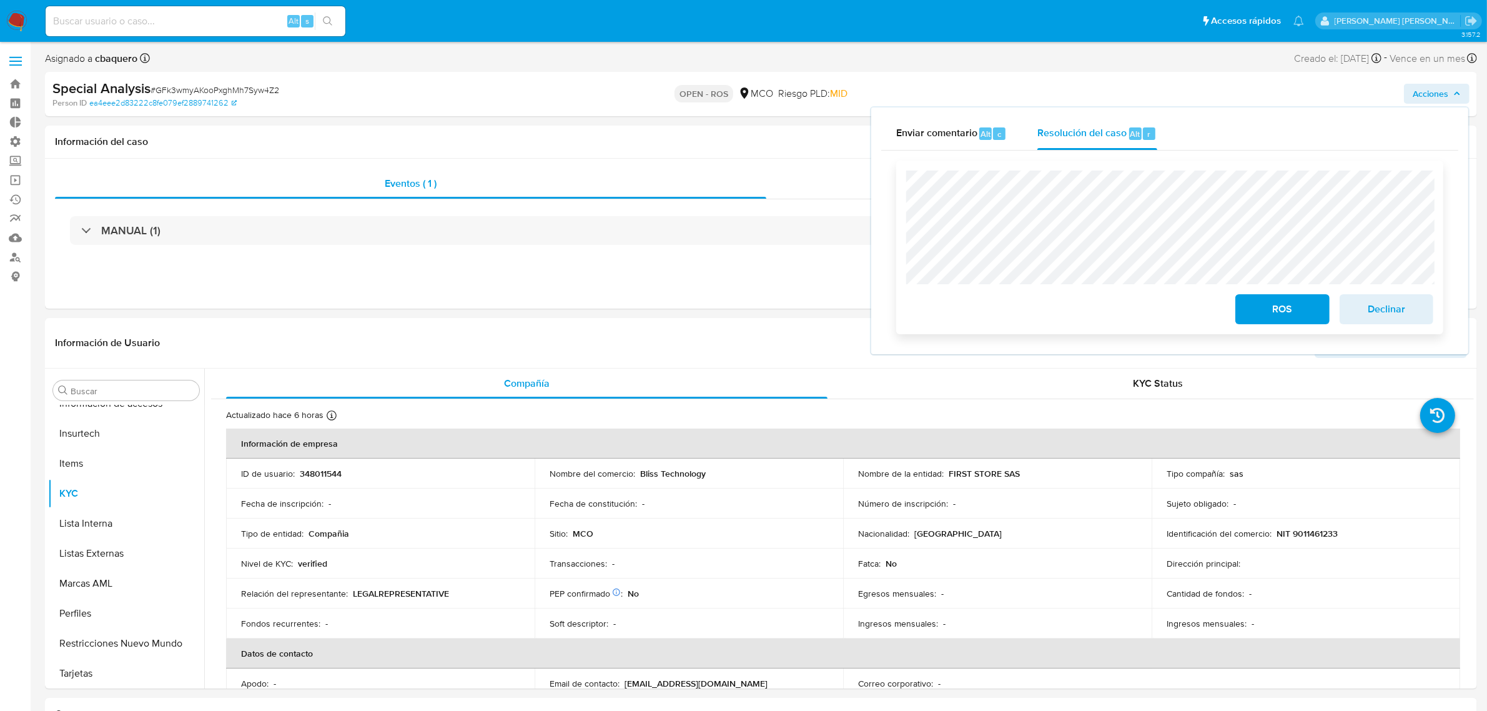
click at [1244, 316] on button "ROS" at bounding box center [1282, 309] width 94 height 30
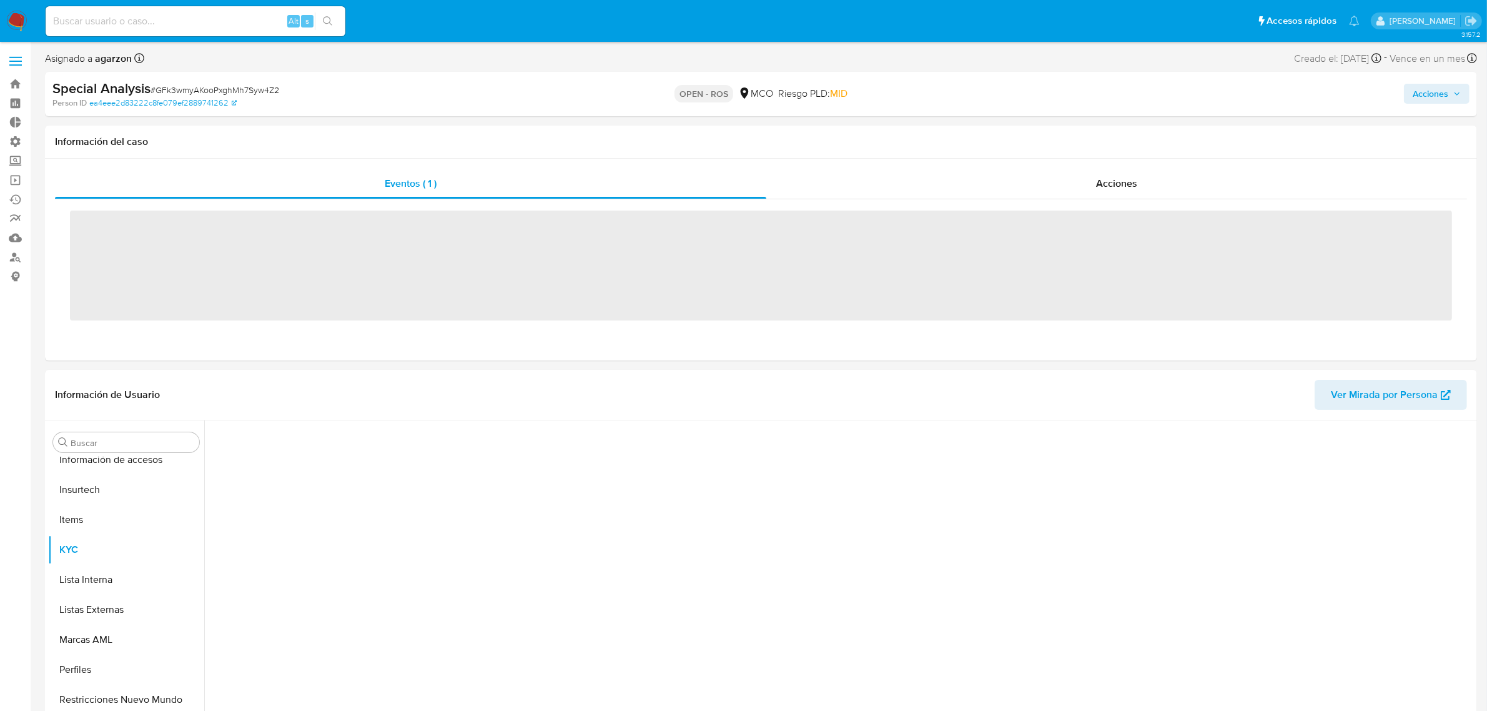
scroll to position [527, 0]
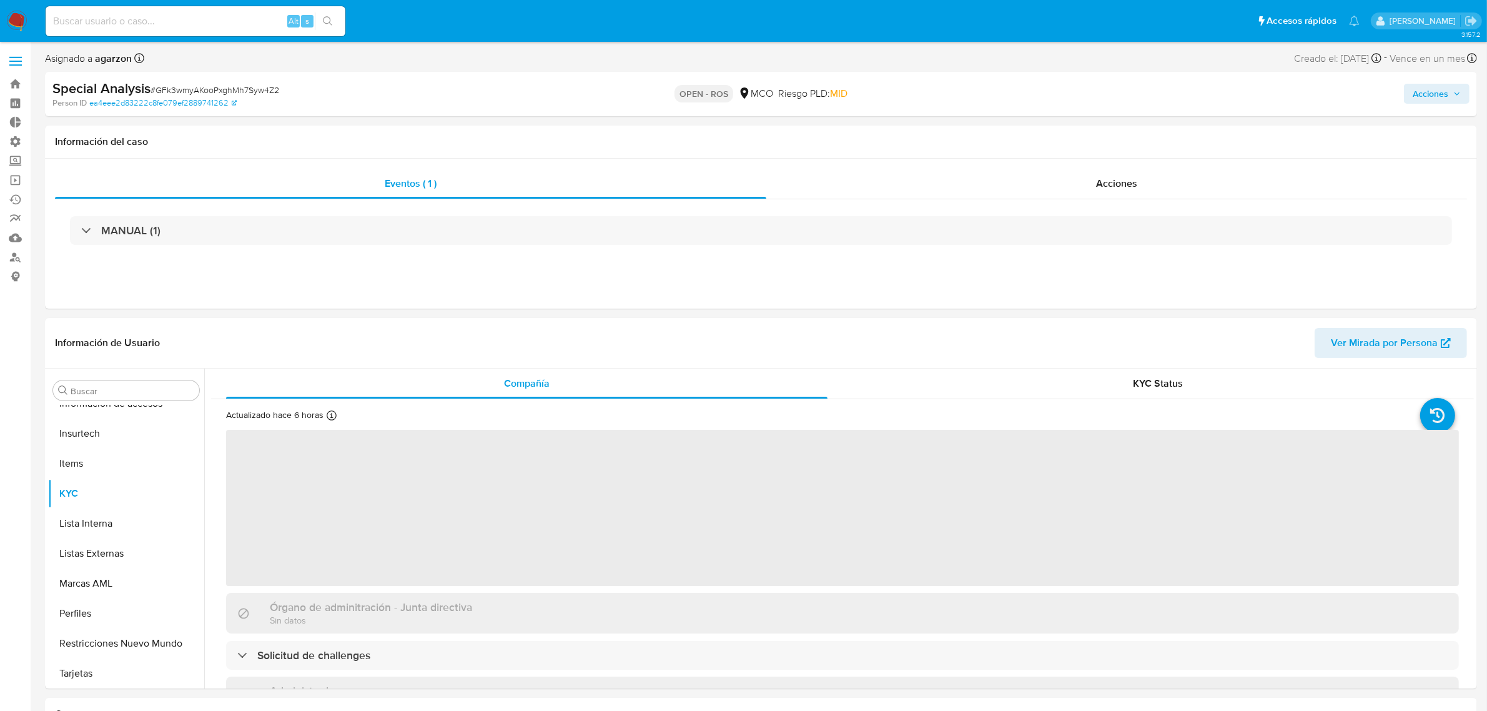
select select "10"
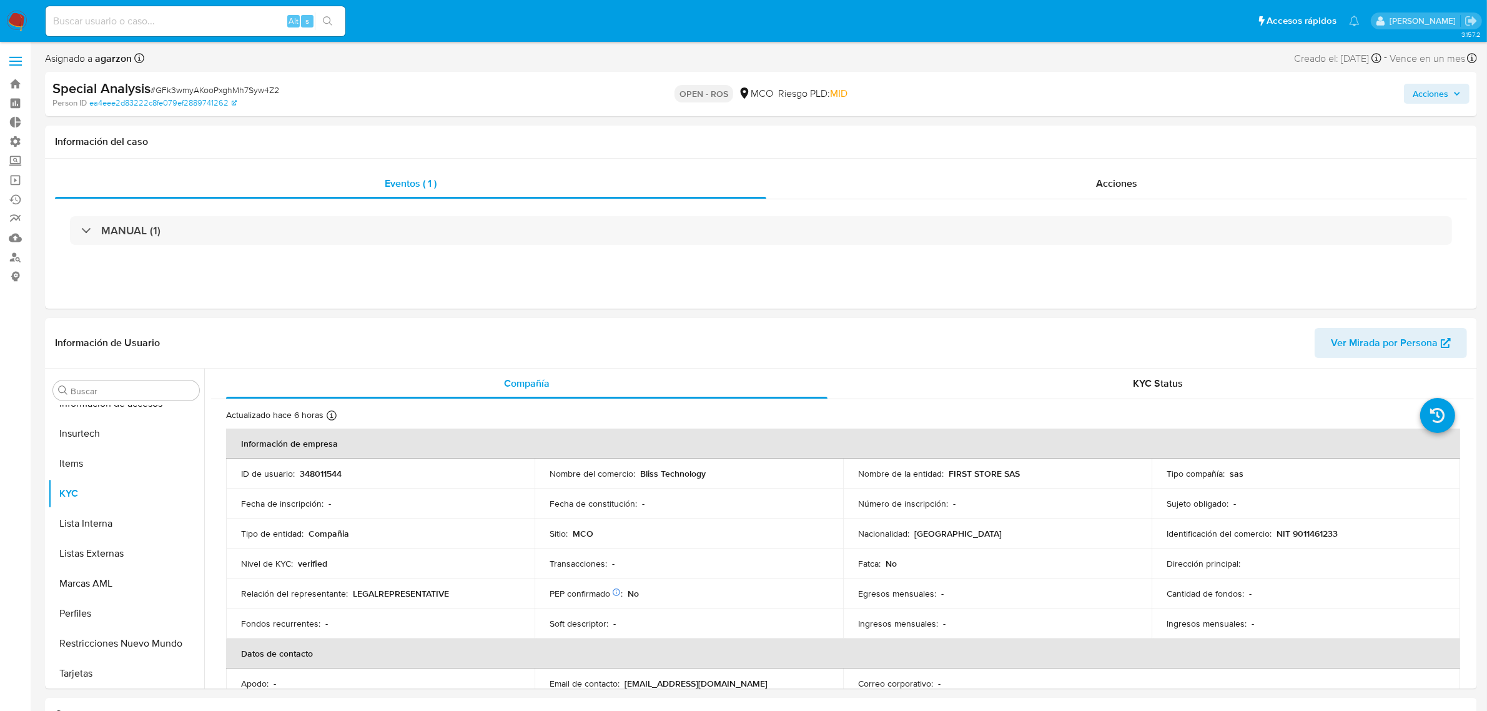
click at [14, 9] on nav "Pausado Ver notificaciones Alt s Accesos rápidos Presiona las siguientes teclas…" at bounding box center [743, 21] width 1487 height 42
click at [19, 14] on img at bounding box center [16, 21] width 21 height 21
